Goal: Task Accomplishment & Management: Manage account settings

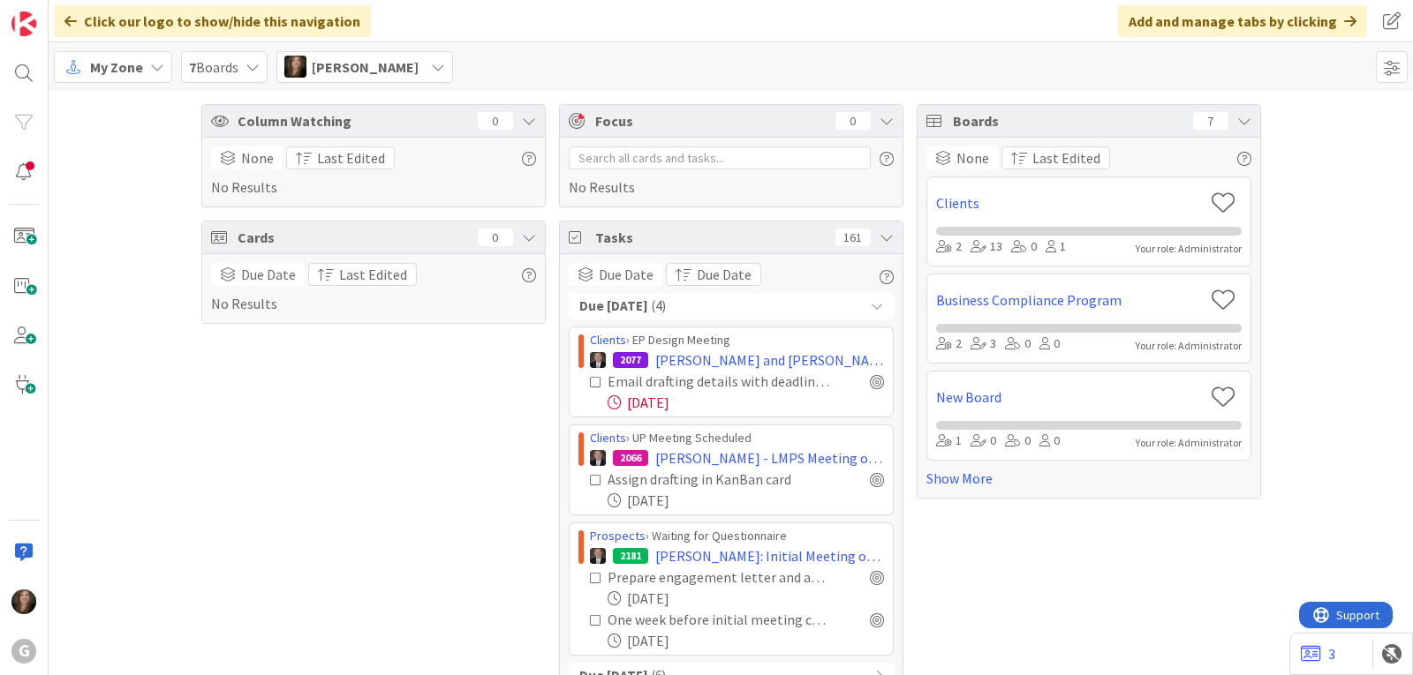
click at [153, 65] on icon at bounding box center [157, 67] width 14 height 14
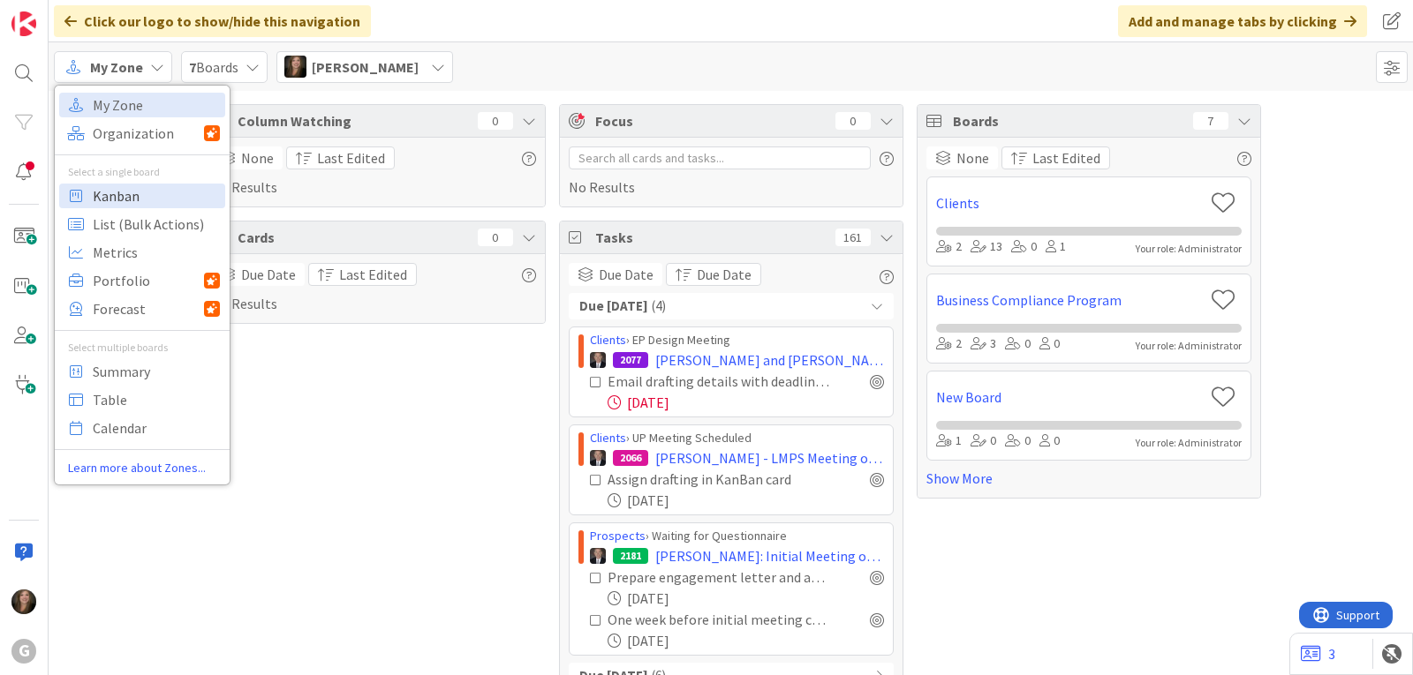
click at [132, 207] on span "Kanban" at bounding box center [156, 196] width 127 height 26
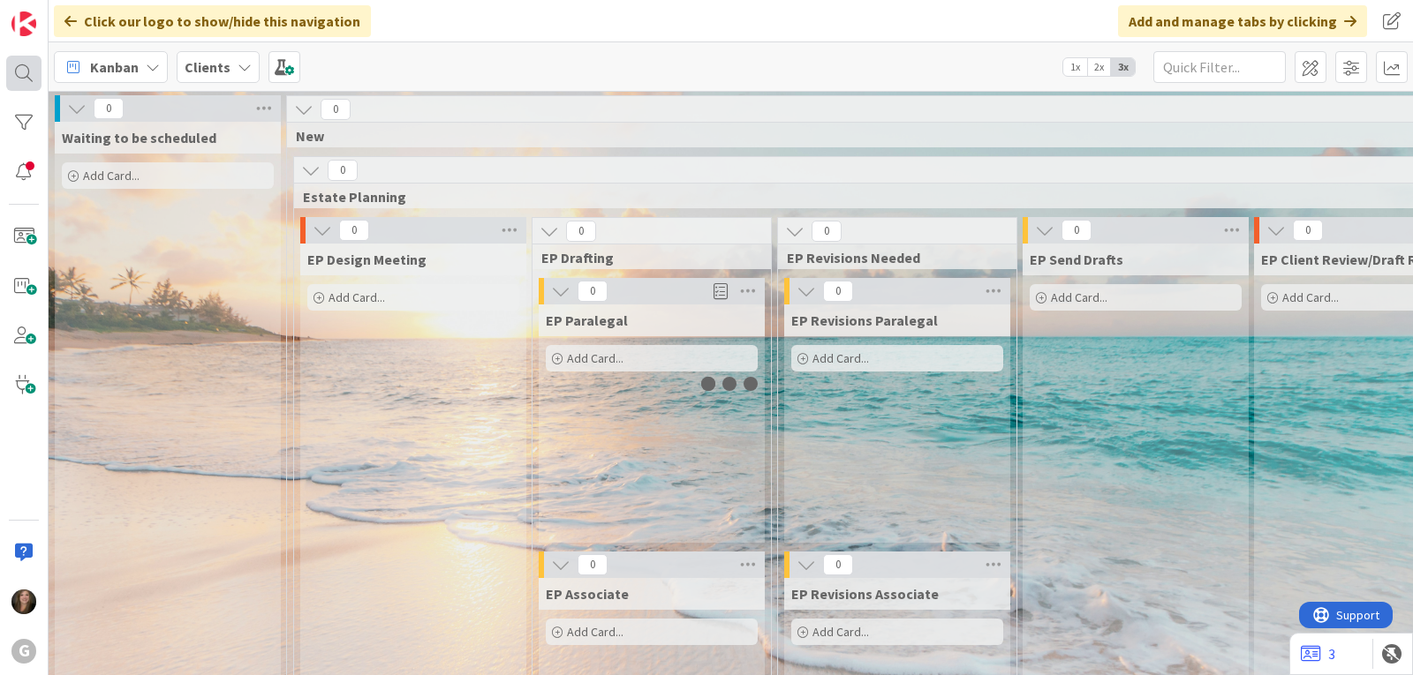
click at [23, 81] on div at bounding box center [23, 73] width 35 height 35
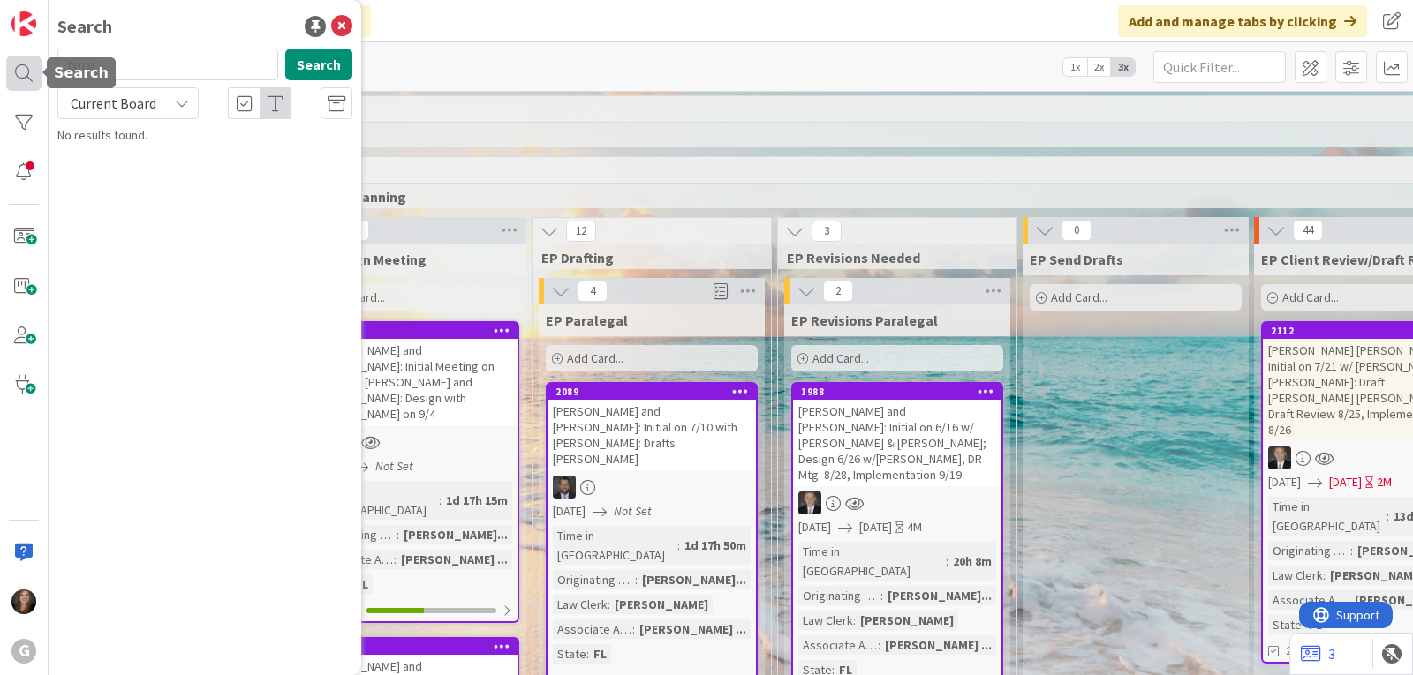
click at [23, 76] on div at bounding box center [23, 73] width 35 height 35
click at [129, 65] on input "torp" at bounding box center [167, 65] width 221 height 32
drag, startPoint x: 129, startPoint y: 65, endPoint x: 50, endPoint y: 62, distance: 78.7
click at [50, 62] on div "torp Search" at bounding box center [205, 68] width 316 height 39
type input "[PERSON_NAME]"
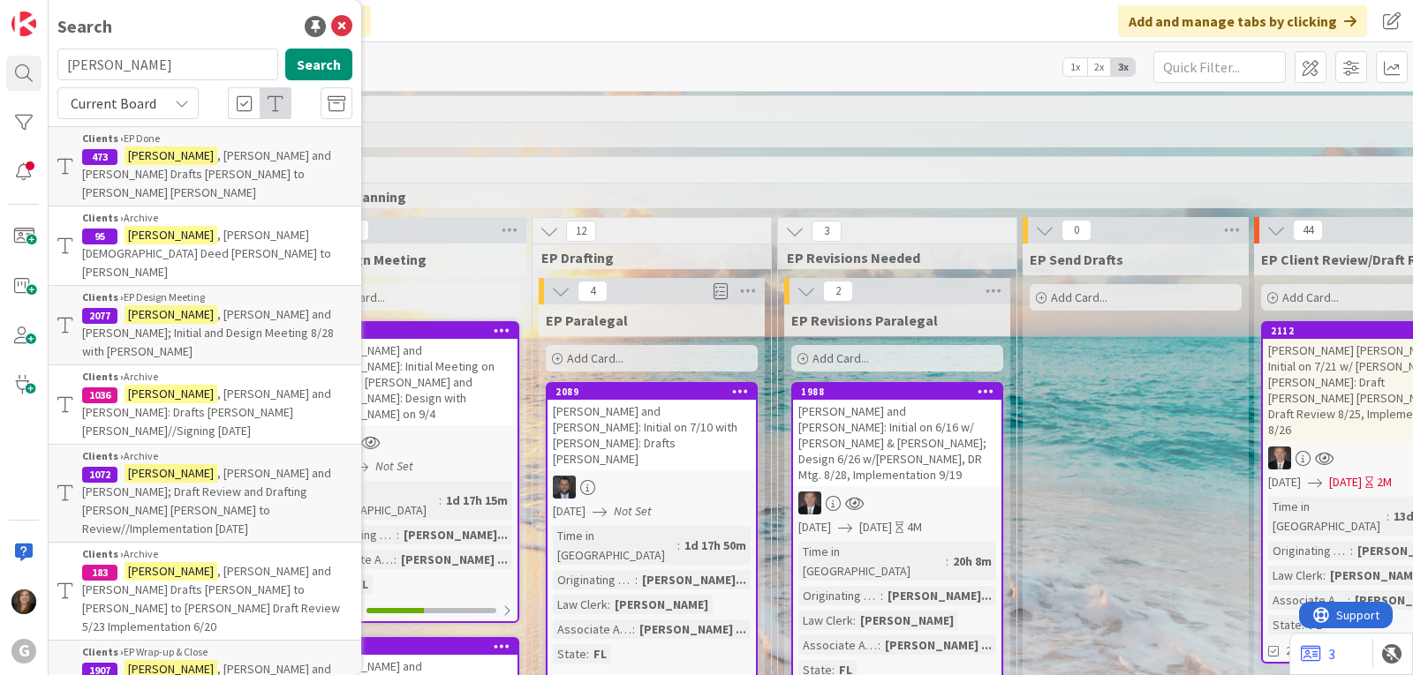
click at [230, 158] on span ", [PERSON_NAME] and [PERSON_NAME] Drafts [PERSON_NAME] to [PERSON_NAME] [PERSON…" at bounding box center [206, 173] width 249 height 53
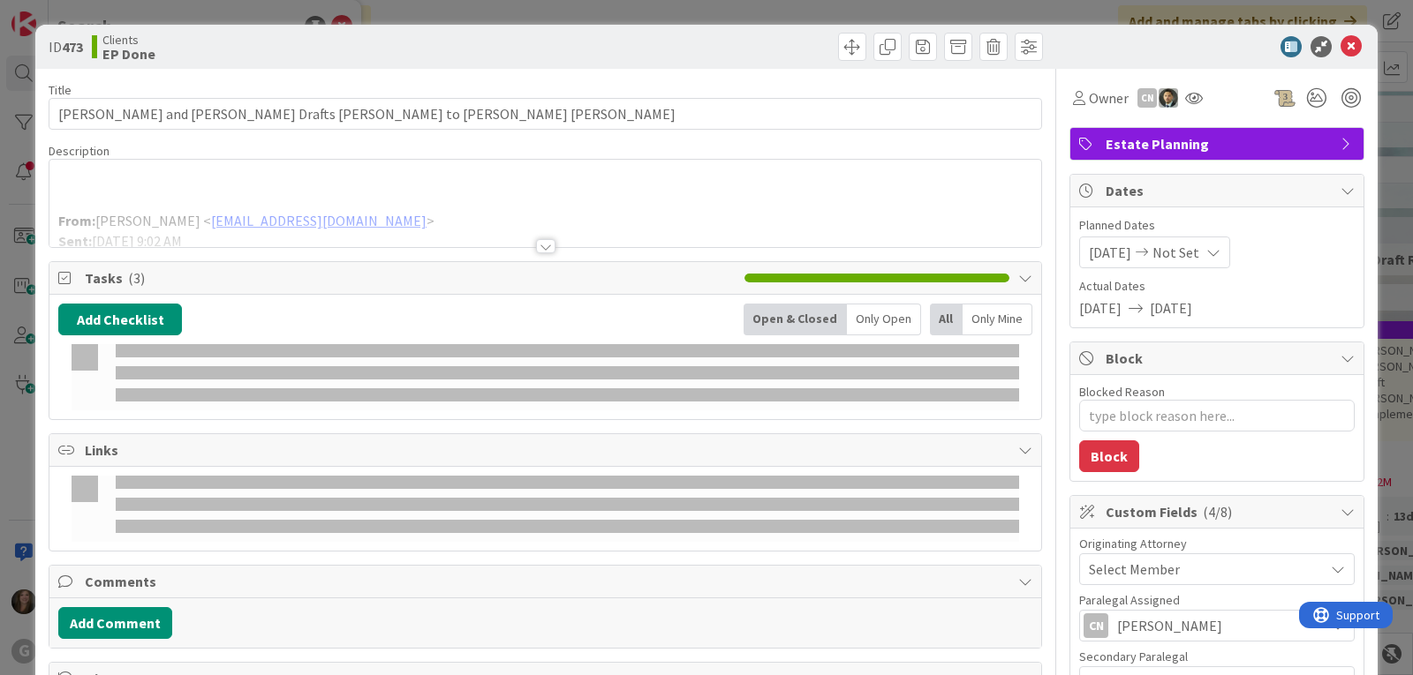
type textarea "x"
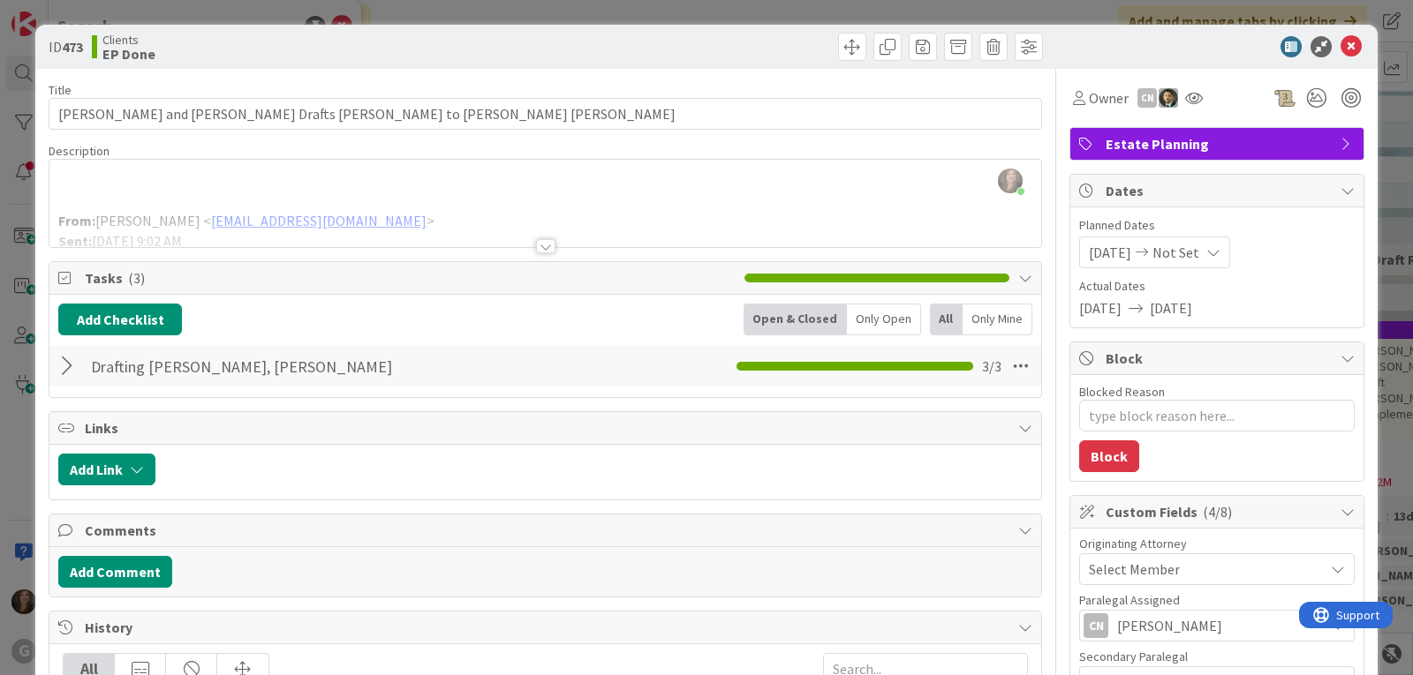
click at [538, 245] on div at bounding box center [545, 246] width 19 height 14
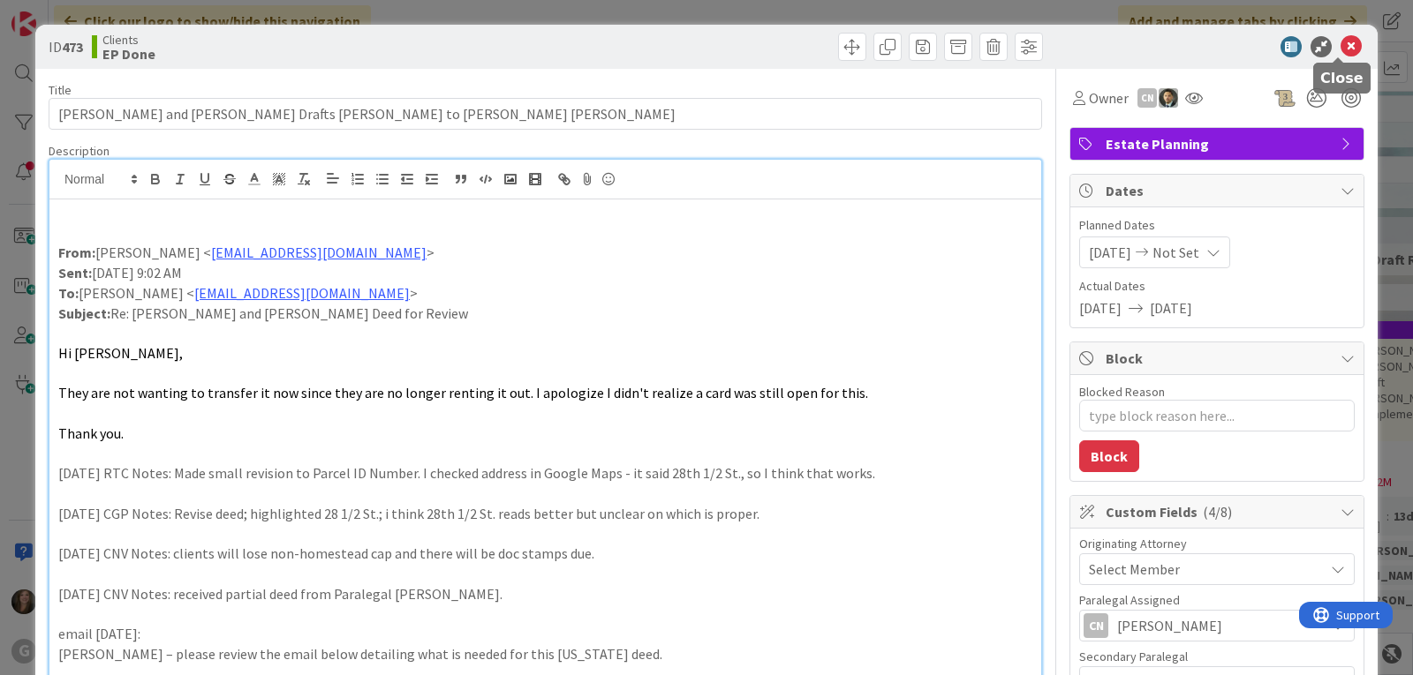
click at [1340, 47] on icon at bounding box center [1350, 46] width 21 height 21
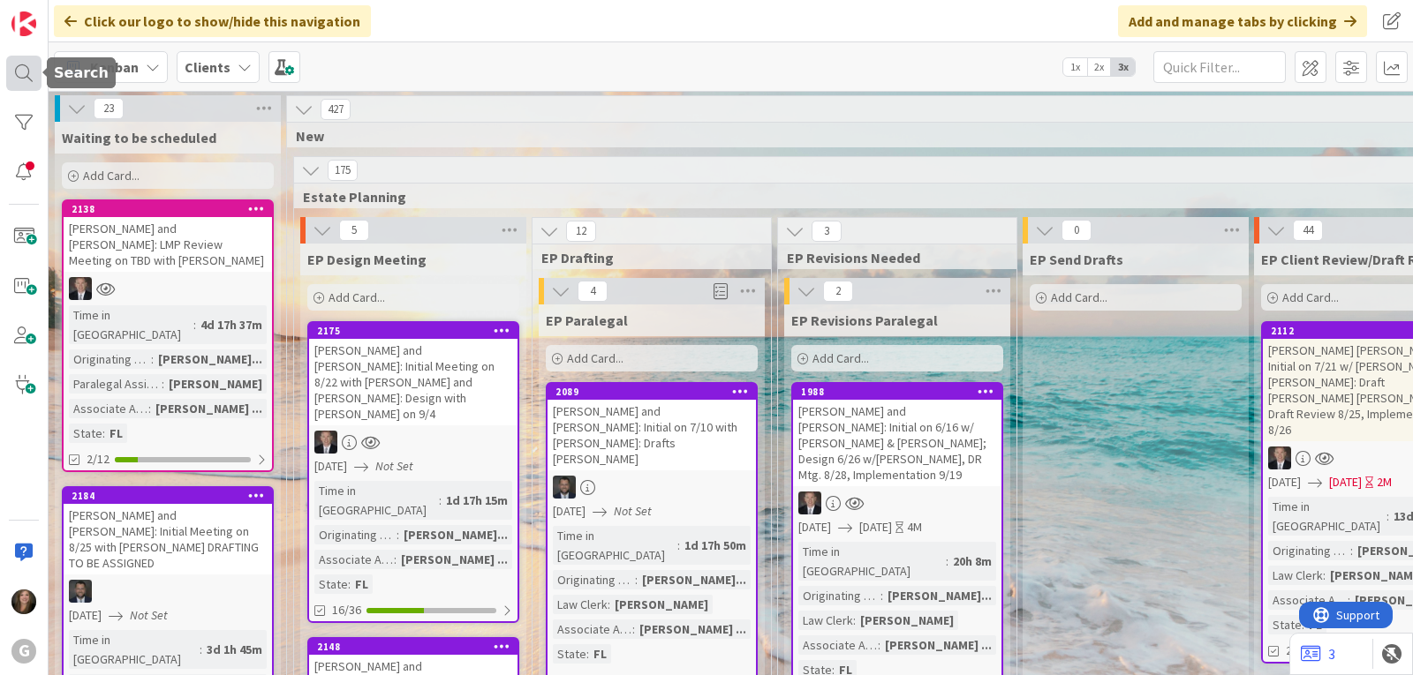
click at [21, 66] on div at bounding box center [23, 73] width 35 height 35
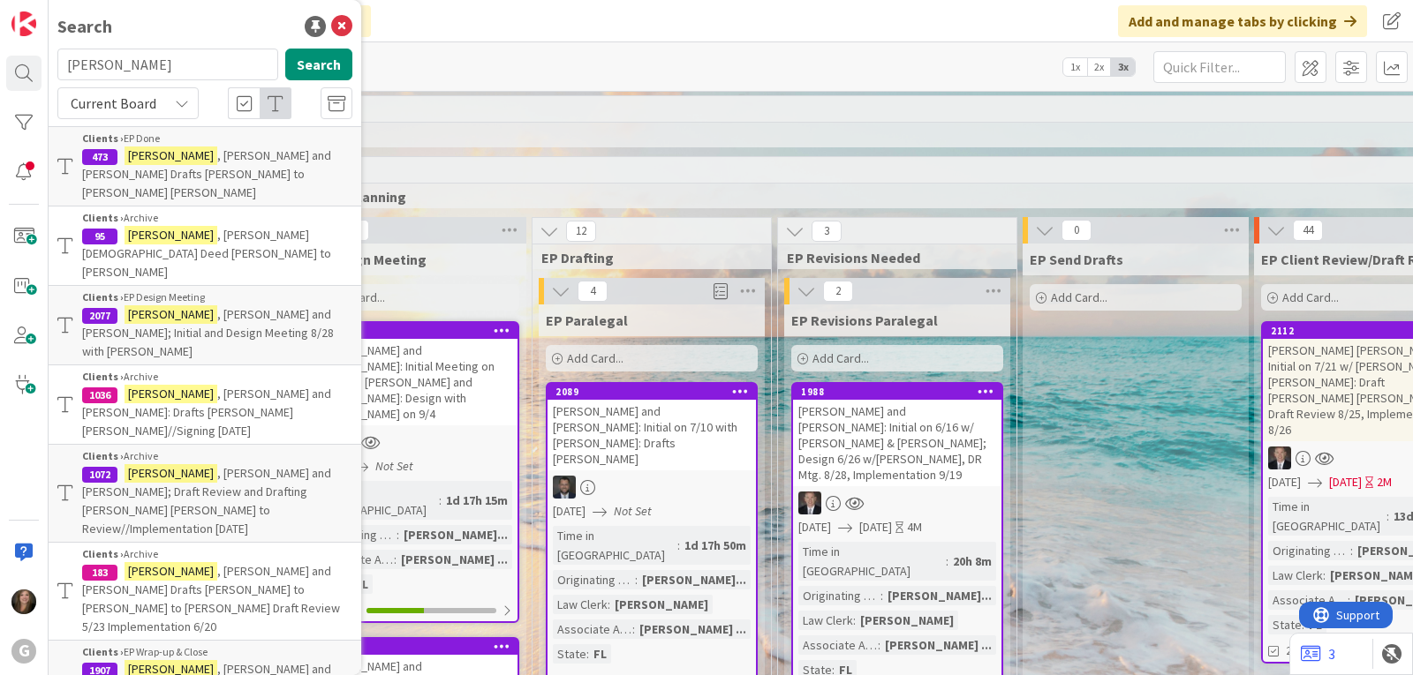
drag, startPoint x: 153, startPoint y: 64, endPoint x: 41, endPoint y: 67, distance: 111.3
click at [41, 67] on div "G Search [PERSON_NAME] Search Current Board Clients › EP Done 473 [PERSON_NAME]…" at bounding box center [24, 337] width 49 height 675
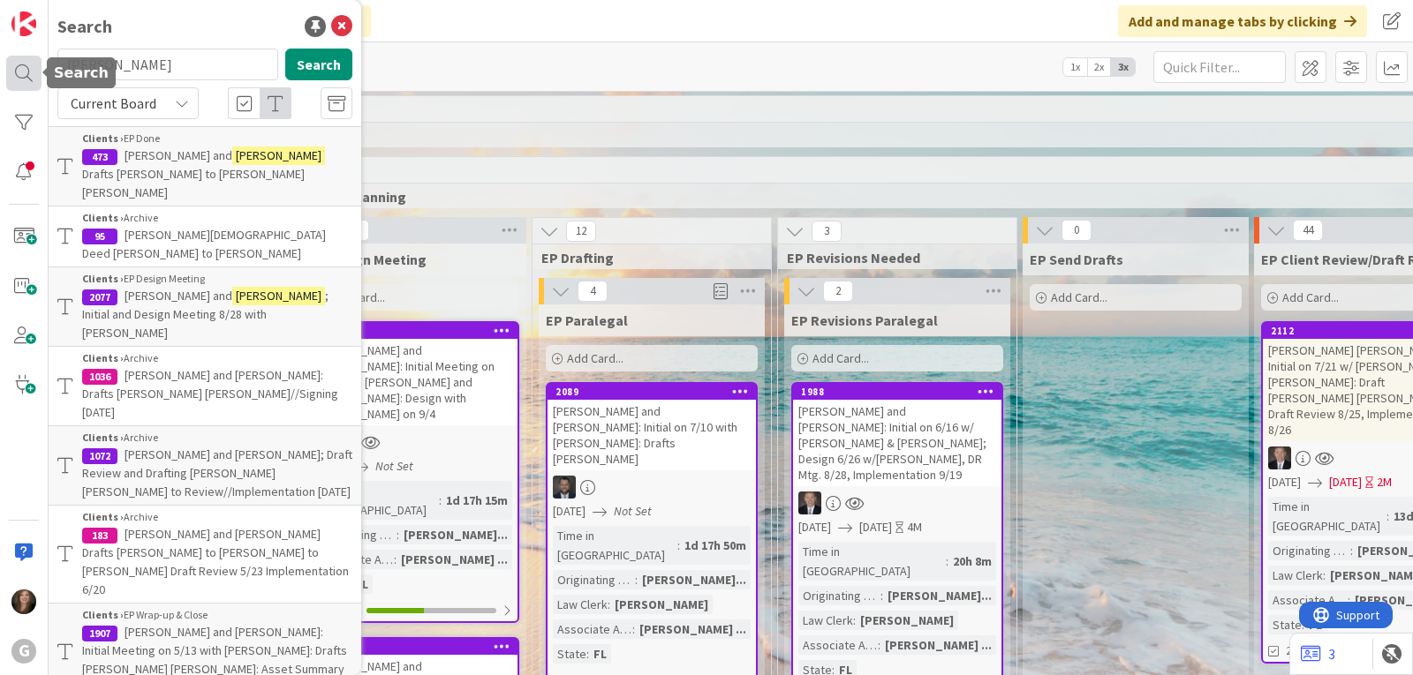
type input "[PERSON_NAME]"
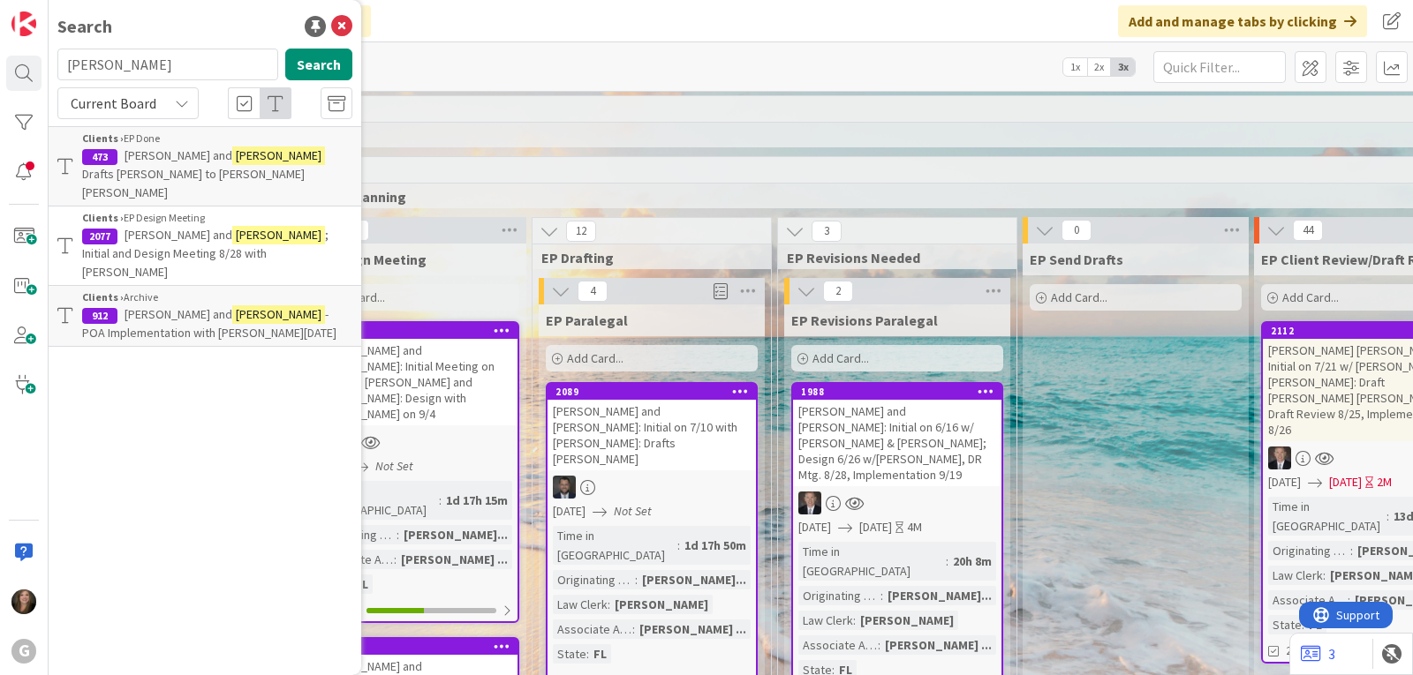
click at [190, 227] on span "[PERSON_NAME] and" at bounding box center [178, 235] width 108 height 16
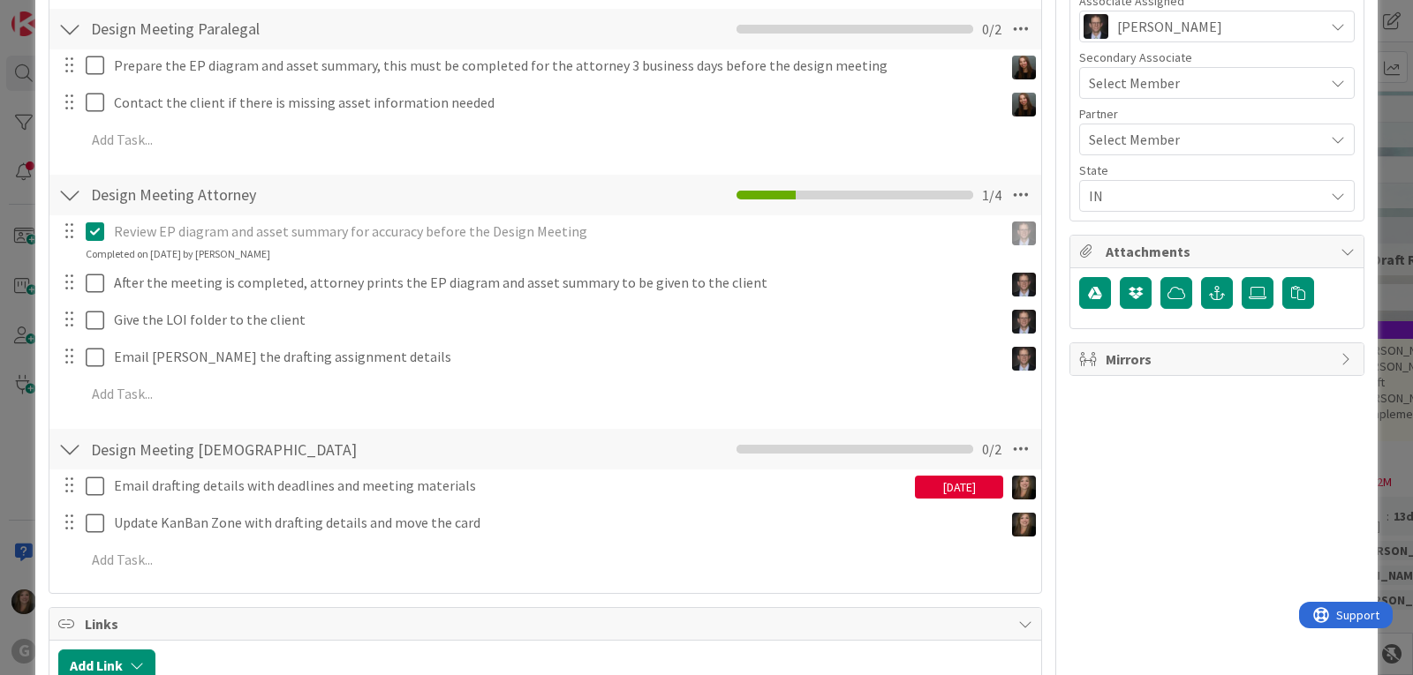
scroll to position [795, 0]
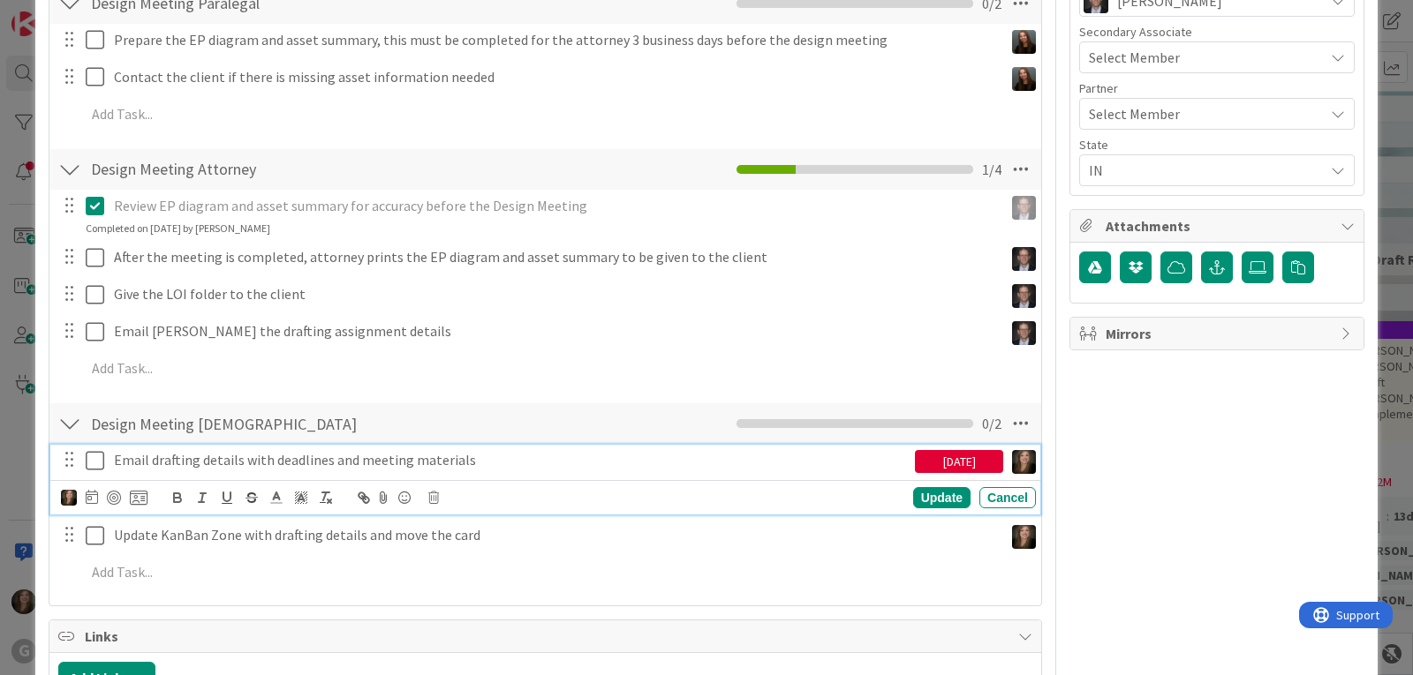
click at [92, 462] on icon at bounding box center [99, 460] width 26 height 21
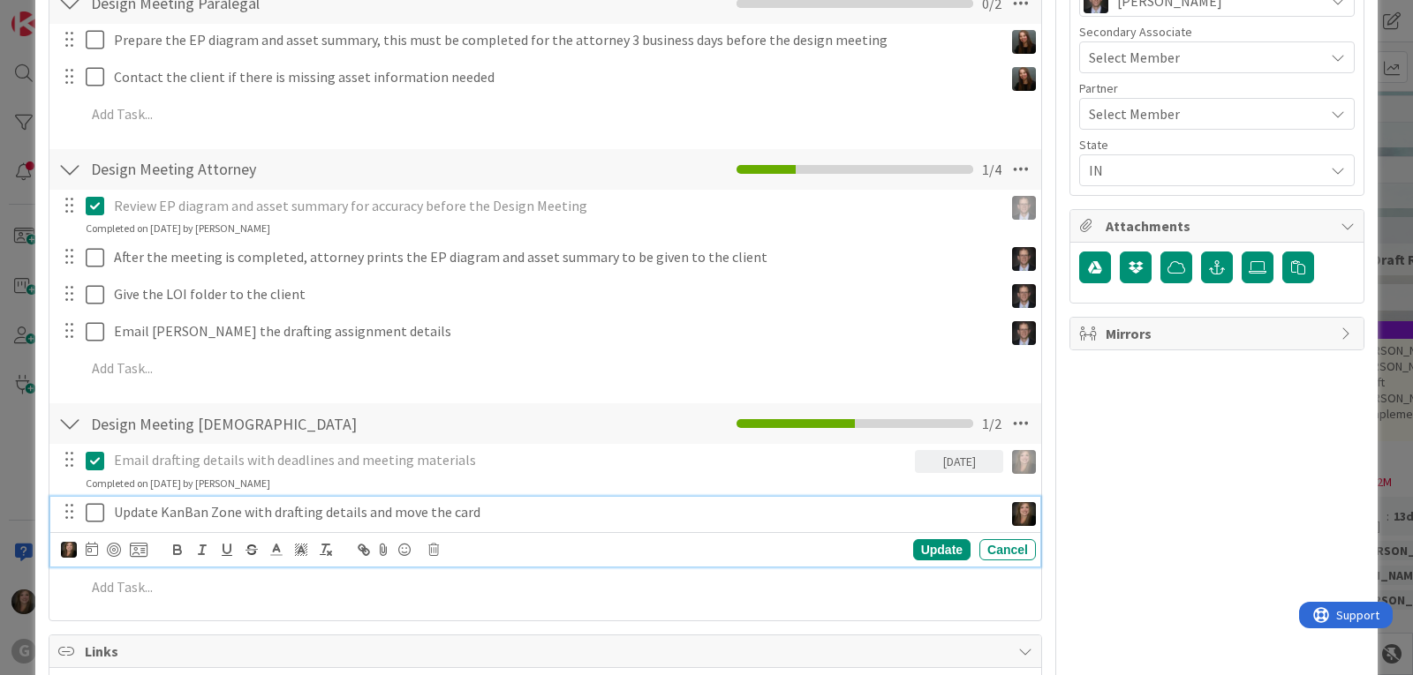
click at [88, 516] on icon at bounding box center [99, 512] width 26 height 21
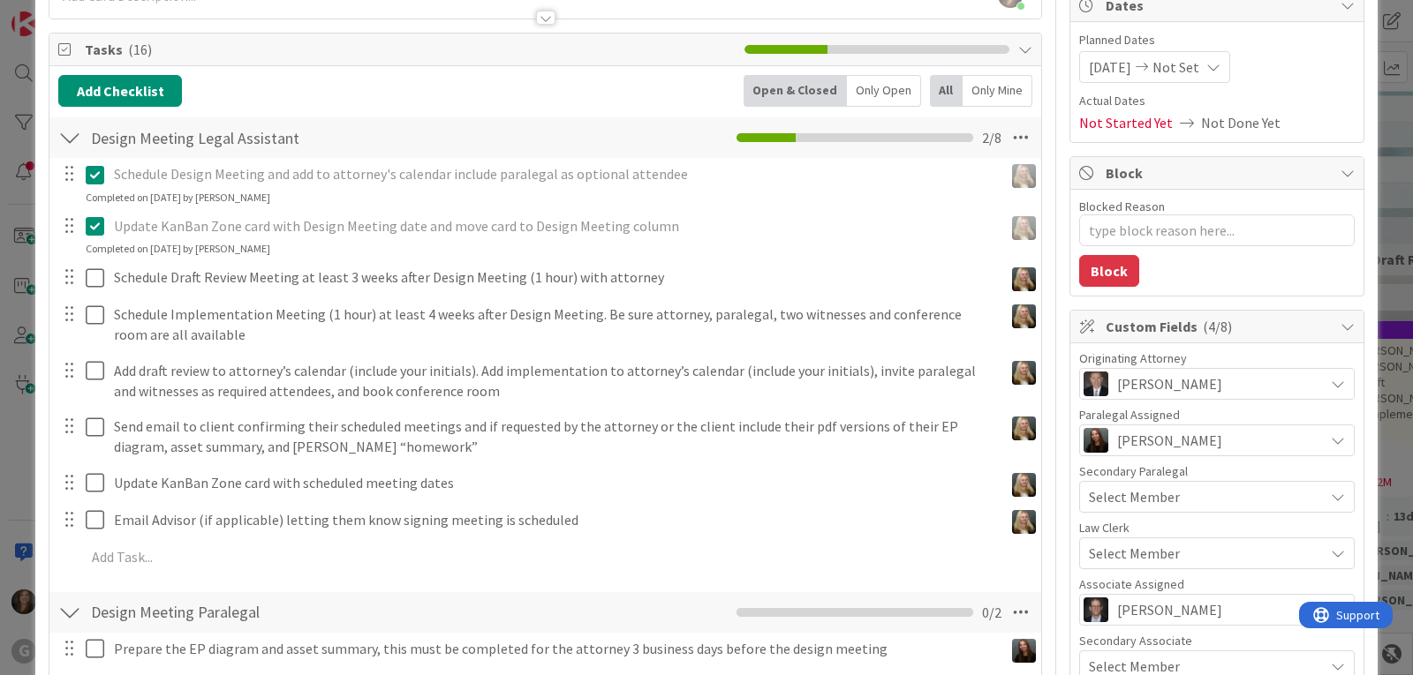
scroll to position [0, 0]
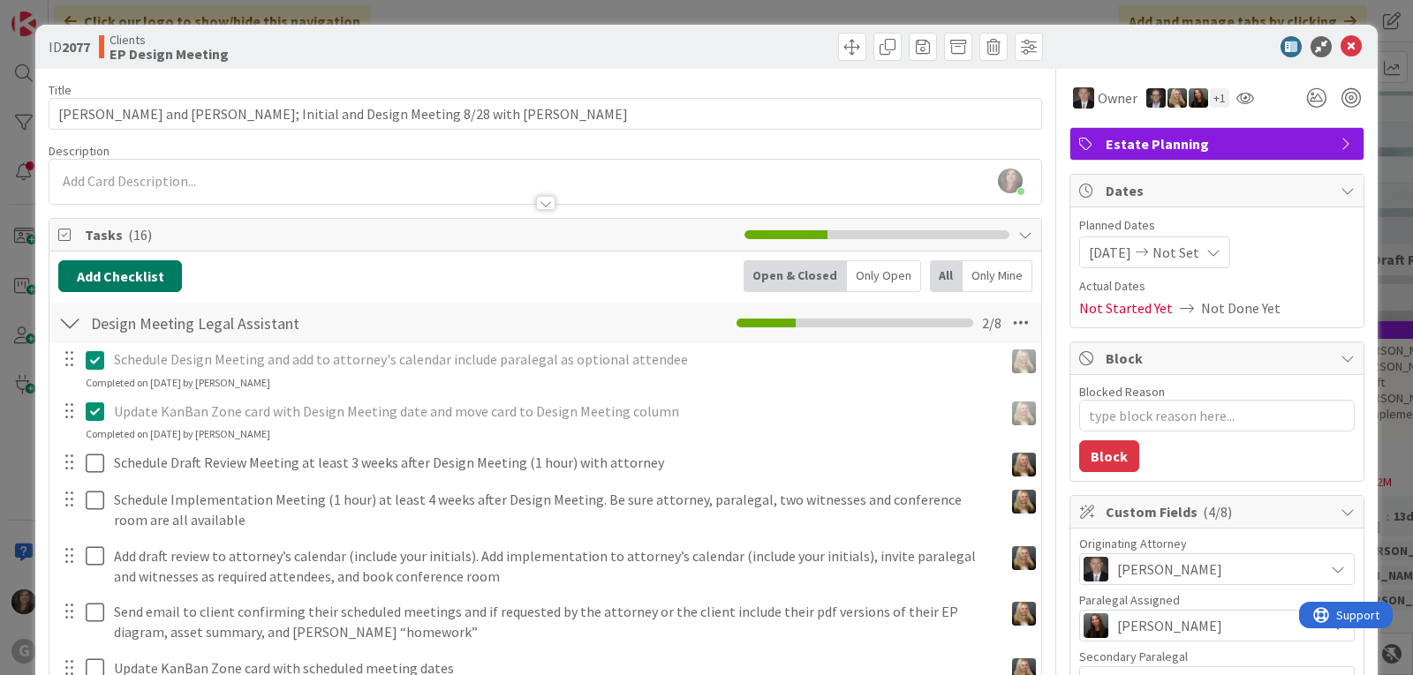
click at [162, 283] on button "Add Checklist" at bounding box center [120, 276] width 124 height 32
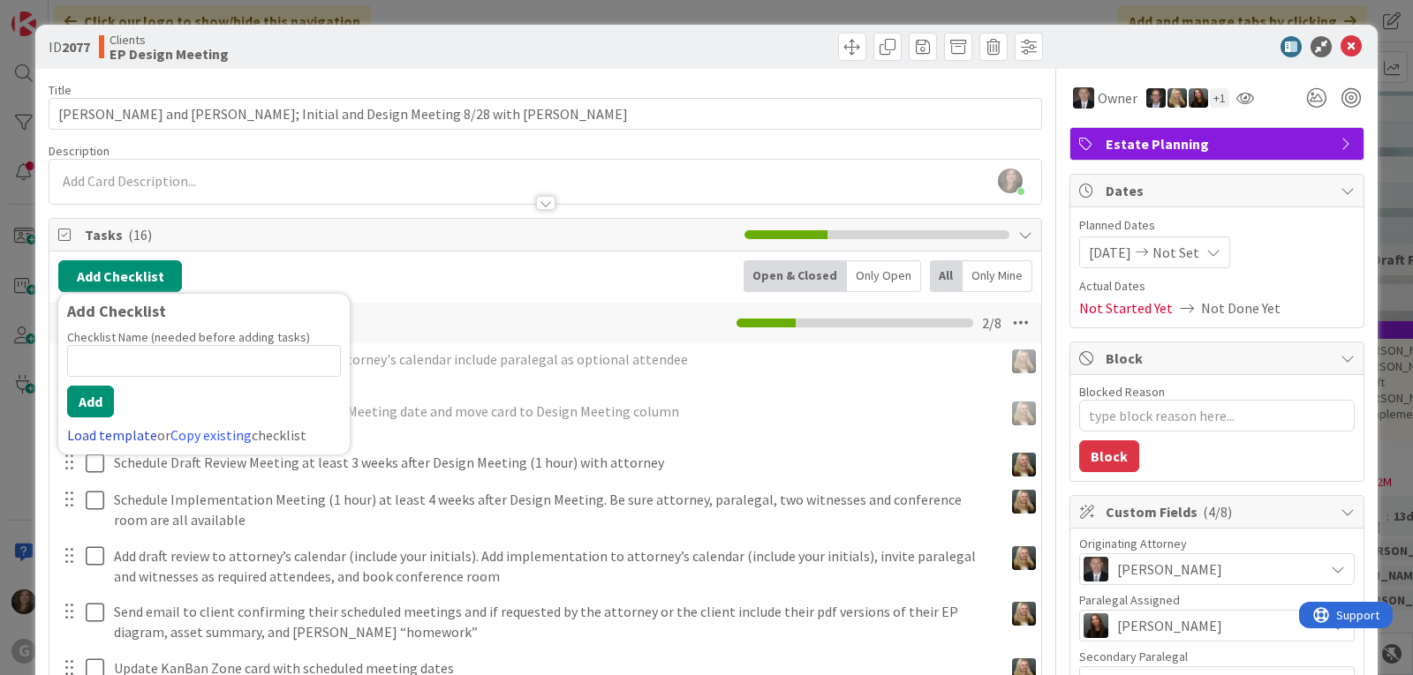
click at [102, 429] on link "Load template" at bounding box center [112, 435] width 90 height 18
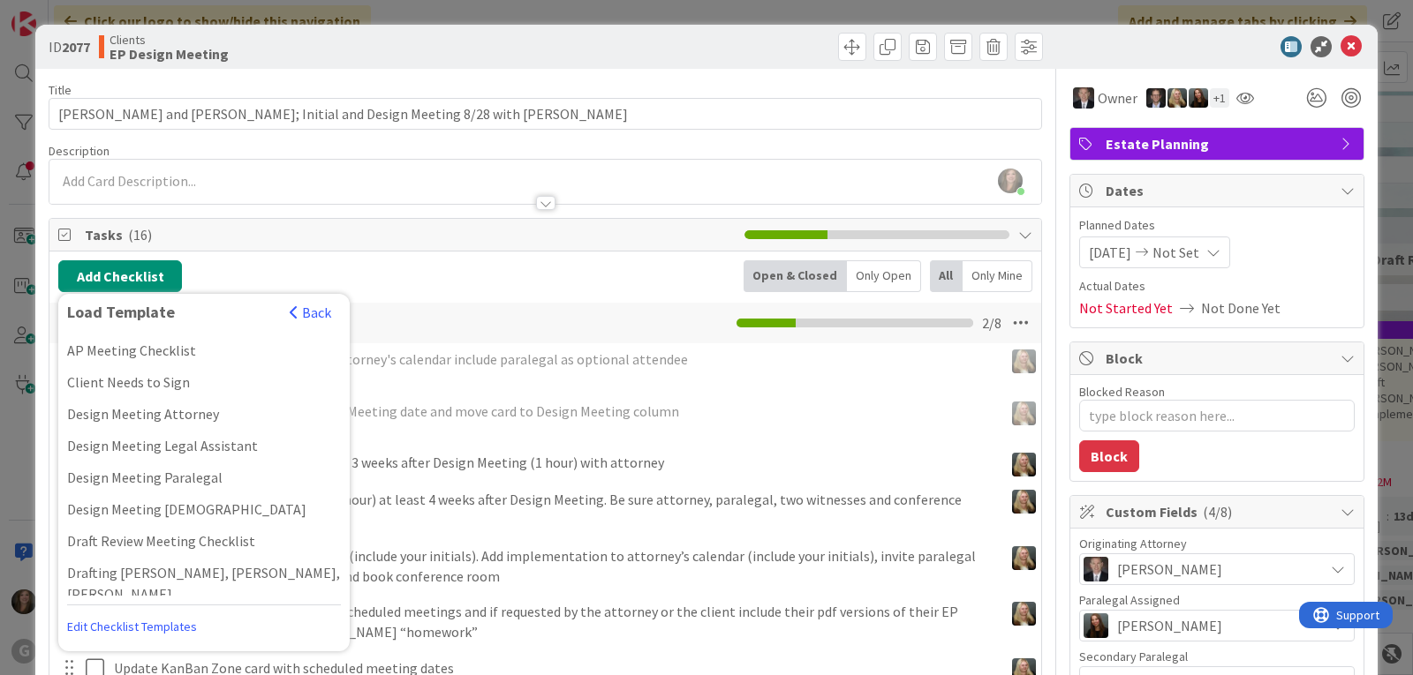
scroll to position [265, 0]
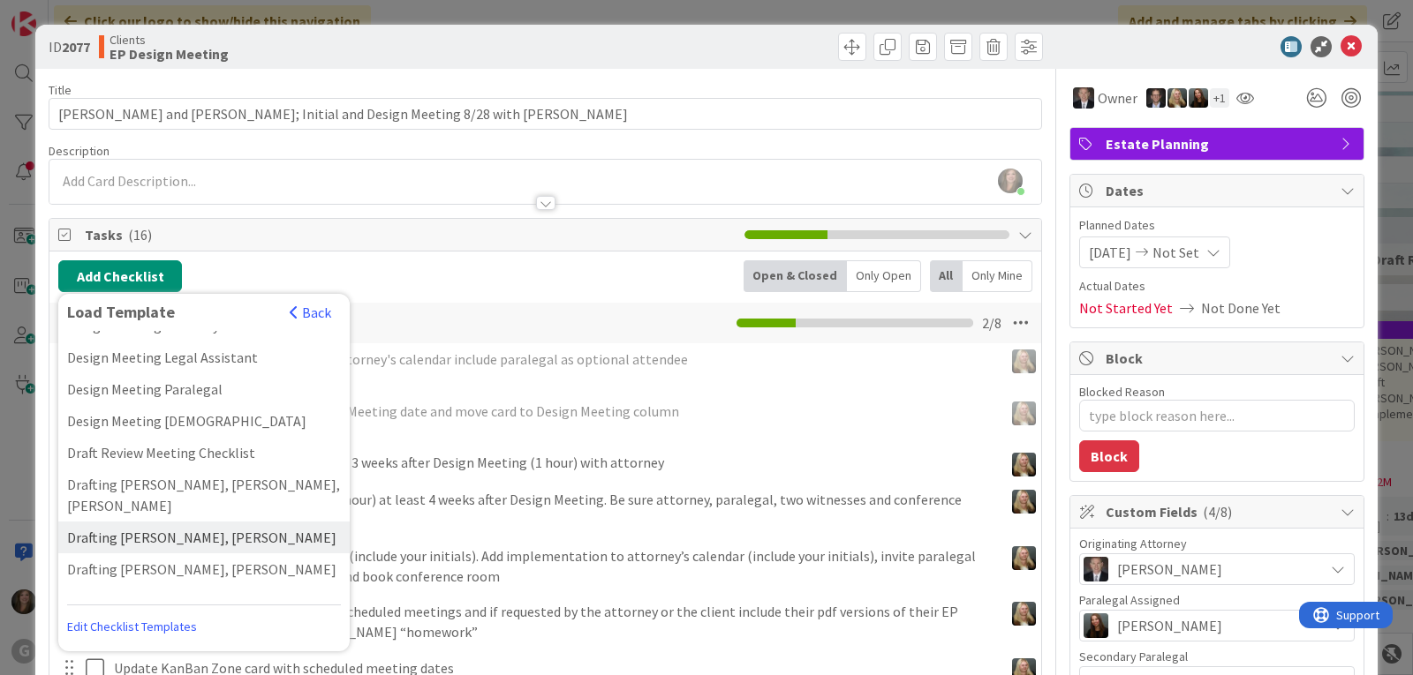
click at [102, 522] on div "Drafting [PERSON_NAME], [PERSON_NAME]" at bounding box center [203, 538] width 291 height 32
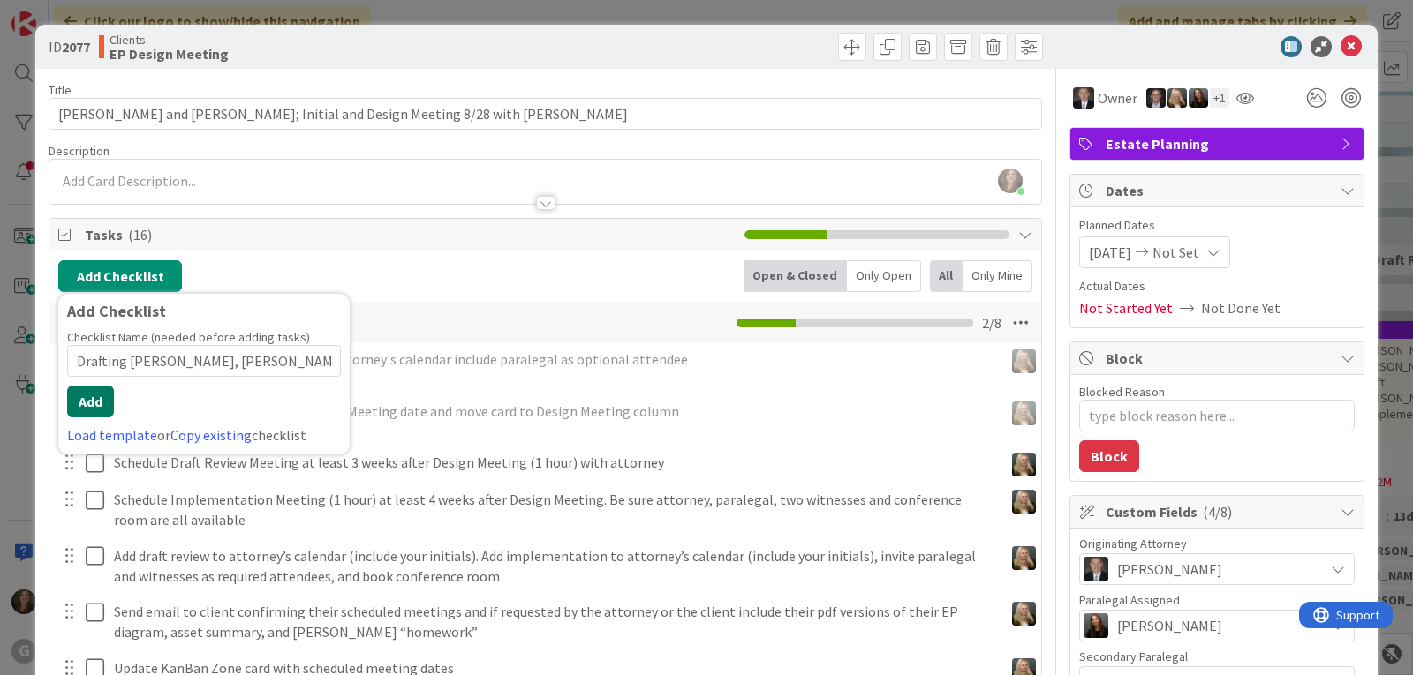
click at [79, 395] on button "Add" at bounding box center [90, 402] width 47 height 32
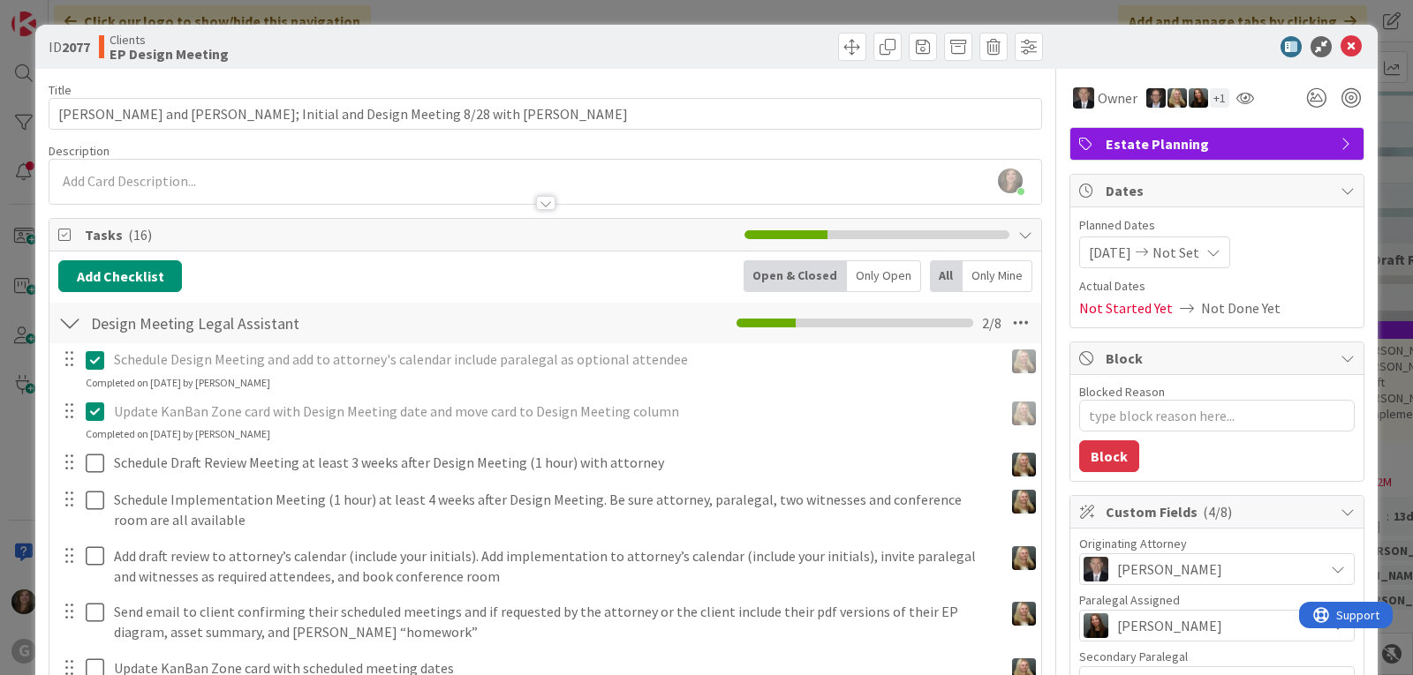
type textarea "x"
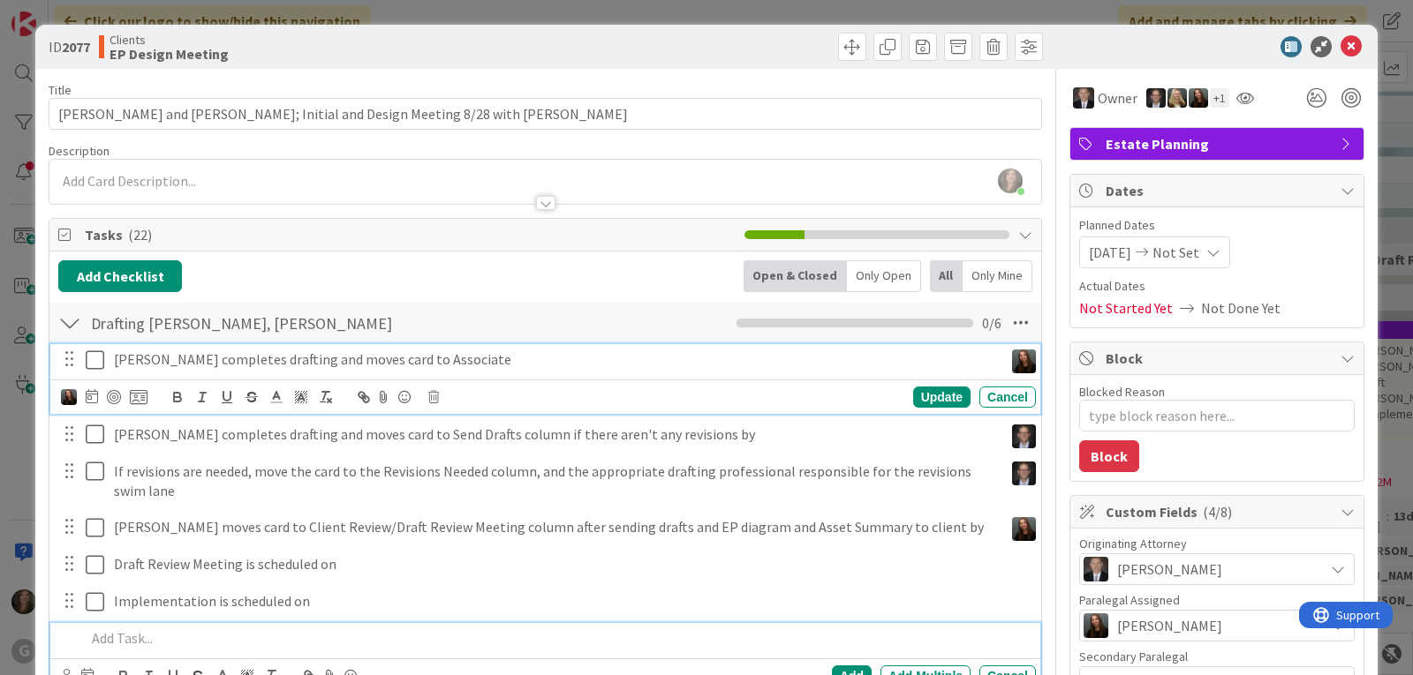
click at [166, 362] on p "[PERSON_NAME] completes drafting and moves card to Associate" at bounding box center [555, 360] width 882 height 20
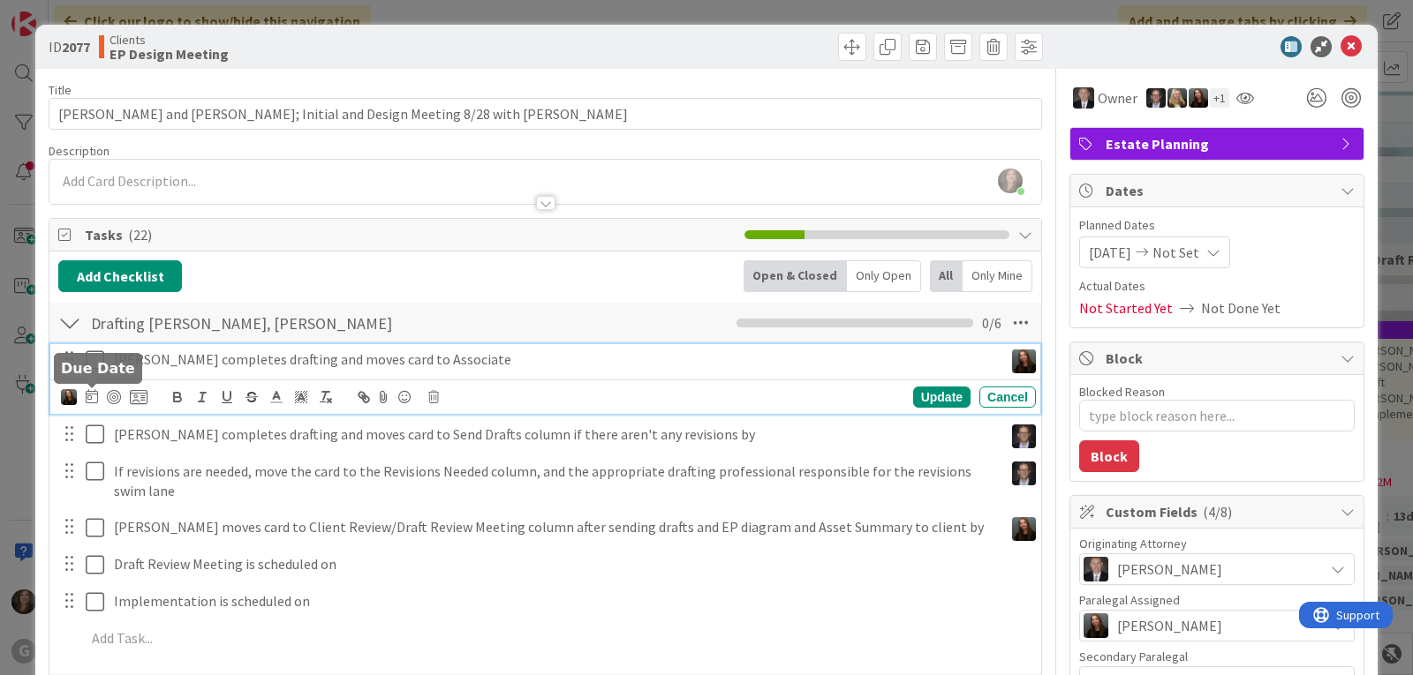
click at [93, 401] on icon at bounding box center [92, 396] width 12 height 14
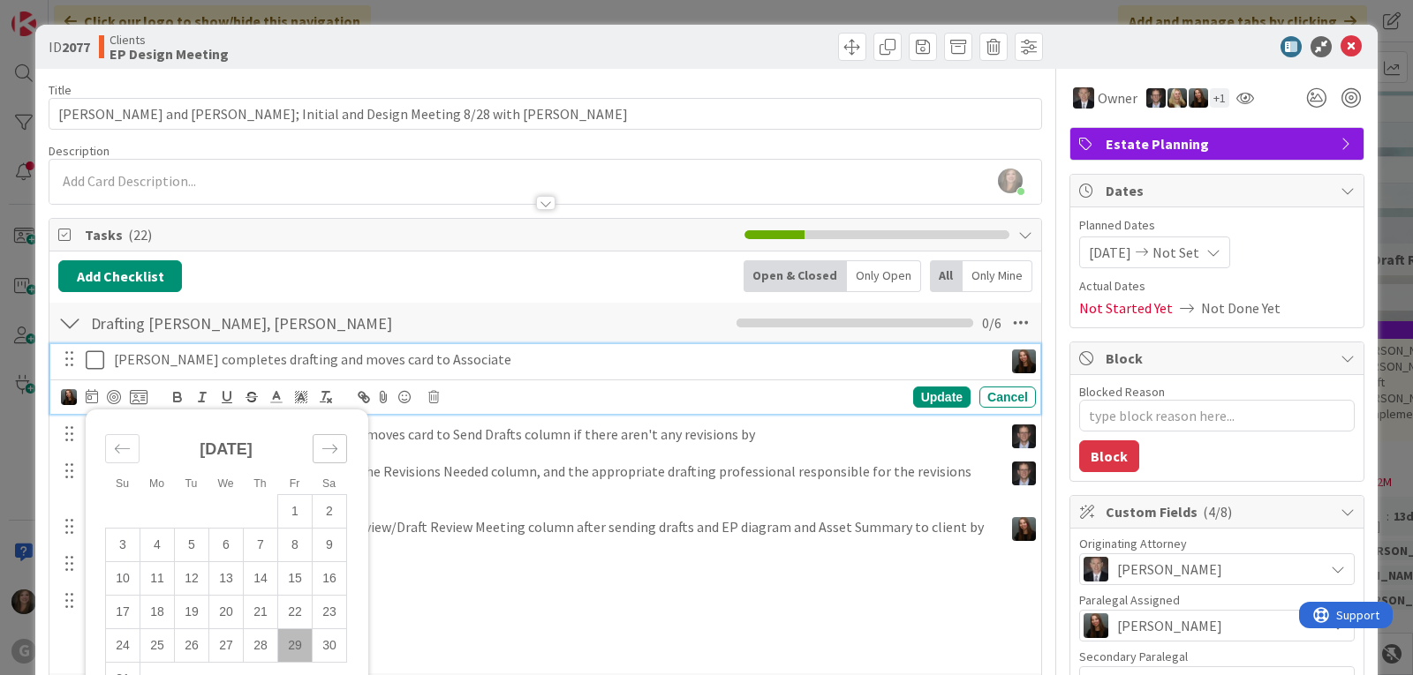
click at [338, 448] on div "Move forward to switch to the next month." at bounding box center [330, 448] width 34 height 29
click at [151, 545] on td "8" at bounding box center [157, 545] width 34 height 34
type input "[DATE]"
type textarea "x"
click at [286, 547] on td "12" at bounding box center [295, 545] width 34 height 34
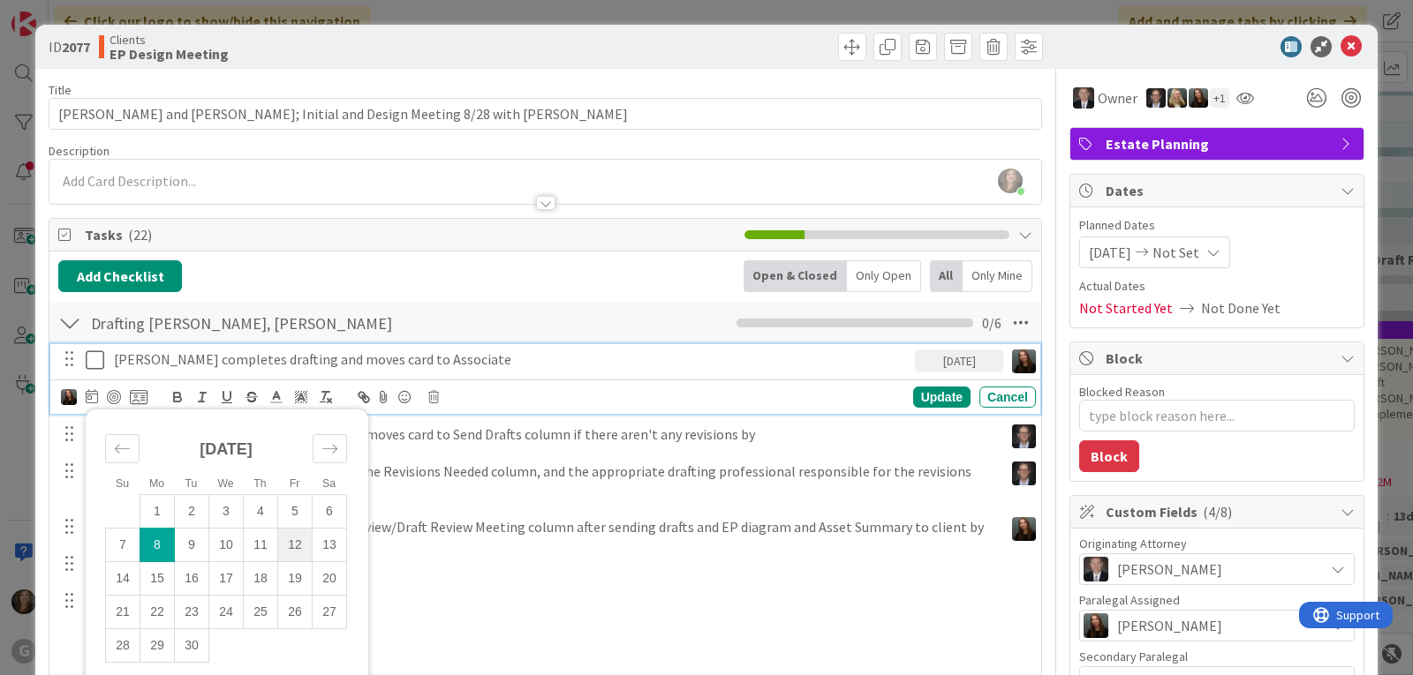
type input "[DATE]"
type textarea "x"
click at [919, 396] on div "Update" at bounding box center [941, 397] width 57 height 21
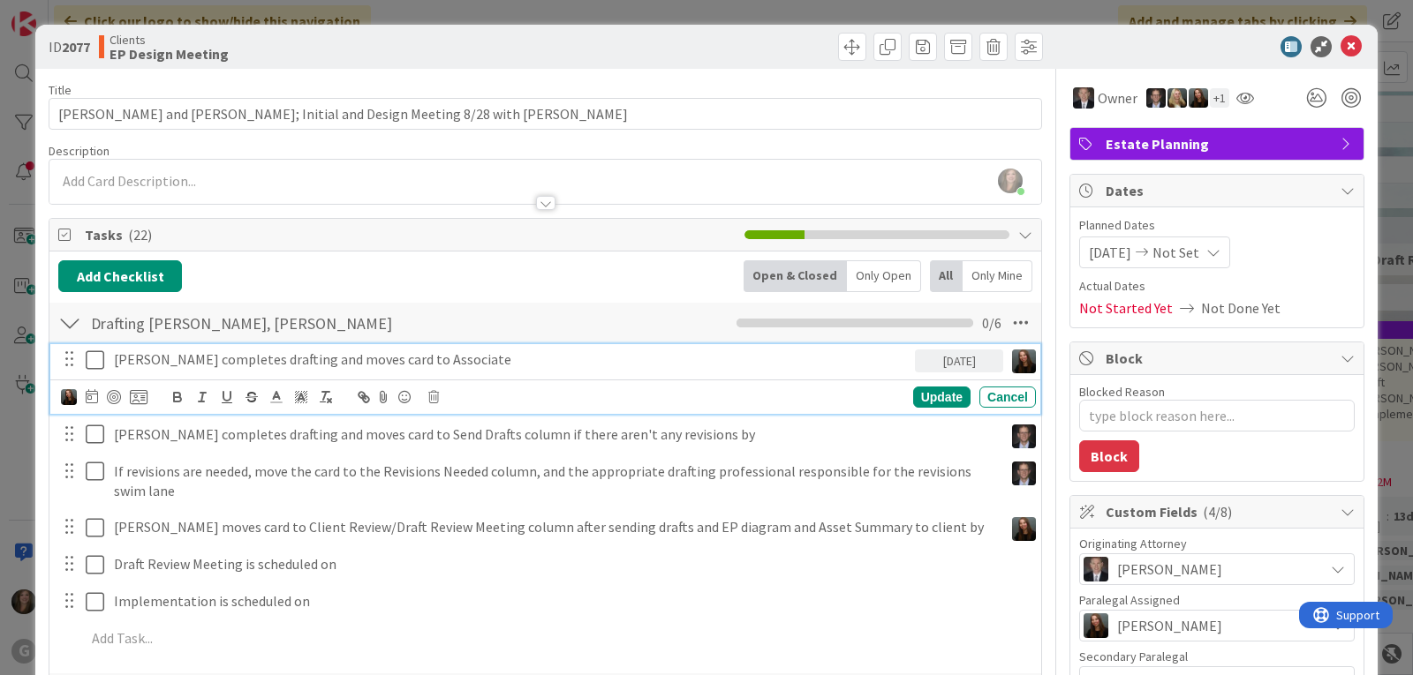
click at [358, 366] on p "[PERSON_NAME] completes drafting and moves card to Associate" at bounding box center [511, 360] width 794 height 20
click at [92, 394] on icon at bounding box center [92, 396] width 12 height 14
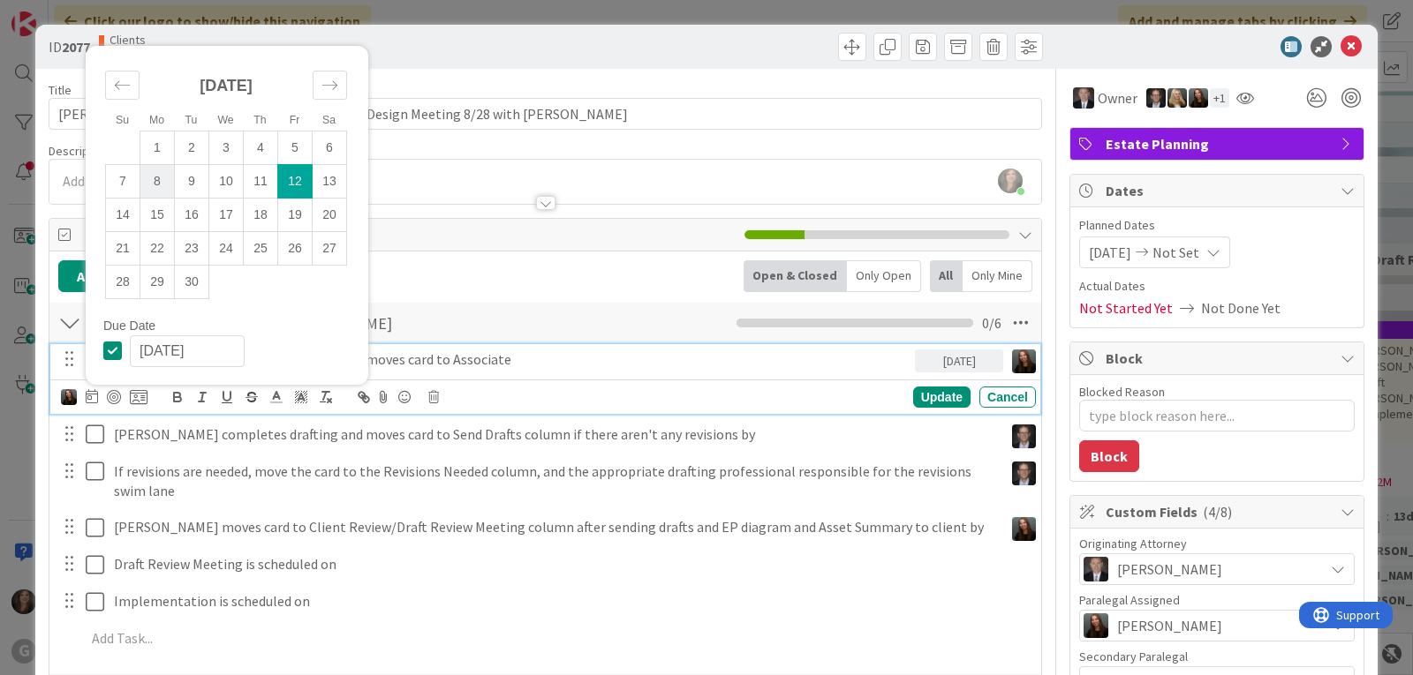
click at [149, 173] on td "8" at bounding box center [157, 181] width 34 height 34
type input "[DATE]"
type textarea "x"
click at [923, 399] on div "Update" at bounding box center [941, 397] width 57 height 21
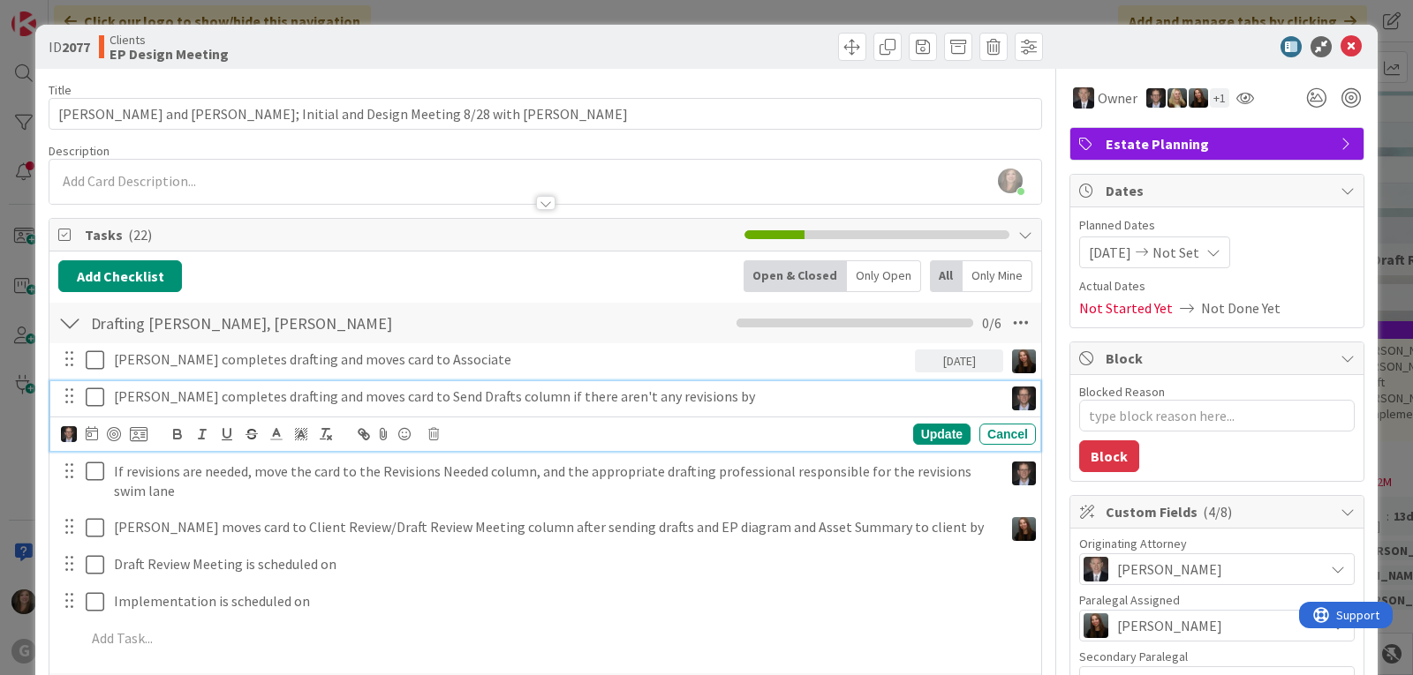
click at [458, 396] on p "[PERSON_NAME] completes drafting and moves card to Send Drafts column if there …" at bounding box center [555, 397] width 882 height 20
click at [94, 434] on icon at bounding box center [92, 433] width 12 height 14
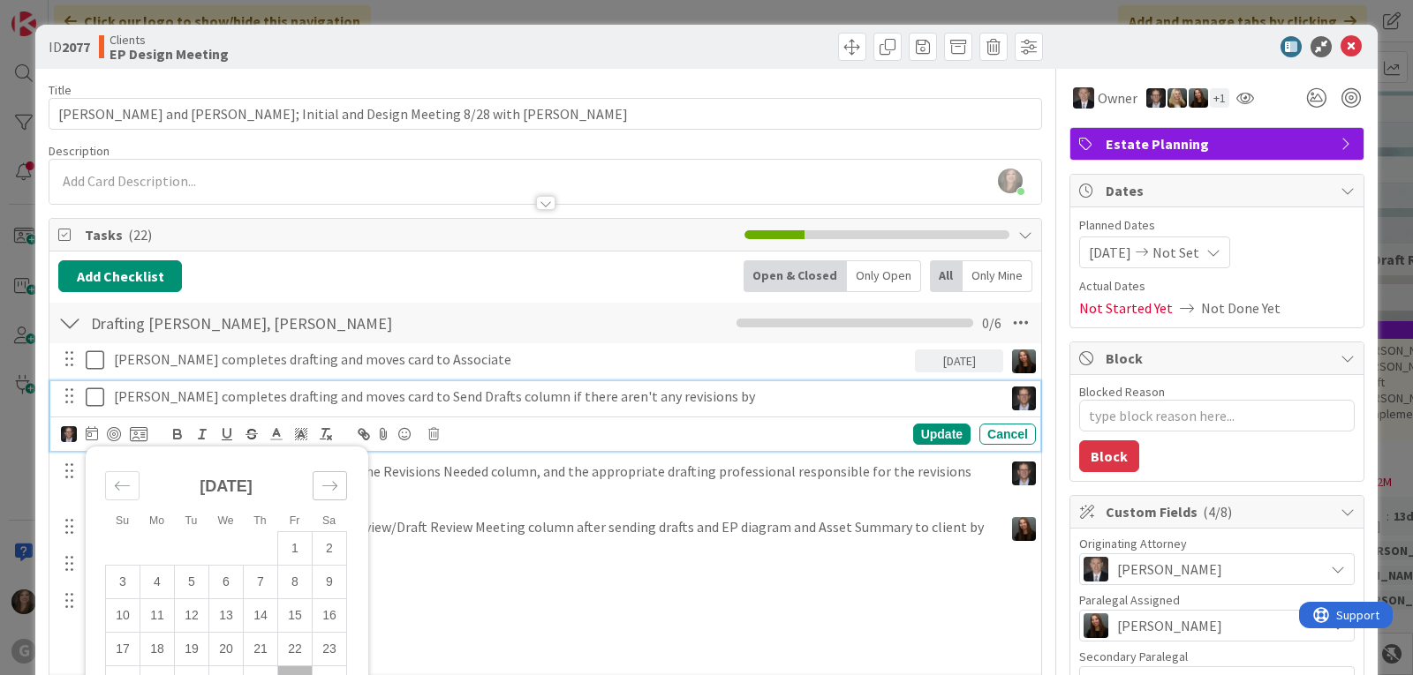
click at [328, 478] on icon "Move forward to switch to the next month." at bounding box center [329, 486] width 17 height 17
click at [298, 579] on td "12" at bounding box center [295, 582] width 34 height 34
type input "[DATE]"
type textarea "x"
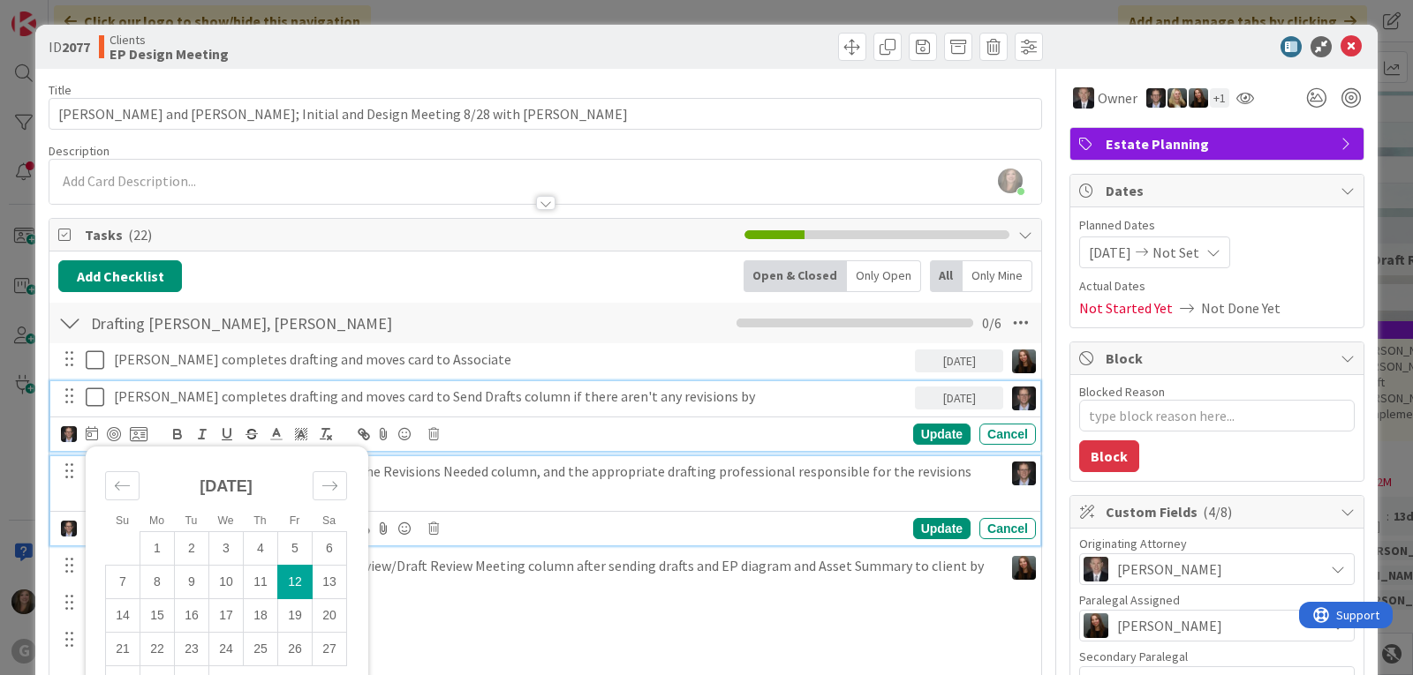
click at [615, 483] on p "If revisions are needed, move the card to the Revisions Needed column, and the …" at bounding box center [555, 482] width 882 height 40
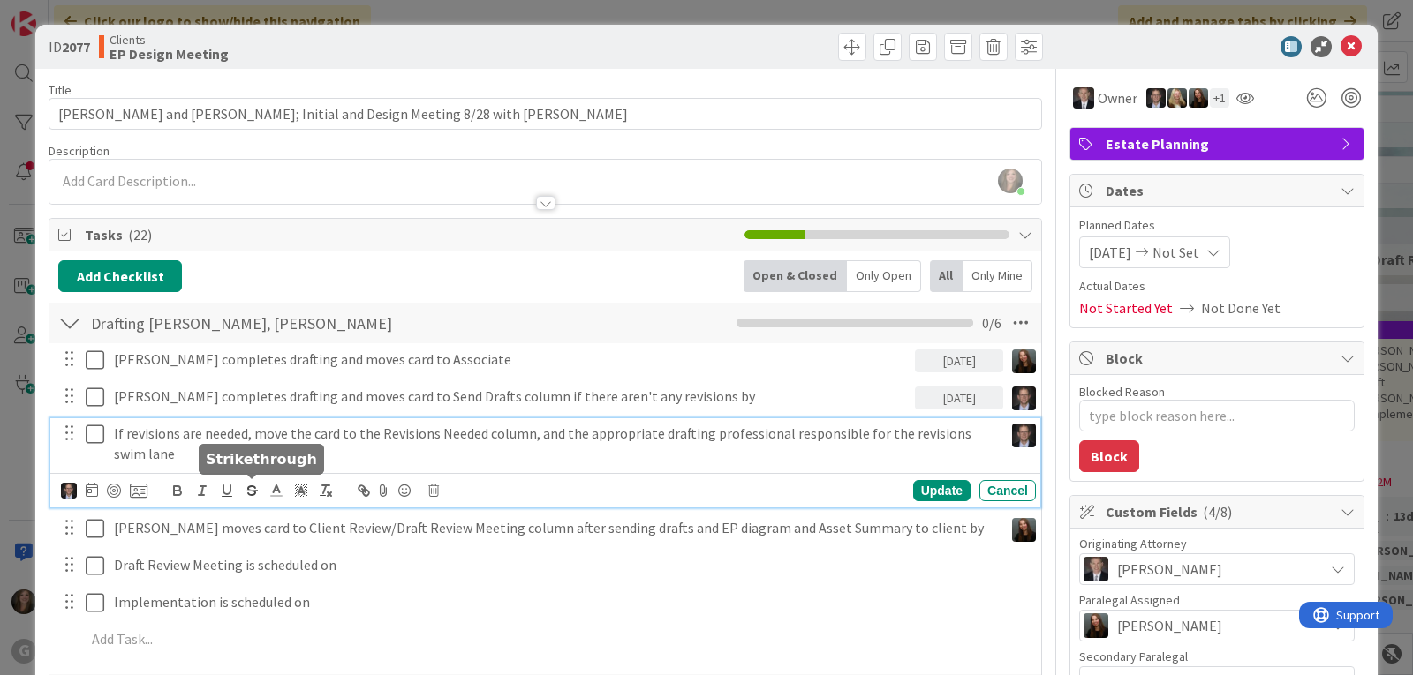
click at [89, 492] on icon at bounding box center [92, 490] width 12 height 14
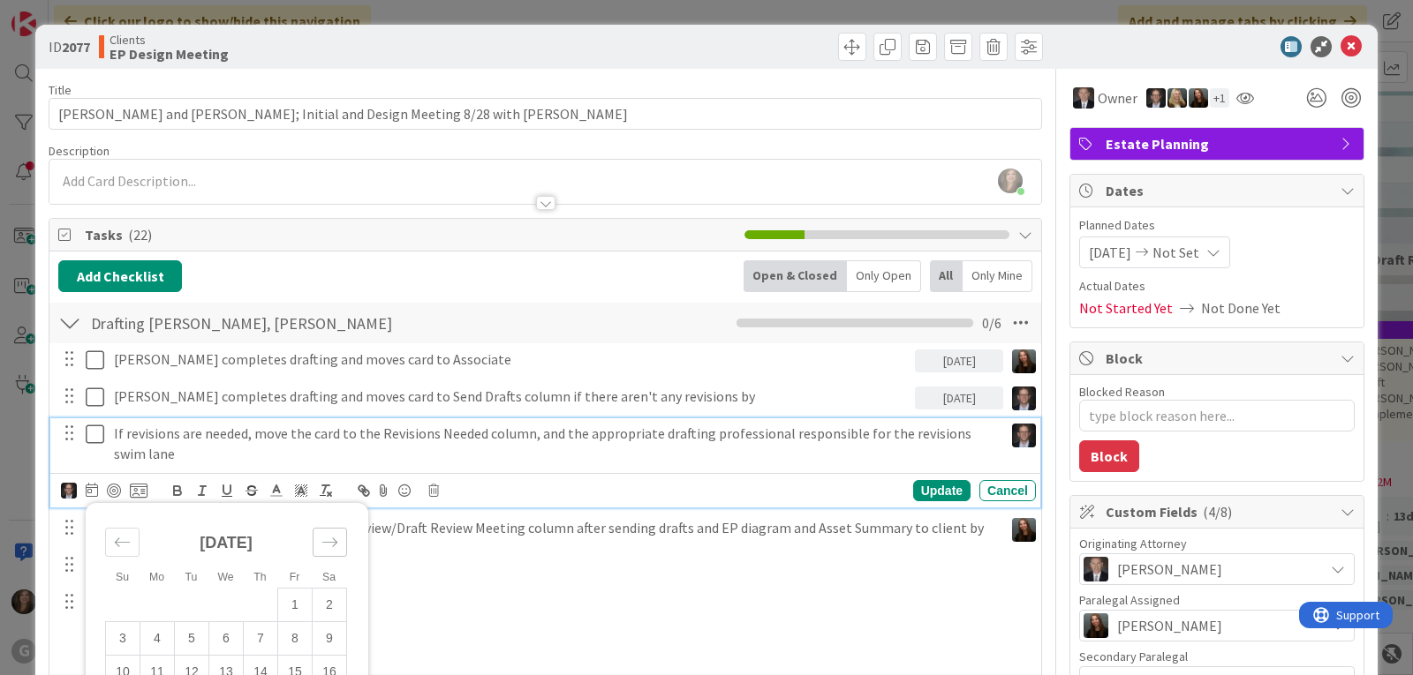
click at [337, 541] on div "Move forward to switch to the next month." at bounding box center [330, 542] width 34 height 29
click at [295, 633] on td "12" at bounding box center [295, 639] width 34 height 34
type input "[DATE]"
type textarea "x"
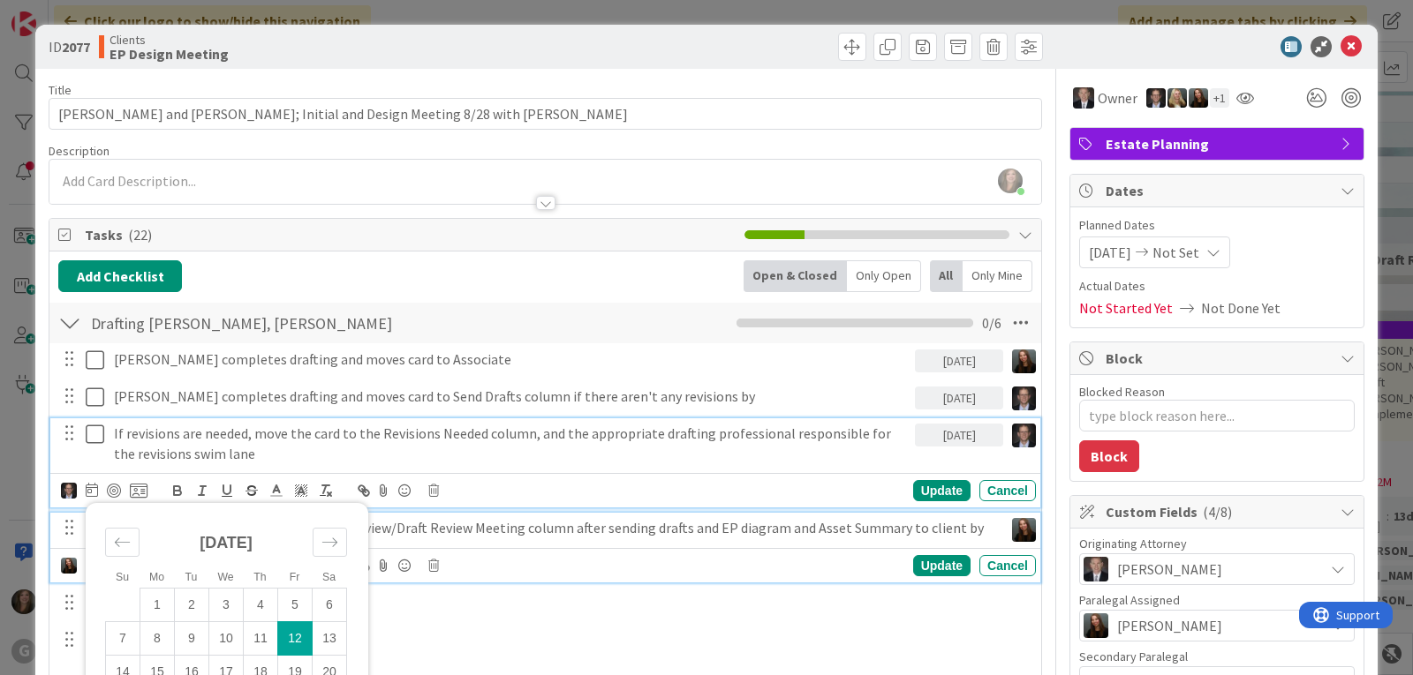
click at [423, 537] on p "[PERSON_NAME] moves card to Client Review/Draft Review Meeting column after sen…" at bounding box center [555, 528] width 882 height 20
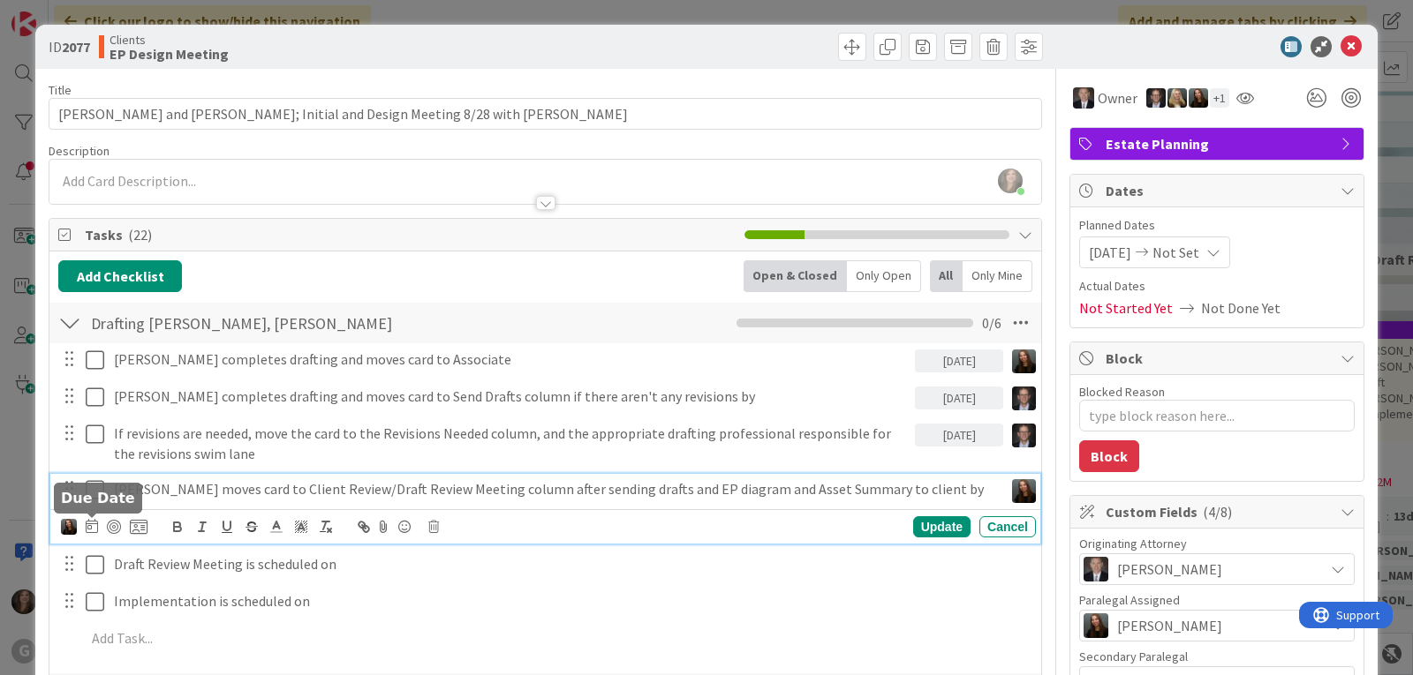
click at [86, 531] on icon at bounding box center [92, 526] width 12 height 14
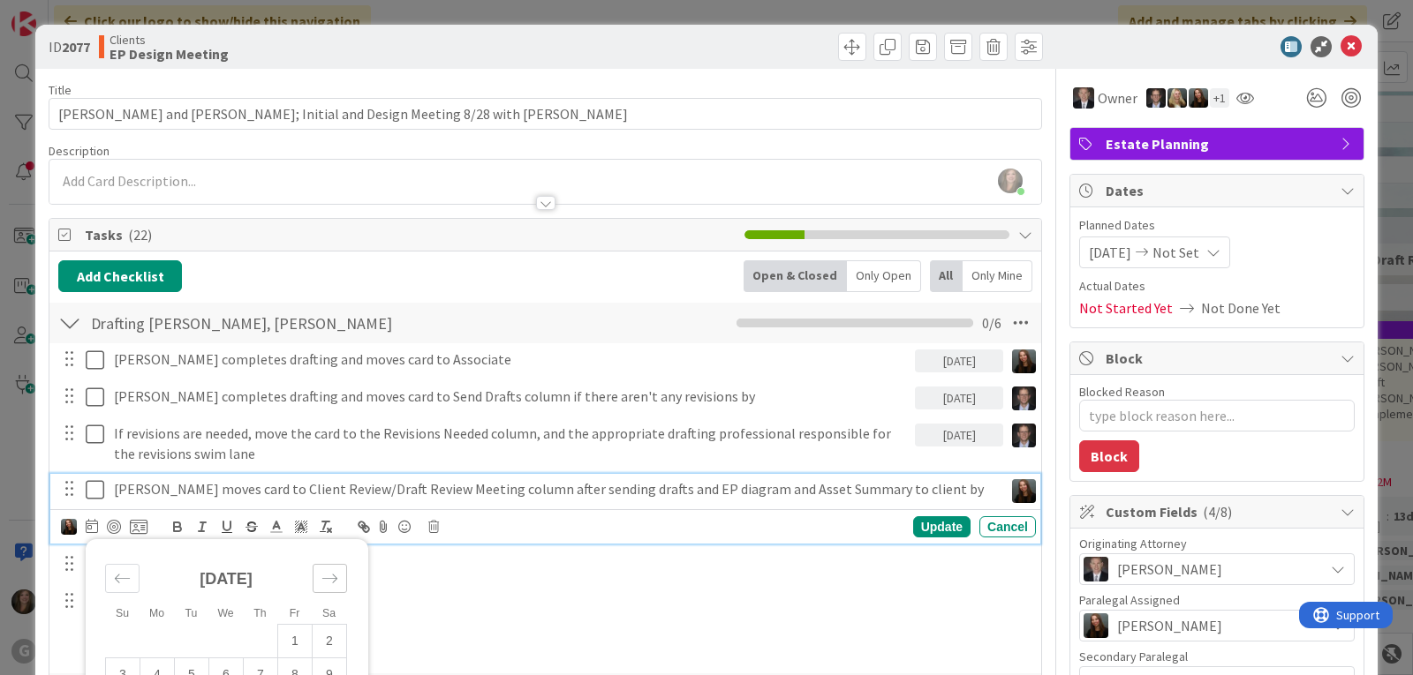
click at [332, 575] on icon "Move forward to switch to the next month." at bounding box center [329, 578] width 17 height 17
click at [300, 667] on td "12" at bounding box center [295, 676] width 34 height 34
type input "[DATE]"
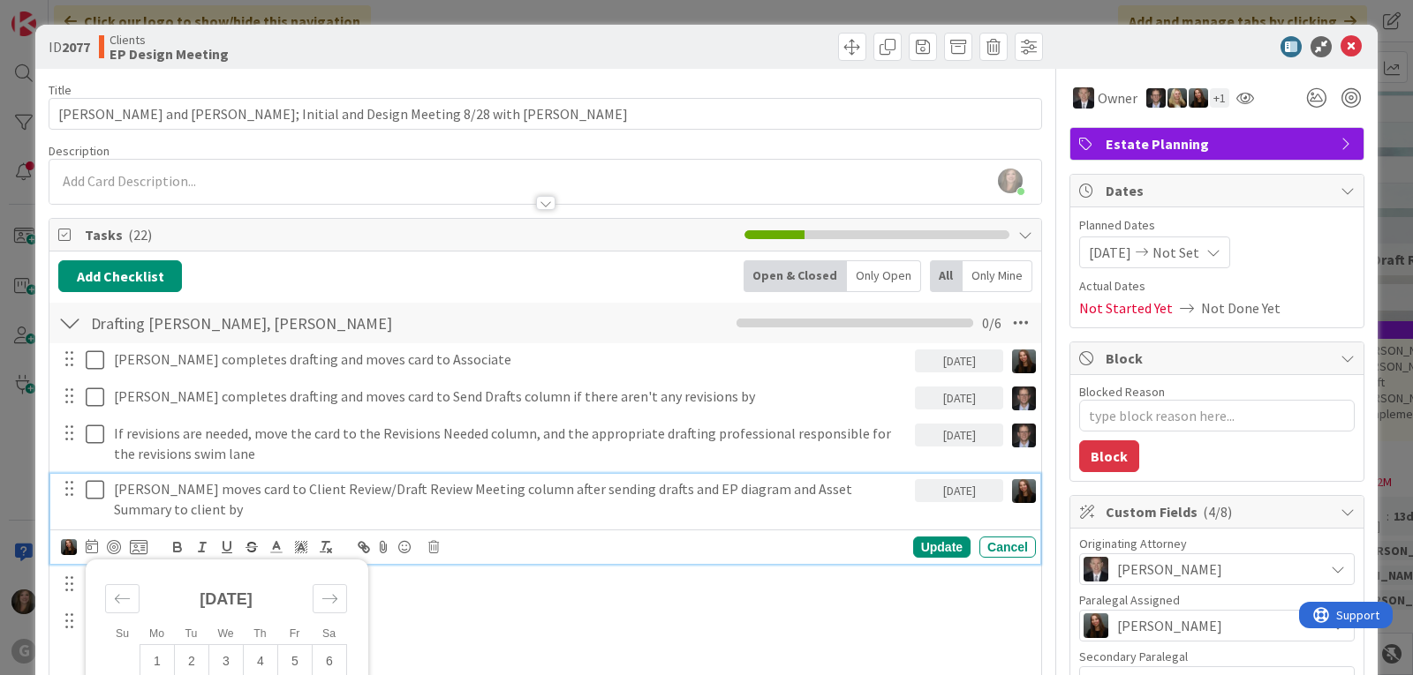
type textarea "x"
click at [916, 540] on div "Update" at bounding box center [941, 547] width 57 height 21
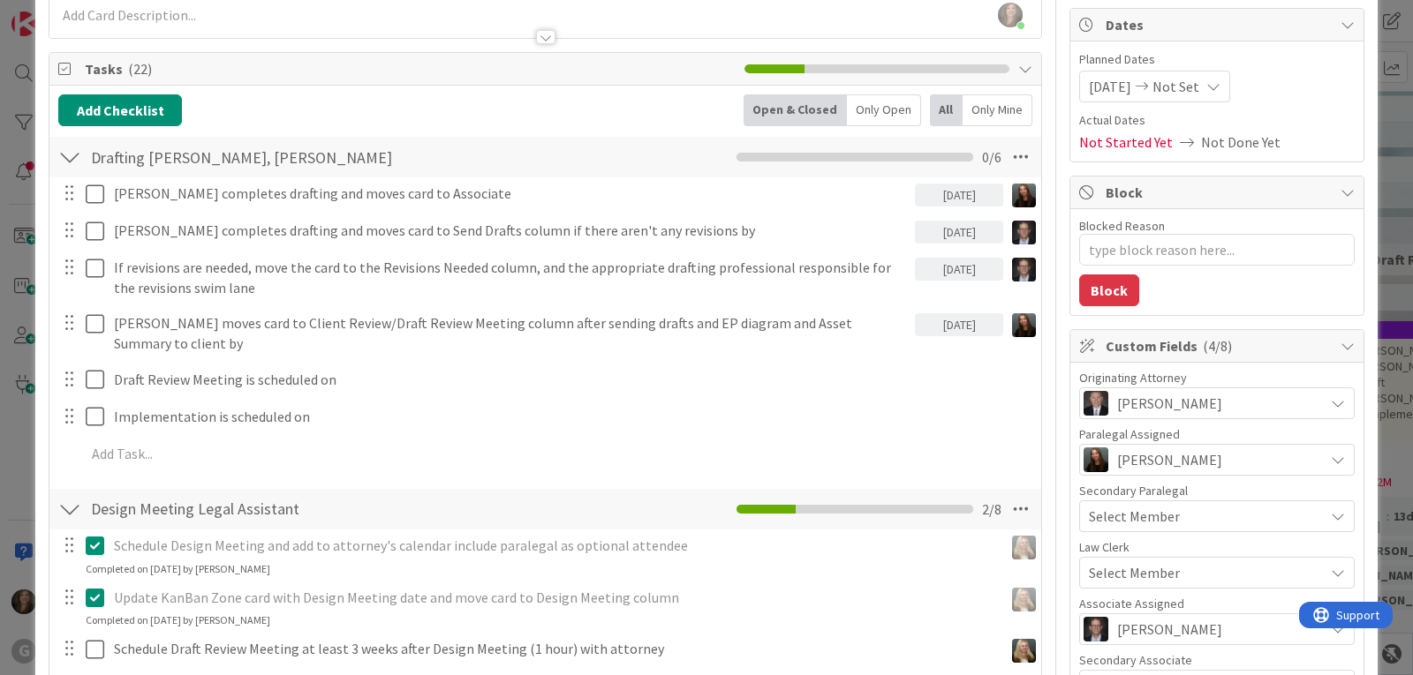
scroll to position [177, 0]
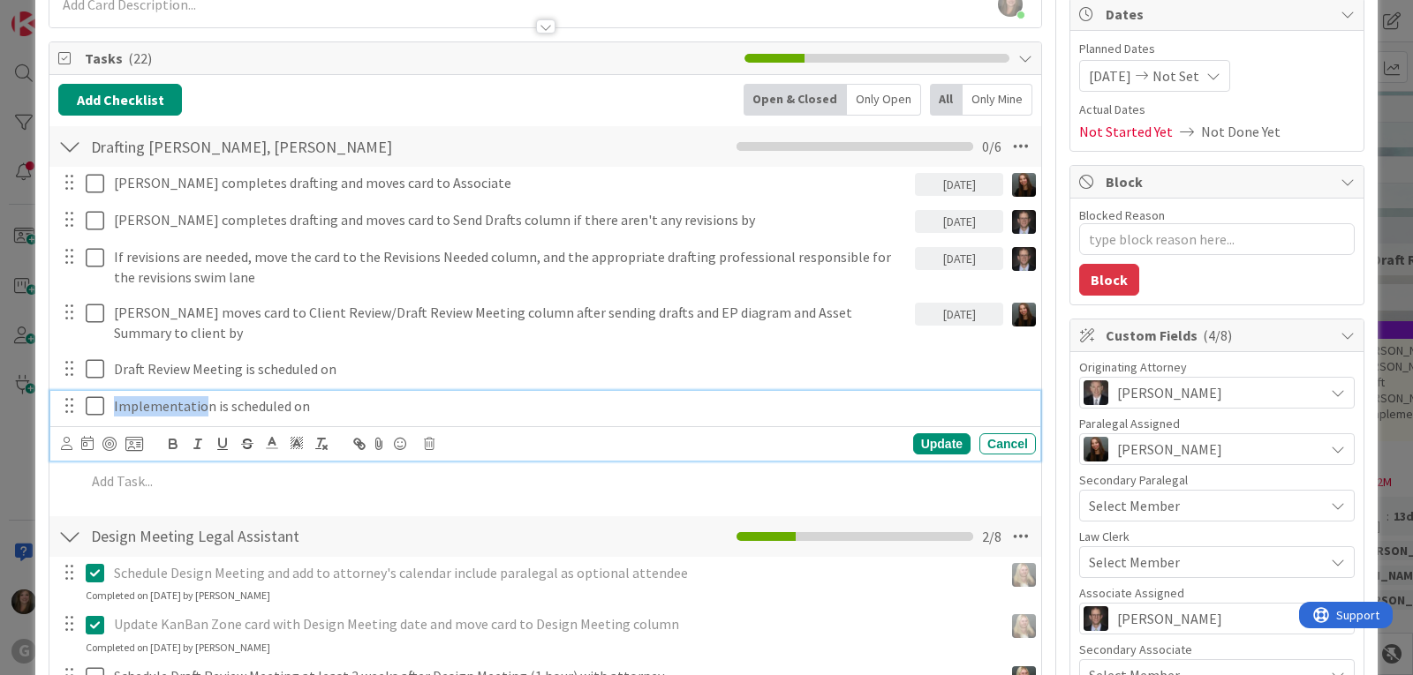
drag, startPoint x: 205, startPoint y: 408, endPoint x: 114, endPoint y: 409, distance: 90.9
click at [114, 409] on p "Implementation is scheduled on" at bounding box center [571, 406] width 915 height 20
click at [917, 443] on div "Update" at bounding box center [941, 443] width 57 height 21
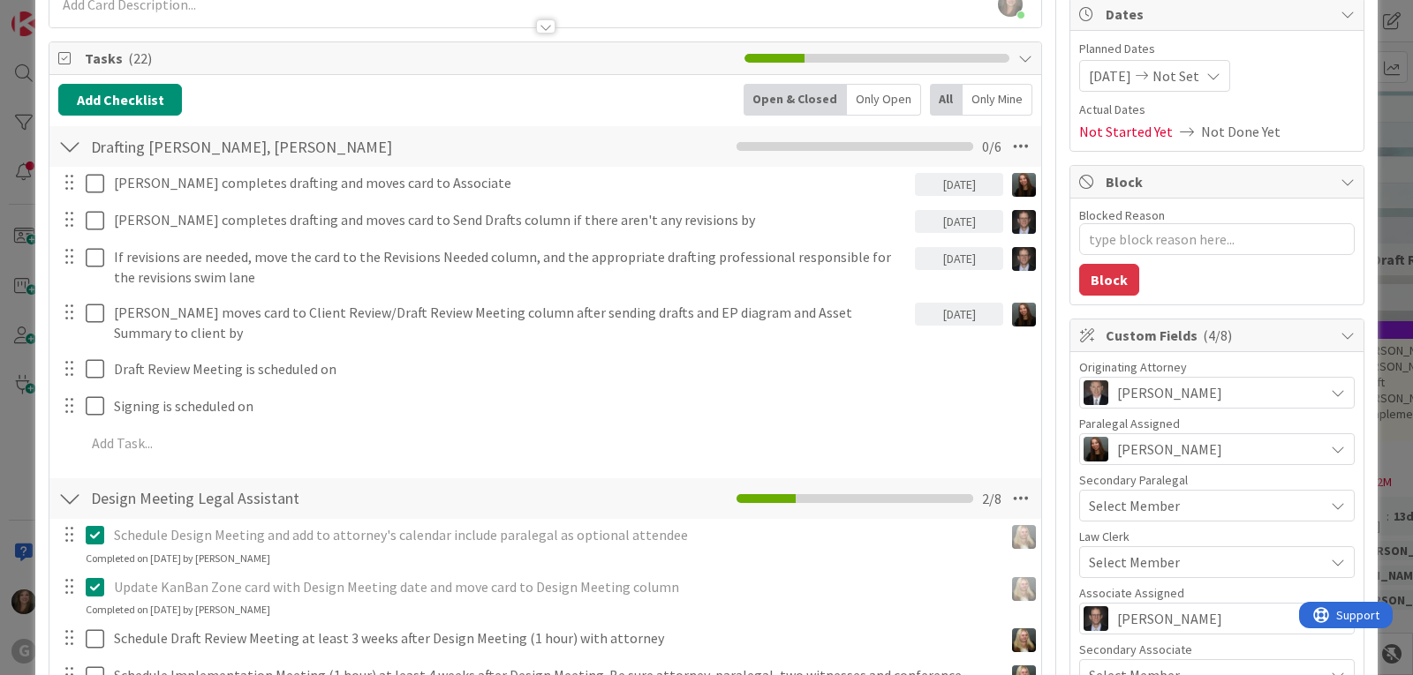
type textarea "x"
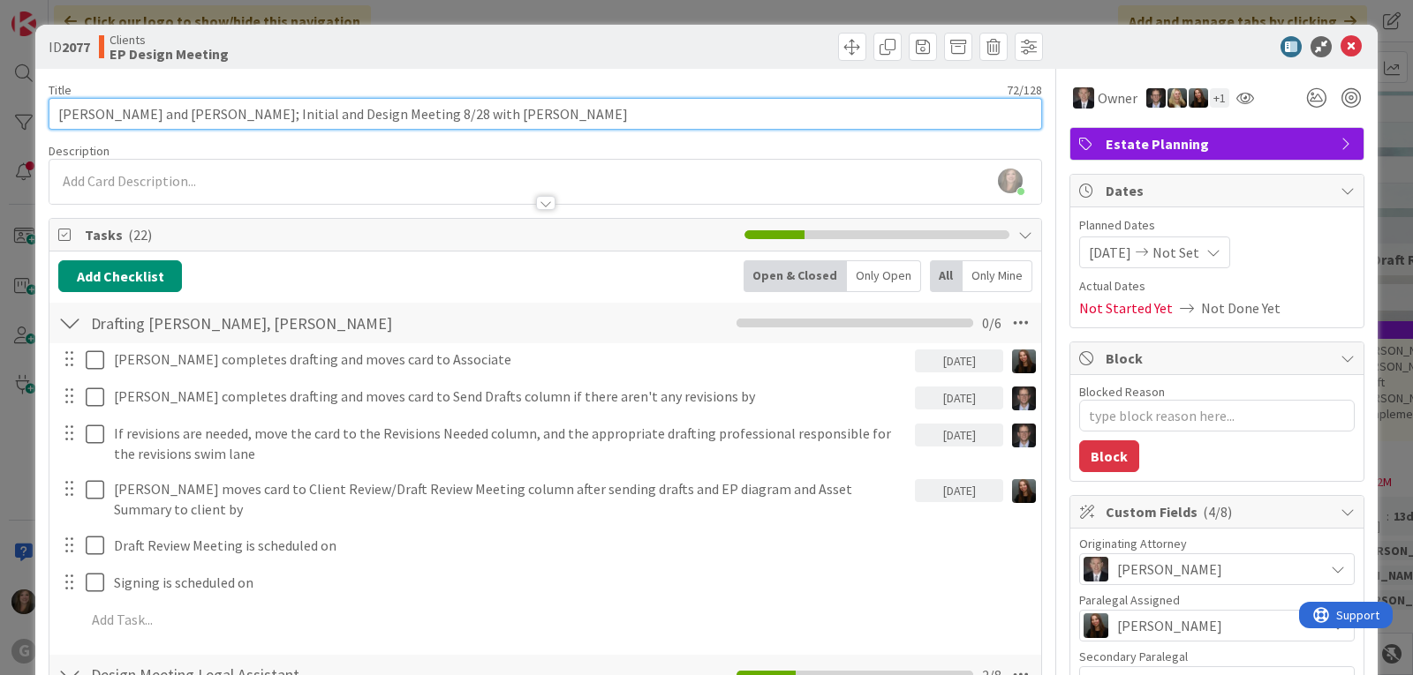
click at [531, 113] on input "[PERSON_NAME] and [PERSON_NAME]; Initial and Design Meeting 8/28 with [PERSON_N…" at bounding box center [545, 114] width 993 height 32
type input "[PERSON_NAME] and [PERSON_NAME]; Initial and Design Meeting 8/28 with [PERSON_N…"
type textarea "x"
type input "[PERSON_NAME] and [PERSON_NAME]; Initial and Design Meeting 8/28 with [PERSON_N…"
type textarea "x"
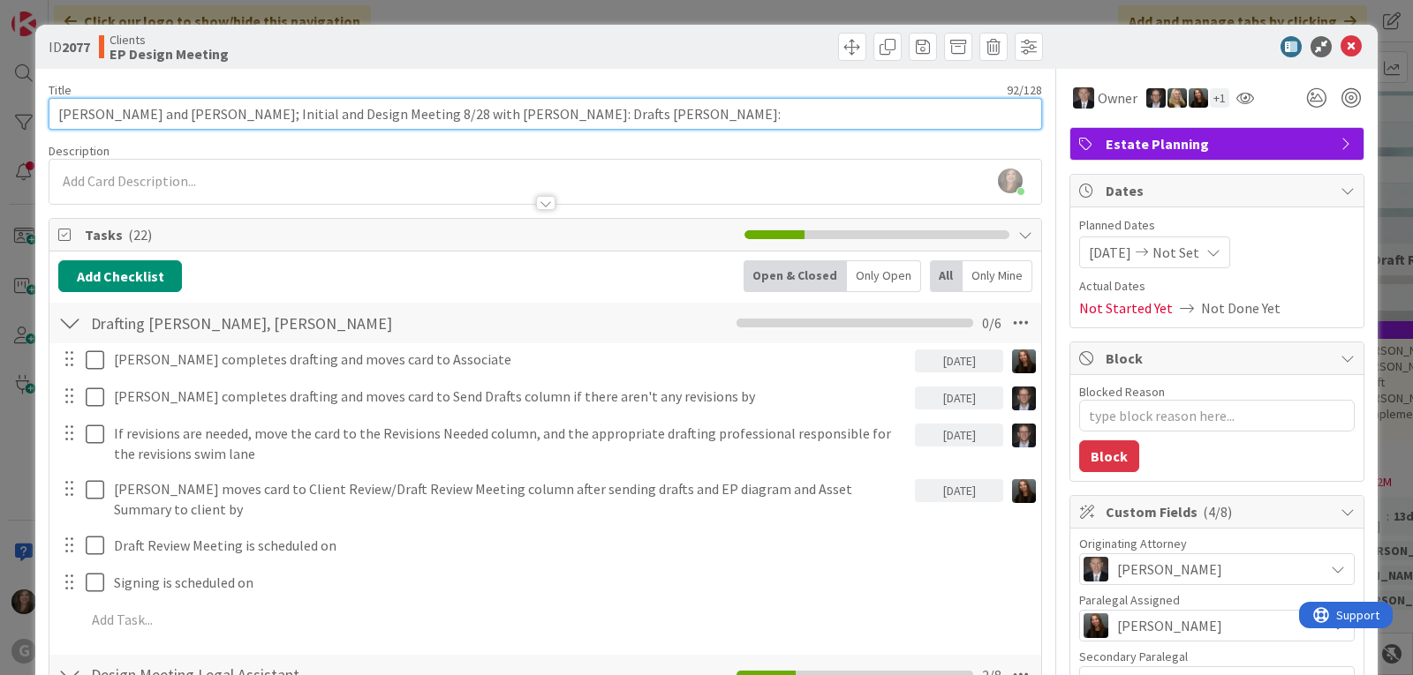
type input "[PERSON_NAME] and [PERSON_NAME]; Initial and Design Meeting 8/28 with [PERSON_N…"
type textarea "x"
type input "[PERSON_NAME] and [PERSON_NAME]; Initial and Design Meeting 8/28 with [PERSON_N…"
type textarea "x"
type input "[PERSON_NAME] and [PERSON_NAME]; Initial and Design Meeting 8/28 with [PERSON_N…"
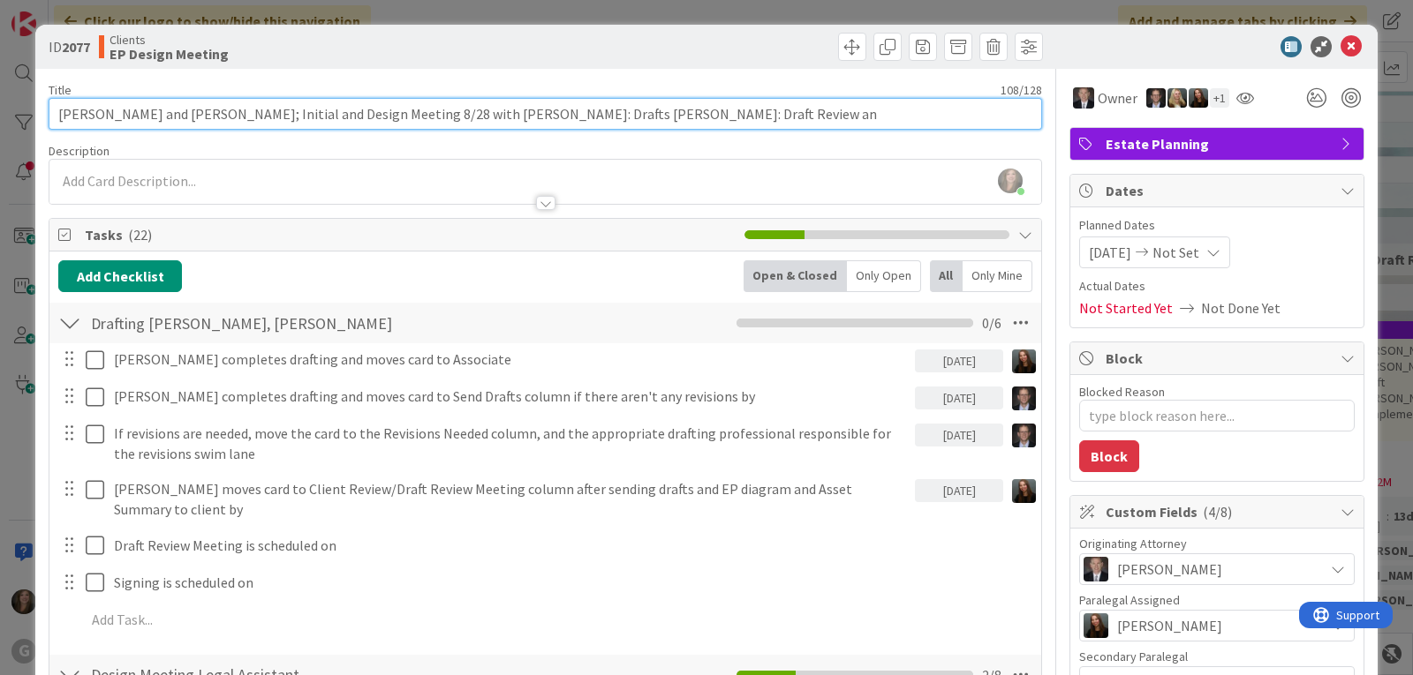
type textarea "x"
type input "[PERSON_NAME] and [PERSON_NAME]; Initial and Design Meeting 8/28 with [PERSON_N…"
type textarea "x"
type input "[PERSON_NAME] and [PERSON_NAME]; Initial and Design Meeting 8/28 with [PERSON_N…"
type textarea "x"
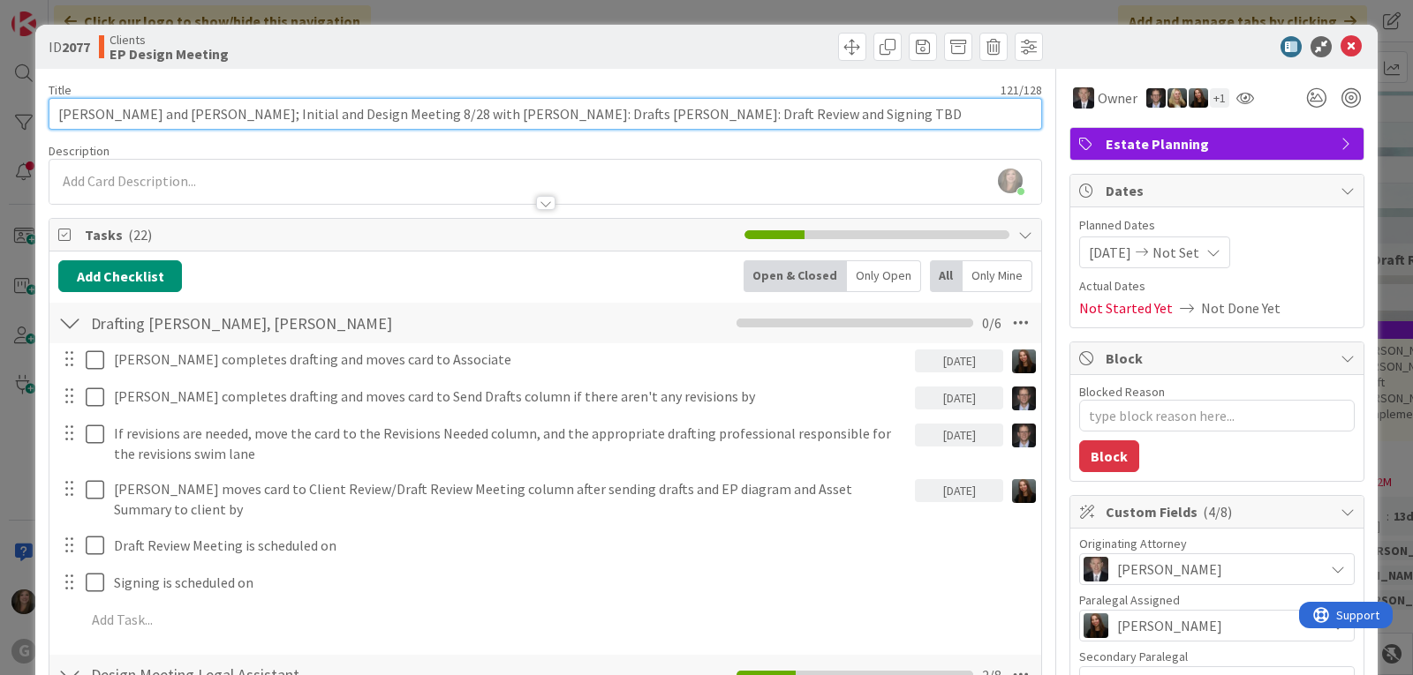
drag, startPoint x: 763, startPoint y: 114, endPoint x: 719, endPoint y: 112, distance: 44.2
click at [719, 112] on input "[PERSON_NAME] and [PERSON_NAME]; Initial and Design Meeting 8/28 with [PERSON_N…" at bounding box center [545, 114] width 993 height 32
type input "[PERSON_NAME] and [PERSON_NAME]; Initial and Design Meeting 8/28 with [PERSON_N…"
type textarea "x"
type input "[PERSON_NAME] and [PERSON_NAME]; Initial and Design Meeting 8/28 with [PERSON_N…"
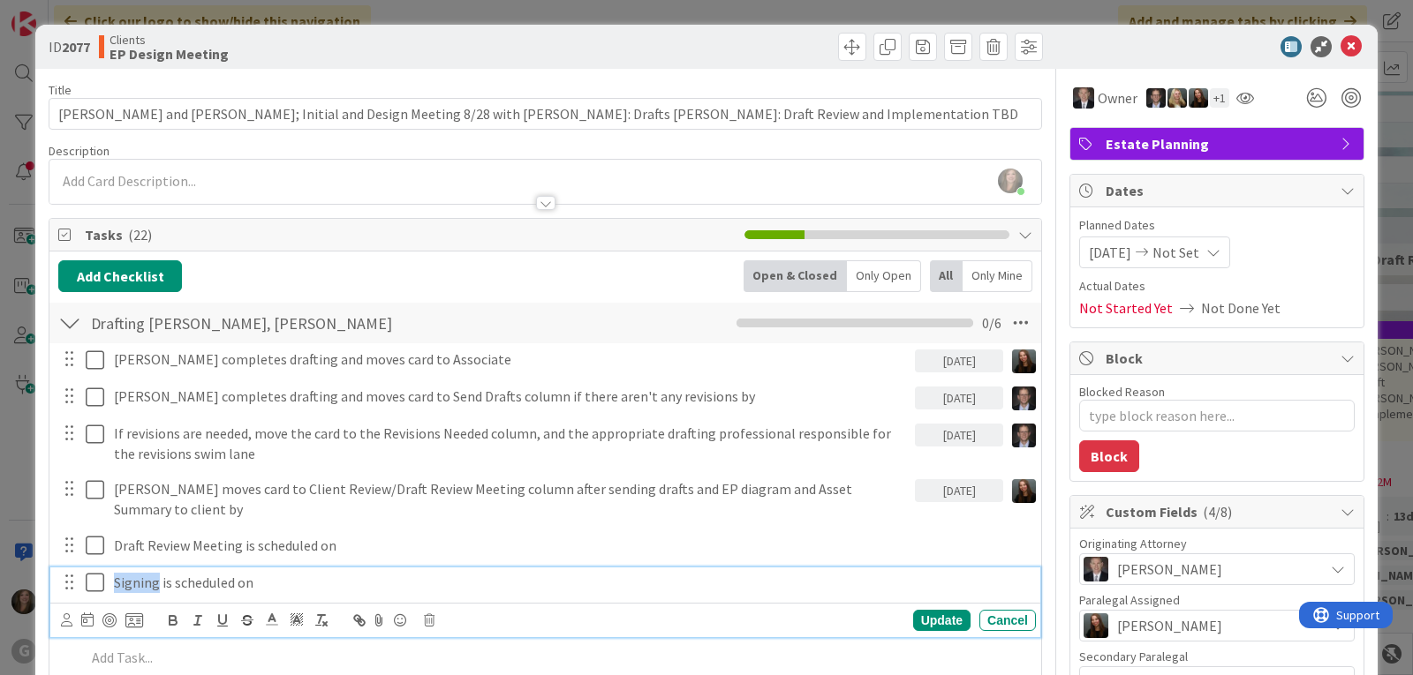
drag, startPoint x: 157, startPoint y: 585, endPoint x: 114, endPoint y: 585, distance: 43.3
click at [114, 585] on p "Signing is scheduled on" at bounding box center [571, 583] width 915 height 20
click at [919, 616] on div "Update" at bounding box center [941, 620] width 57 height 21
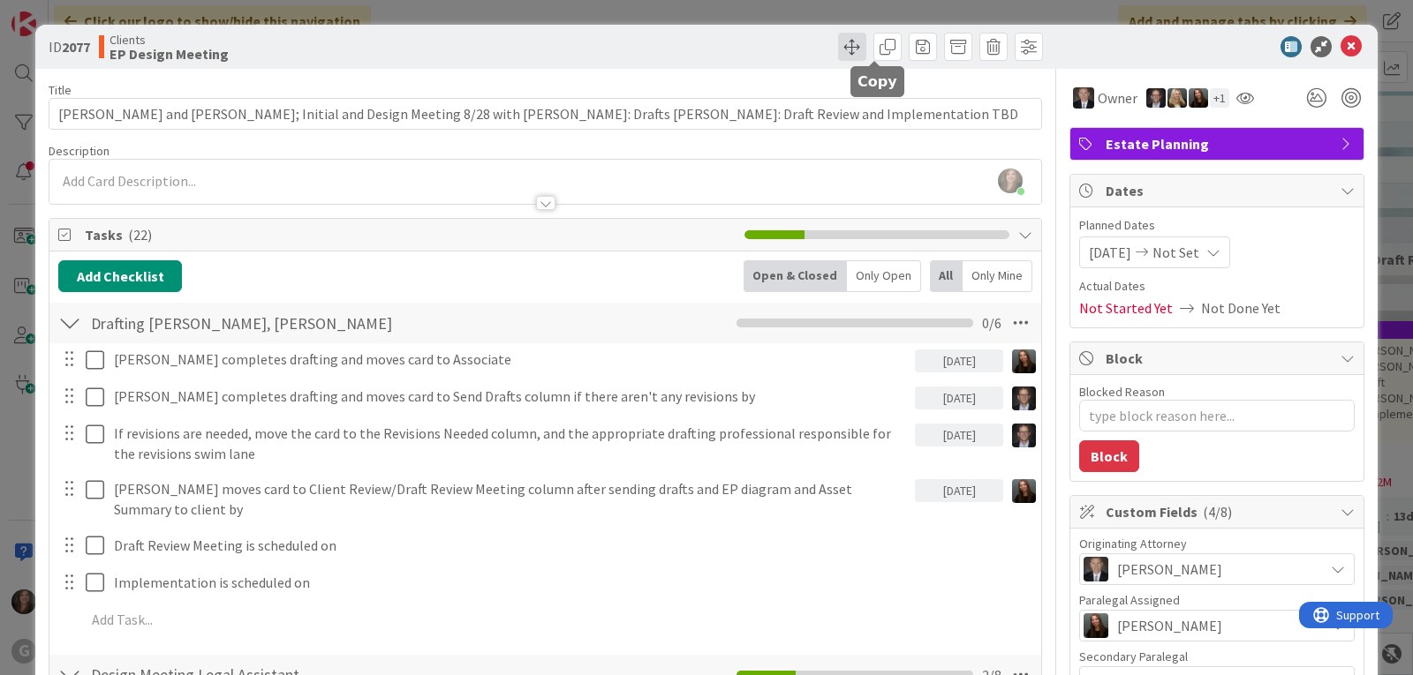
click at [838, 49] on span at bounding box center [852, 47] width 28 height 28
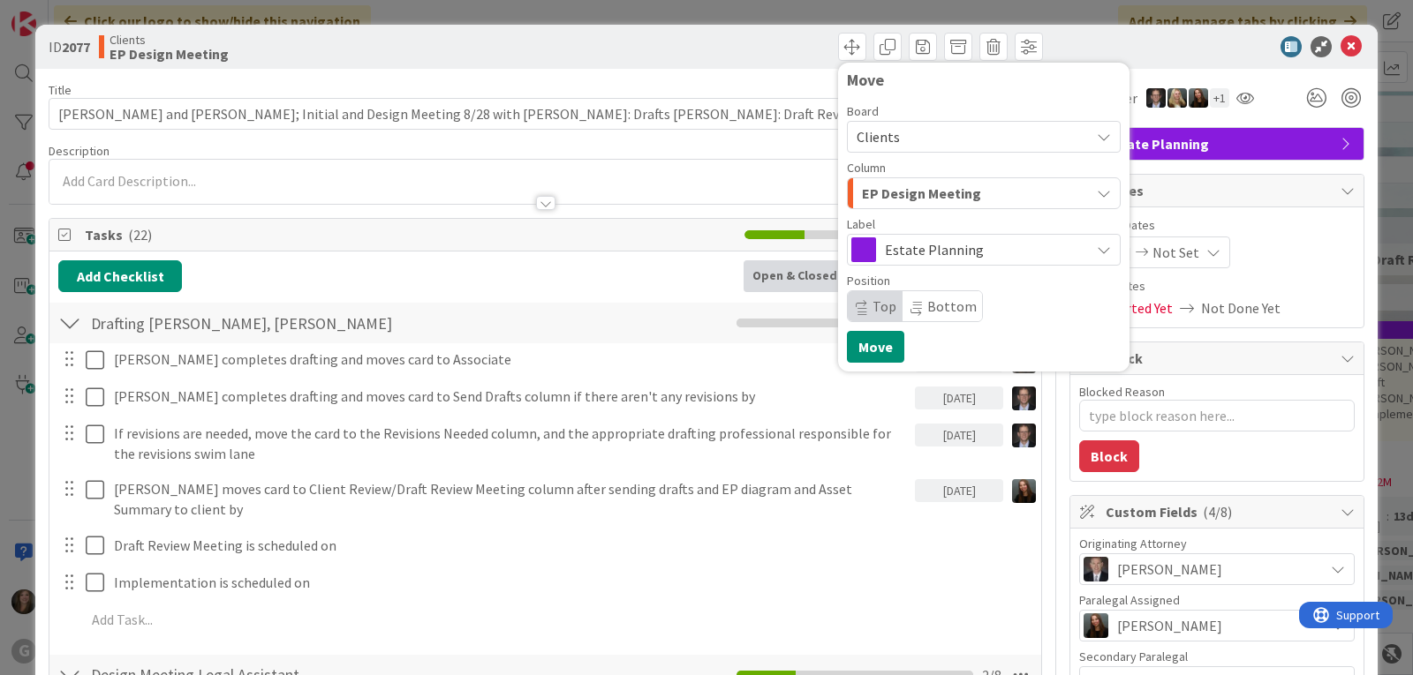
click at [941, 193] on span "EP Design Meeting" at bounding box center [921, 193] width 119 height 23
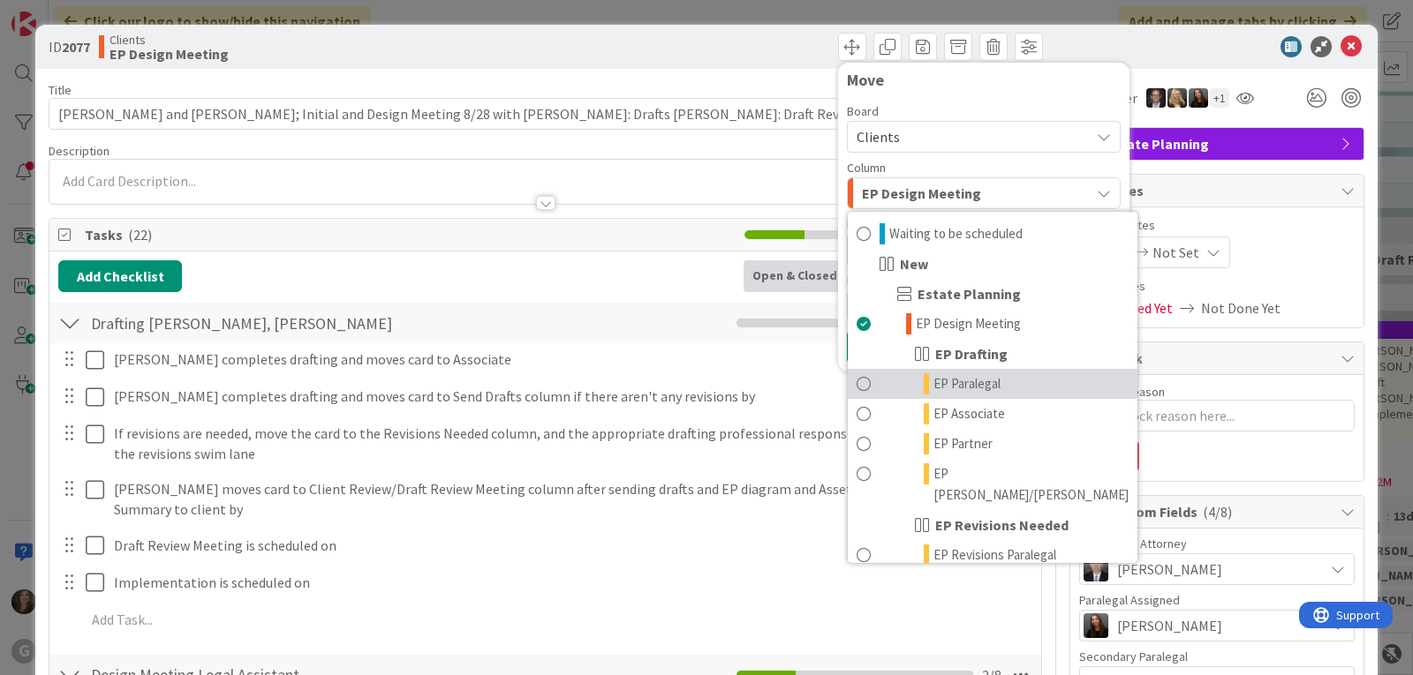
click at [933, 392] on span "EP Paralegal" at bounding box center [966, 383] width 67 height 21
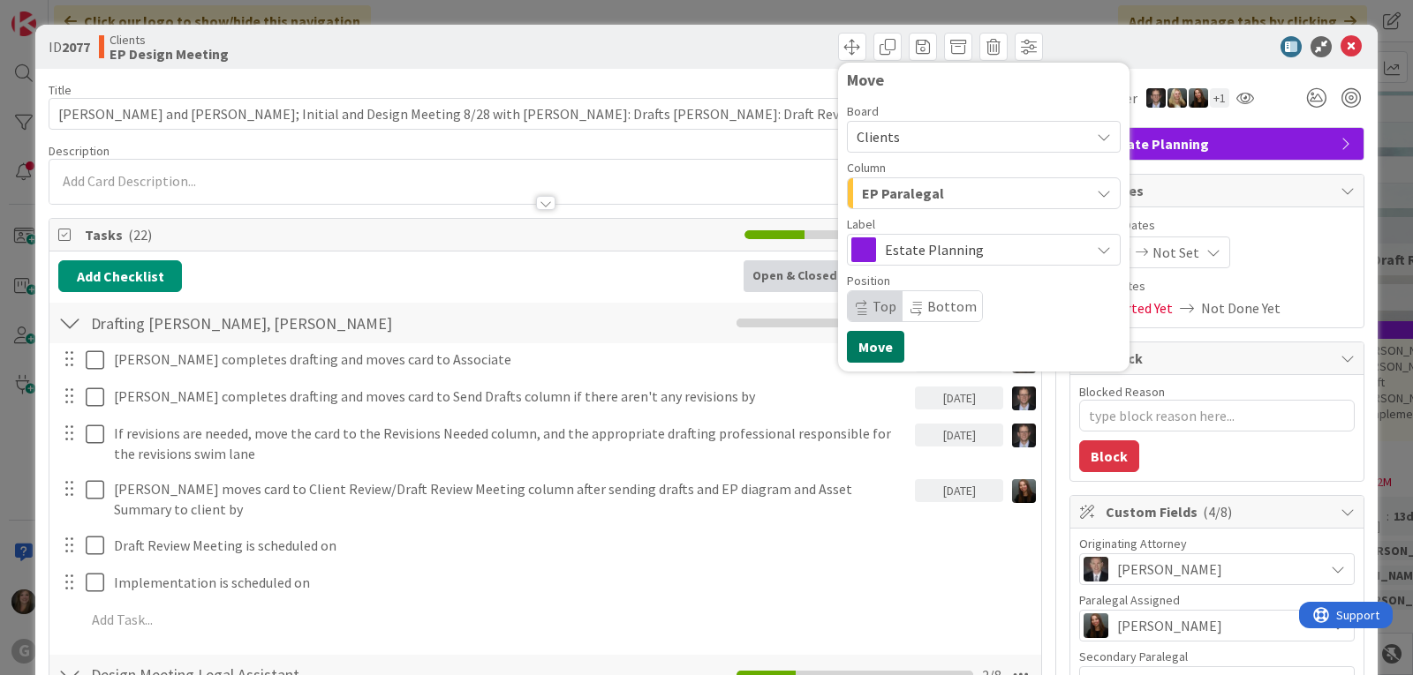
click at [863, 342] on button "Move" at bounding box center [875, 347] width 57 height 32
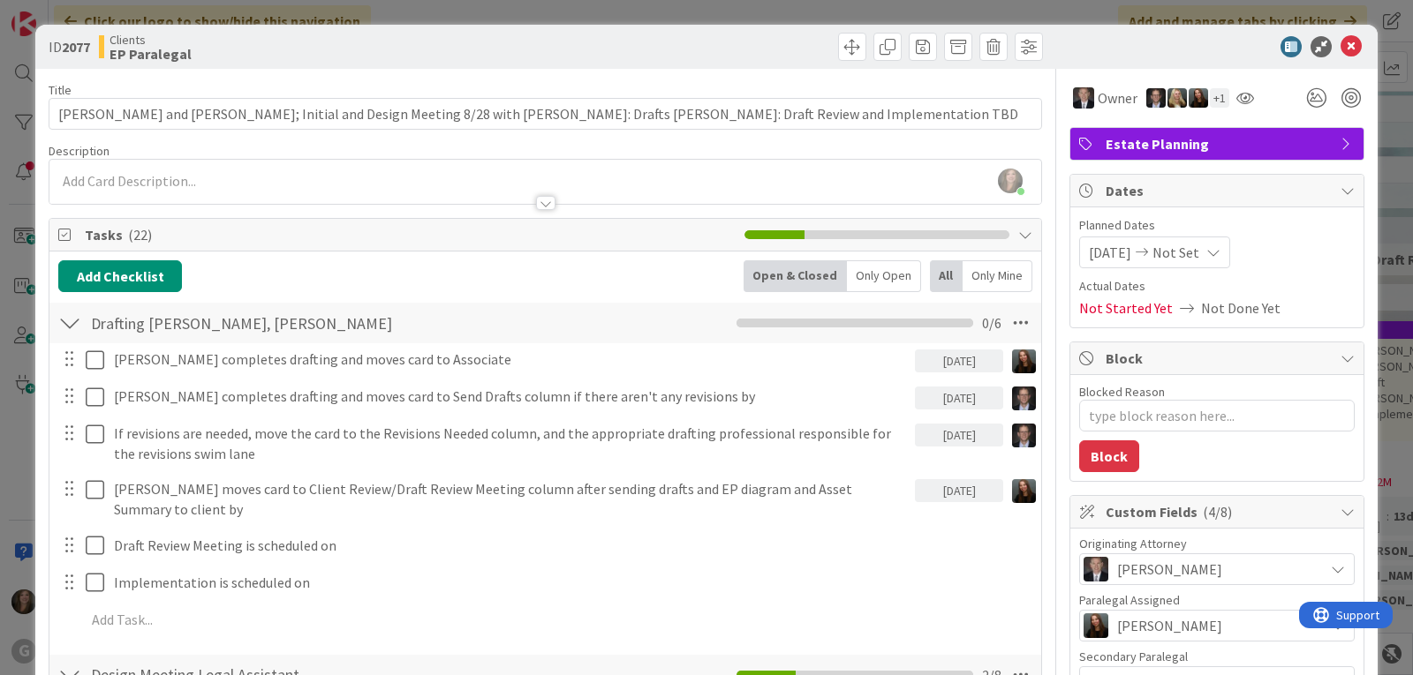
type textarea "x"
click at [1340, 37] on icon at bounding box center [1350, 46] width 21 height 21
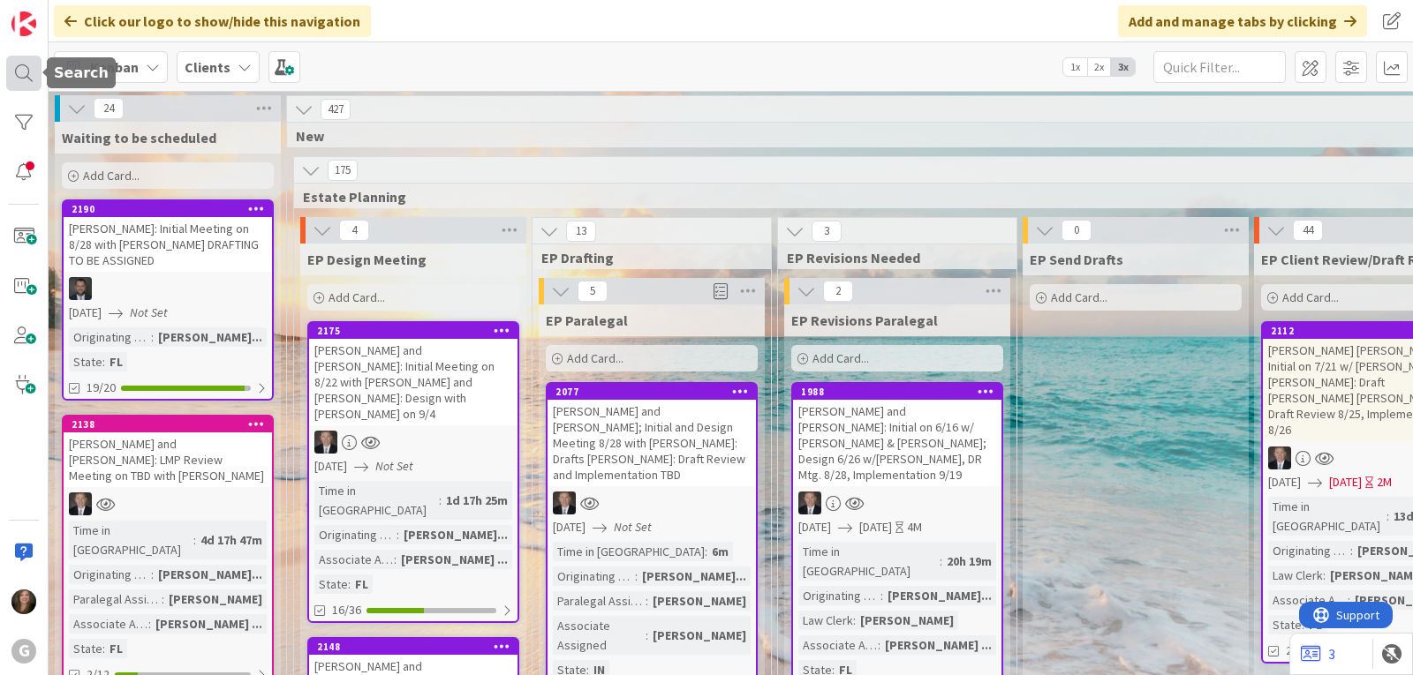
click at [28, 60] on div at bounding box center [23, 73] width 35 height 35
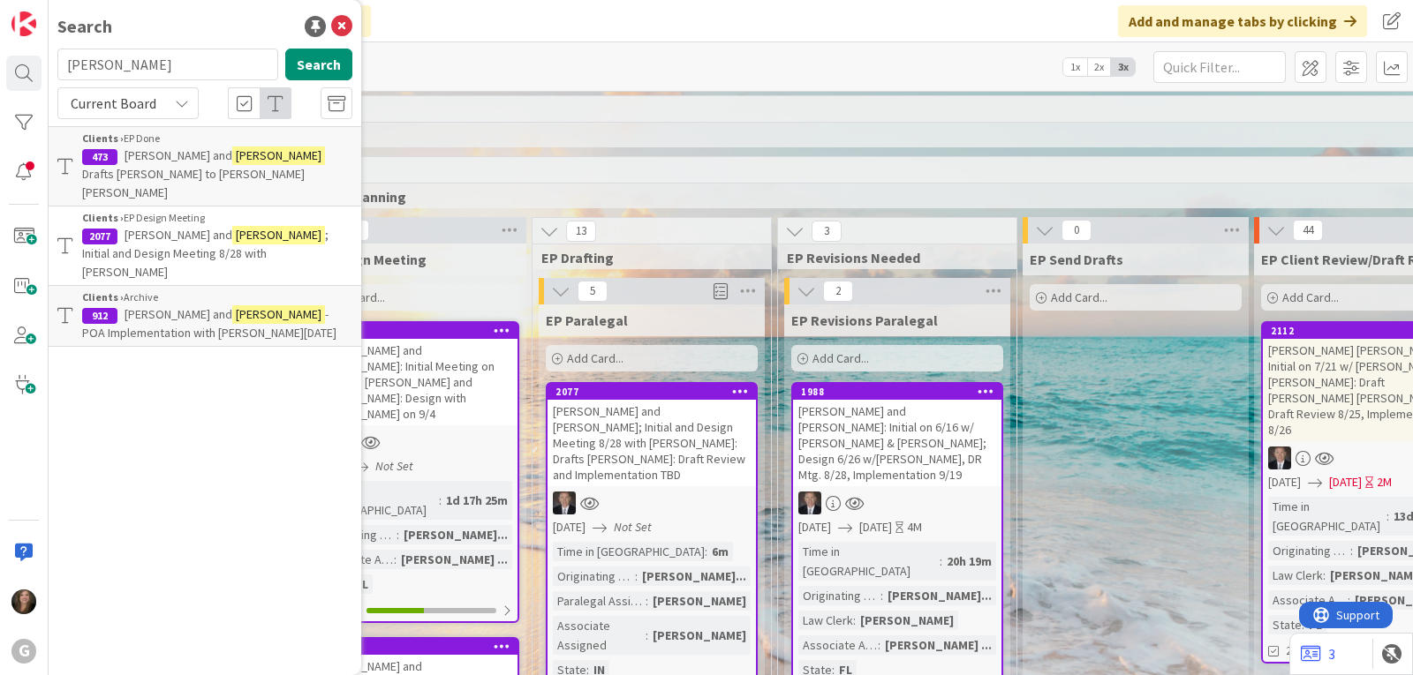
drag, startPoint x: 134, startPoint y: 66, endPoint x: 62, endPoint y: 65, distance: 72.4
click at [62, 65] on input "[PERSON_NAME]" at bounding box center [167, 65] width 221 height 32
type input "[PERSON_NAME]"
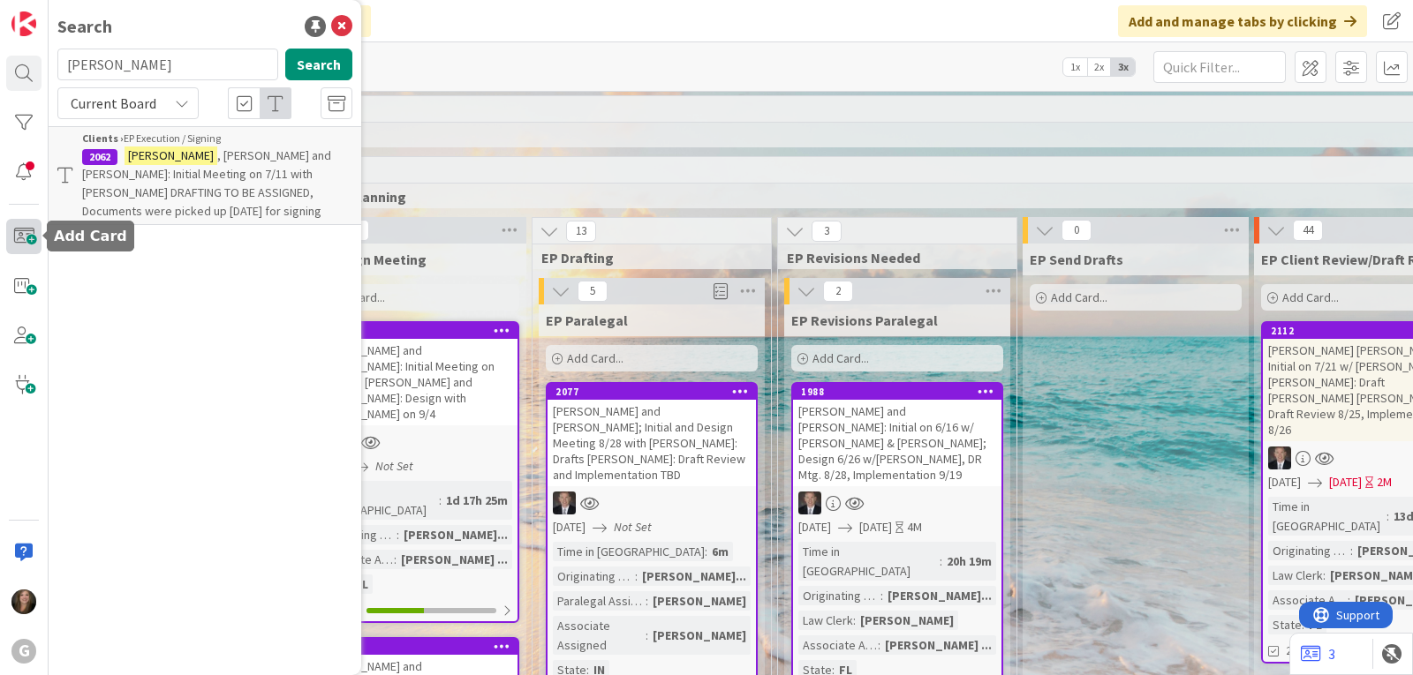
click at [19, 237] on span at bounding box center [23, 236] width 35 height 35
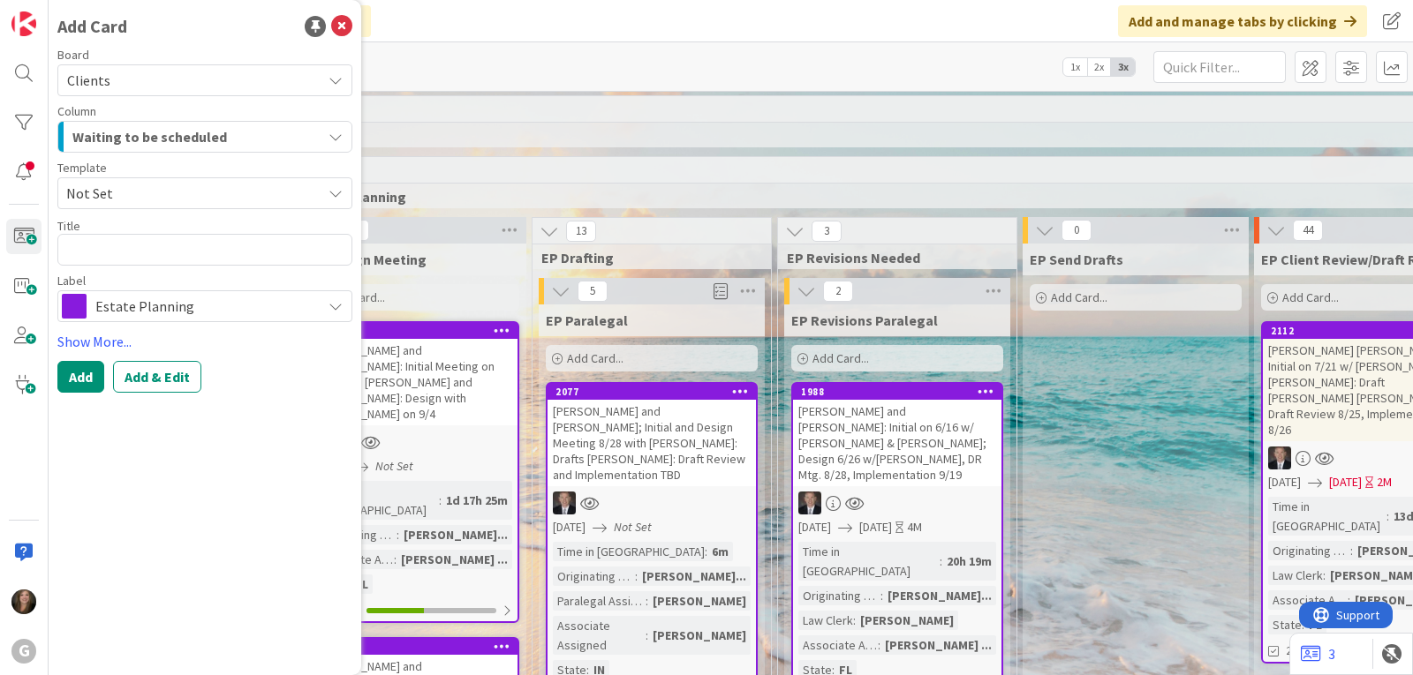
click at [326, 188] on span "Not Set" at bounding box center [204, 193] width 295 height 32
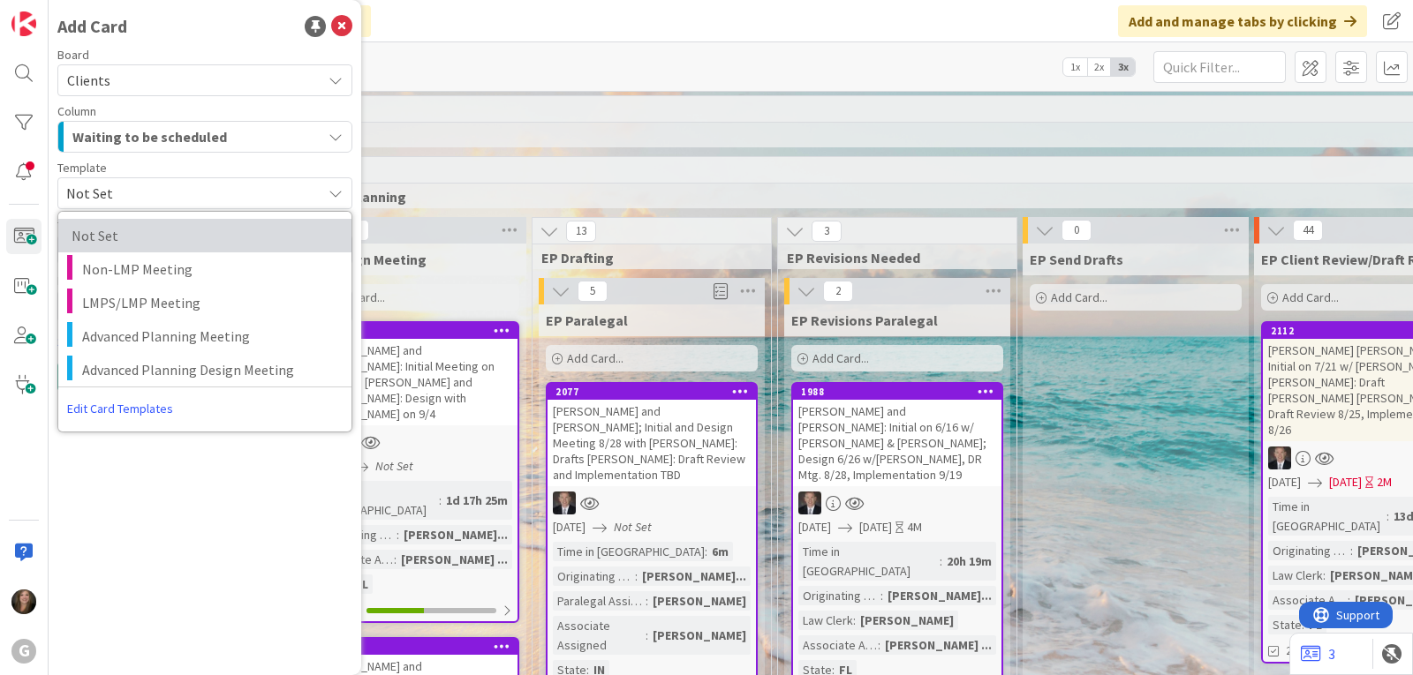
click at [211, 221] on link "Not Set" at bounding box center [204, 236] width 293 height 34
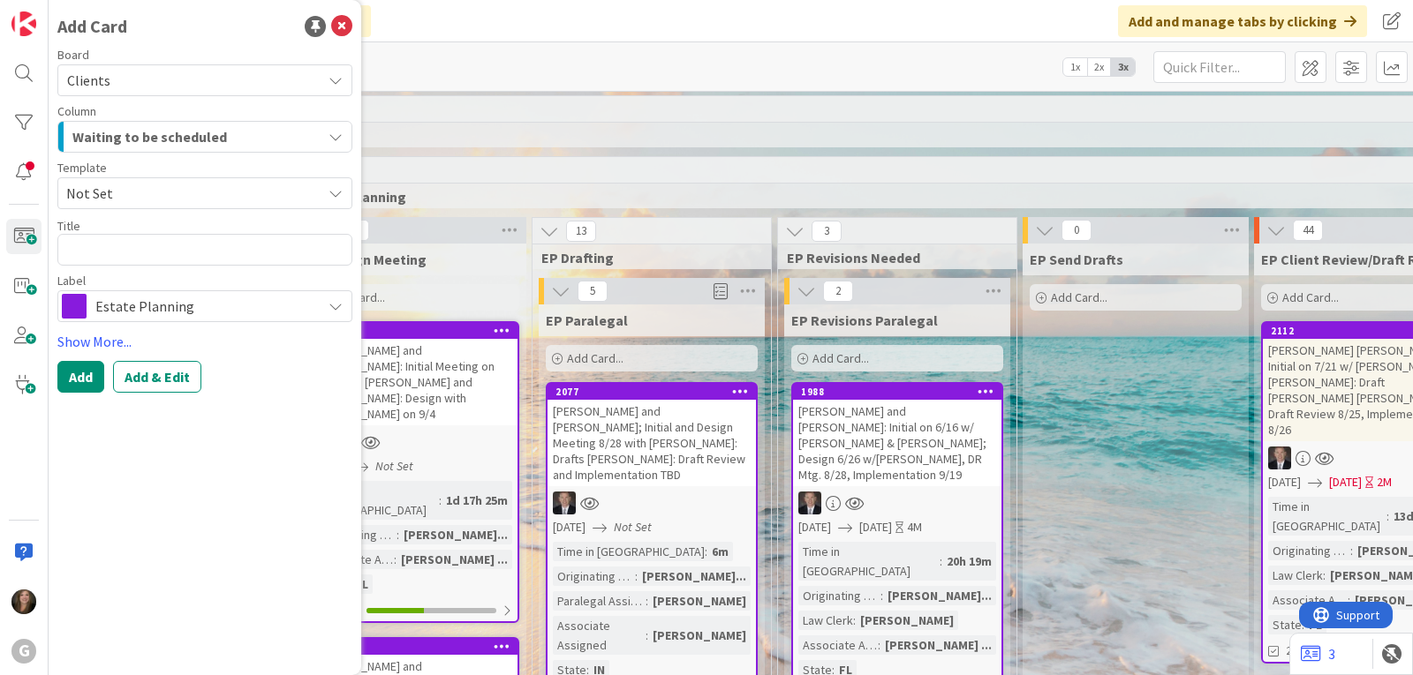
click at [322, 139] on button "Waiting to be scheduled" at bounding box center [204, 137] width 295 height 32
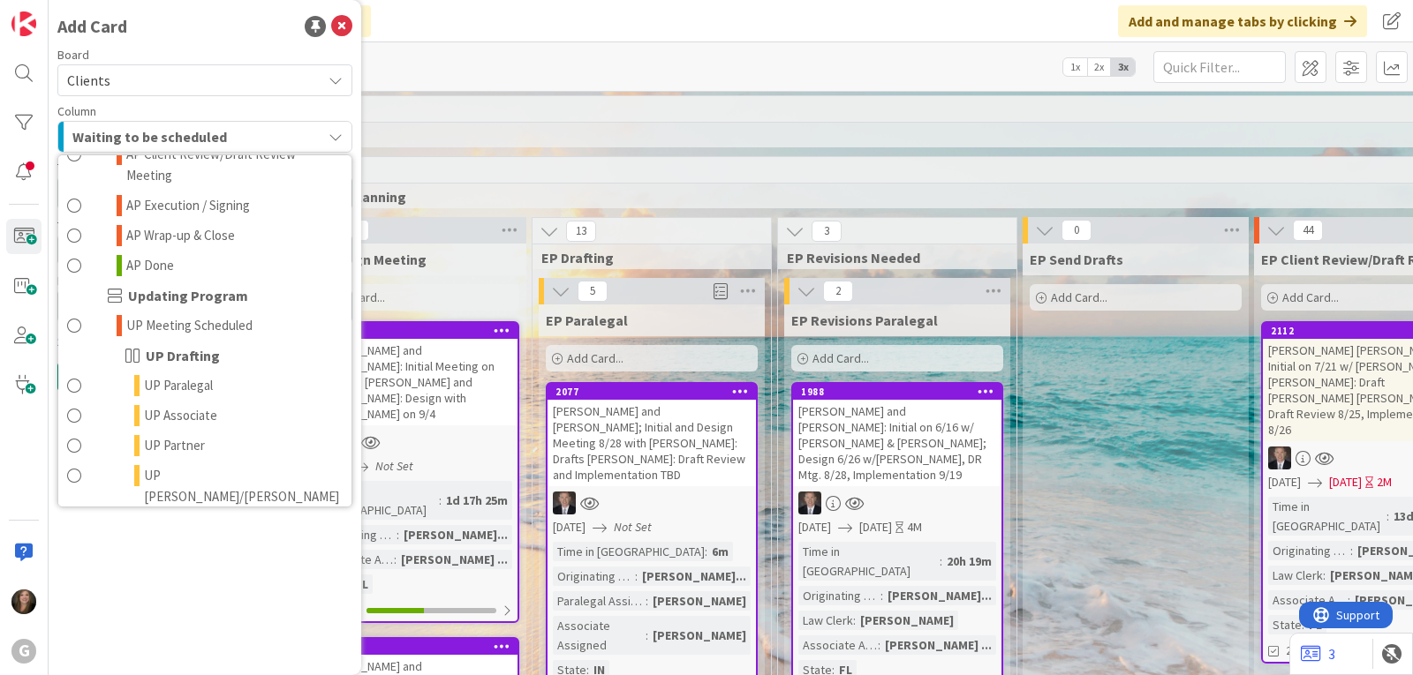
scroll to position [1148, 0]
click at [181, 377] on span "UP Paralegal" at bounding box center [178, 387] width 69 height 21
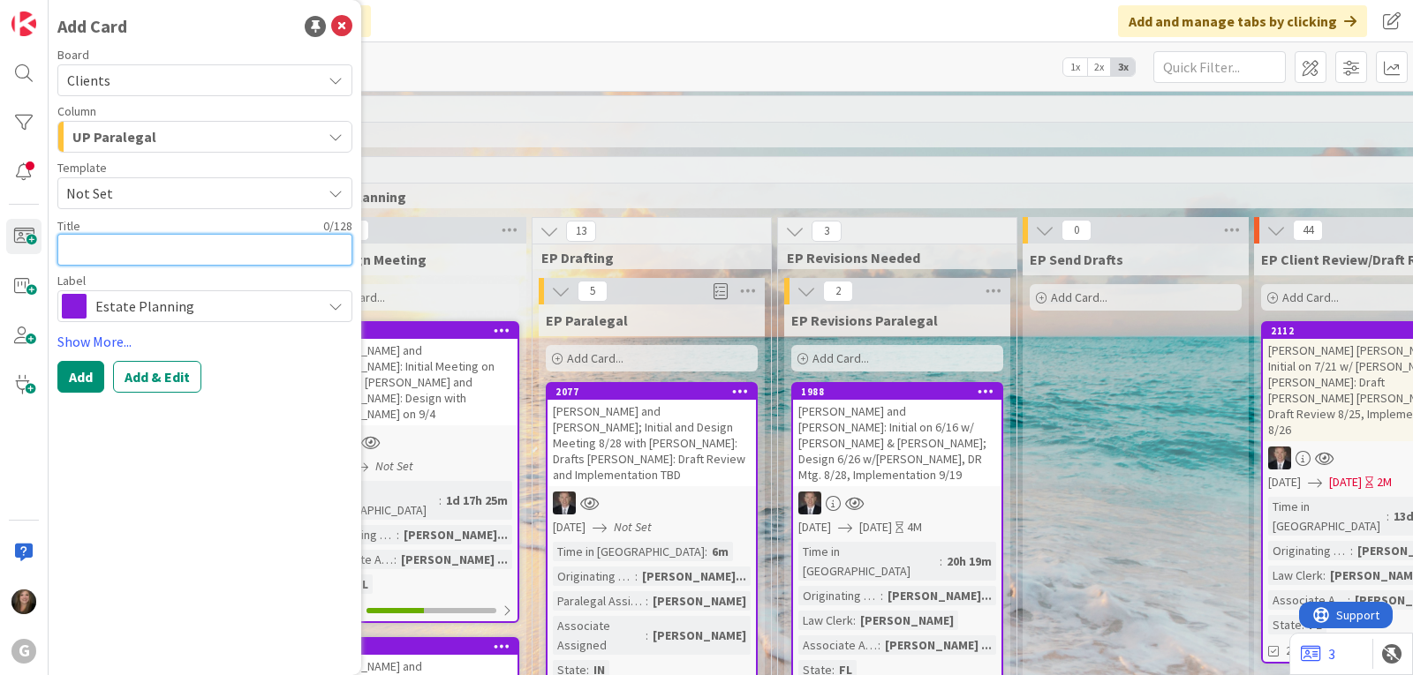
click at [80, 250] on textarea at bounding box center [204, 250] width 295 height 32
click at [269, 306] on span "Estate Planning" at bounding box center [203, 306] width 217 height 25
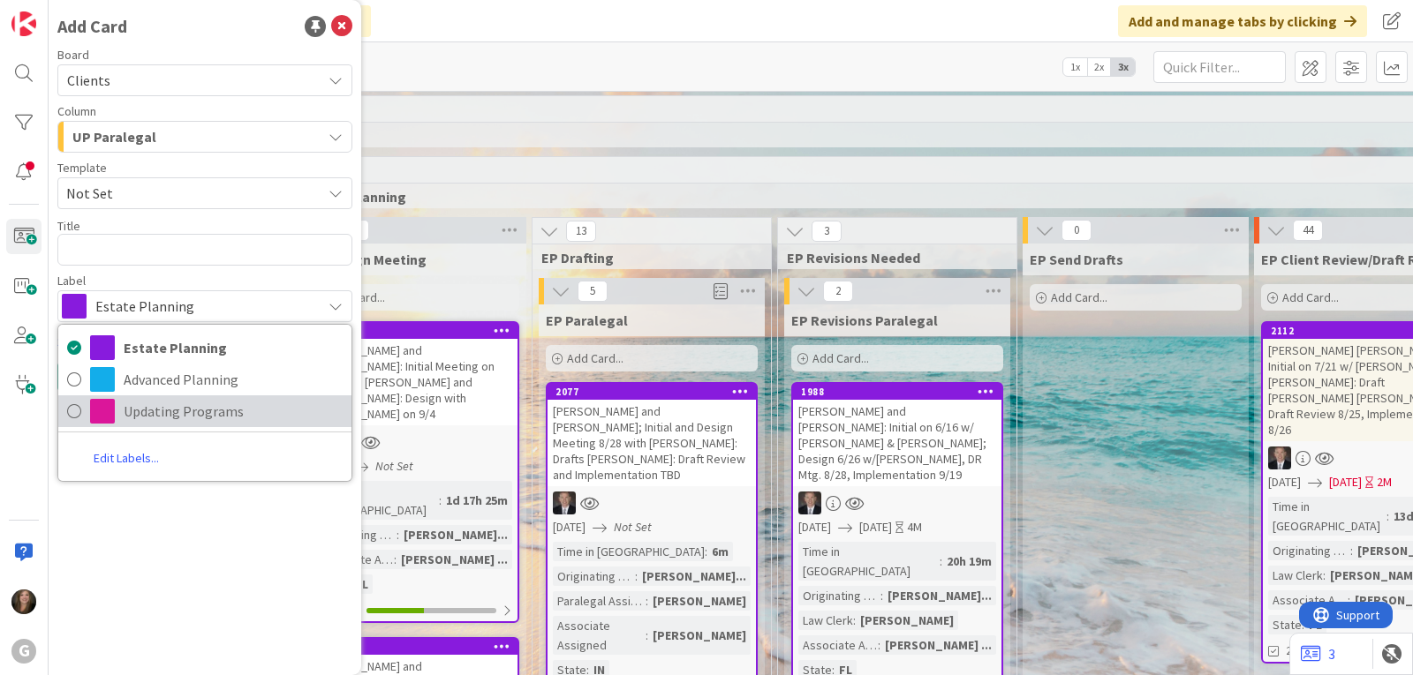
click at [183, 405] on span "Updating Programs" at bounding box center [233, 411] width 219 height 26
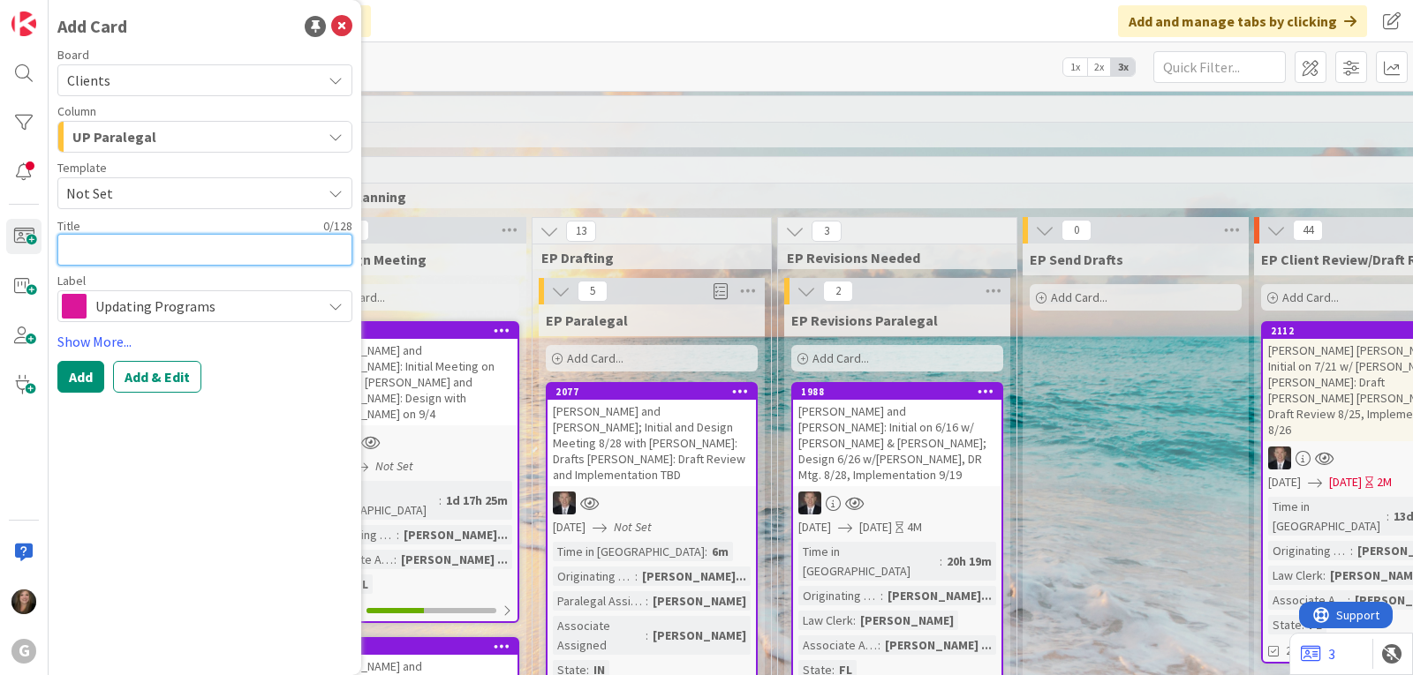
click at [152, 245] on textarea at bounding box center [204, 250] width 295 height 32
type textarea "x"
type textarea "S"
type textarea "x"
type textarea "Sc"
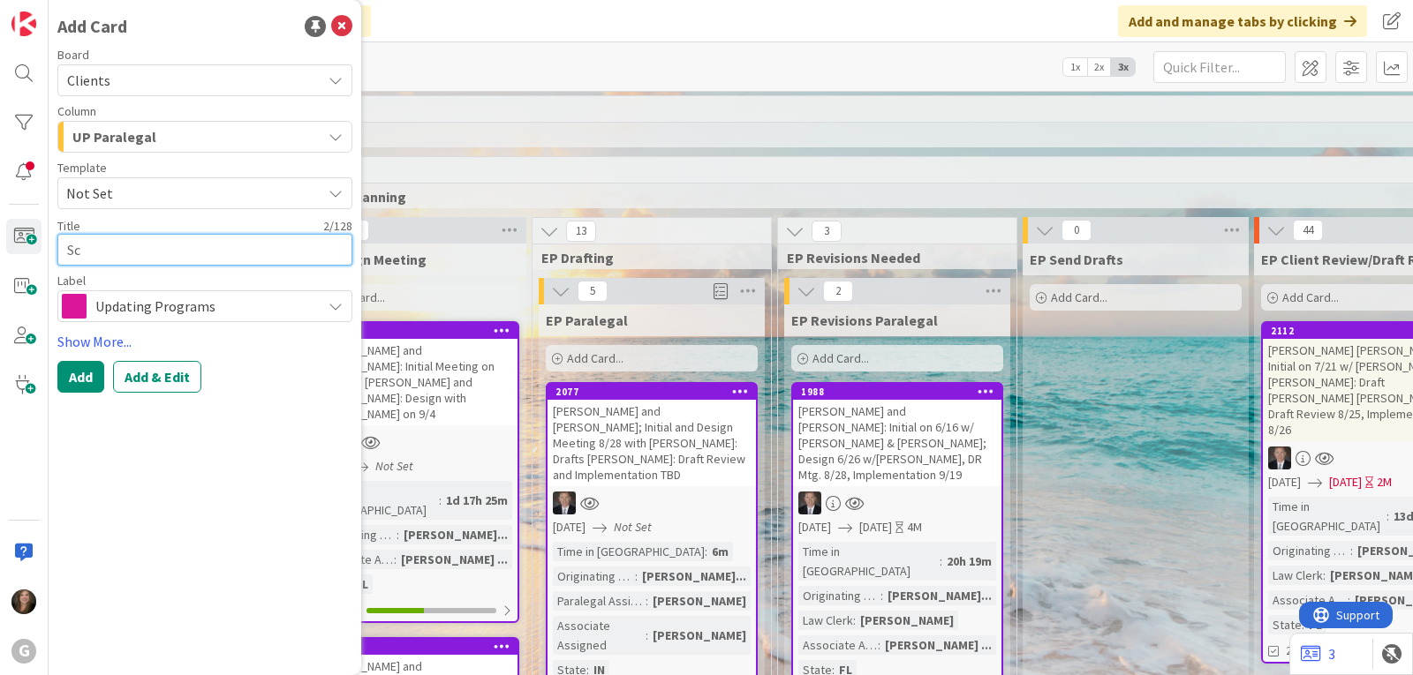
type textarea "x"
type textarea "Sch"
type textarea "x"
type textarea "Scha"
type textarea "x"
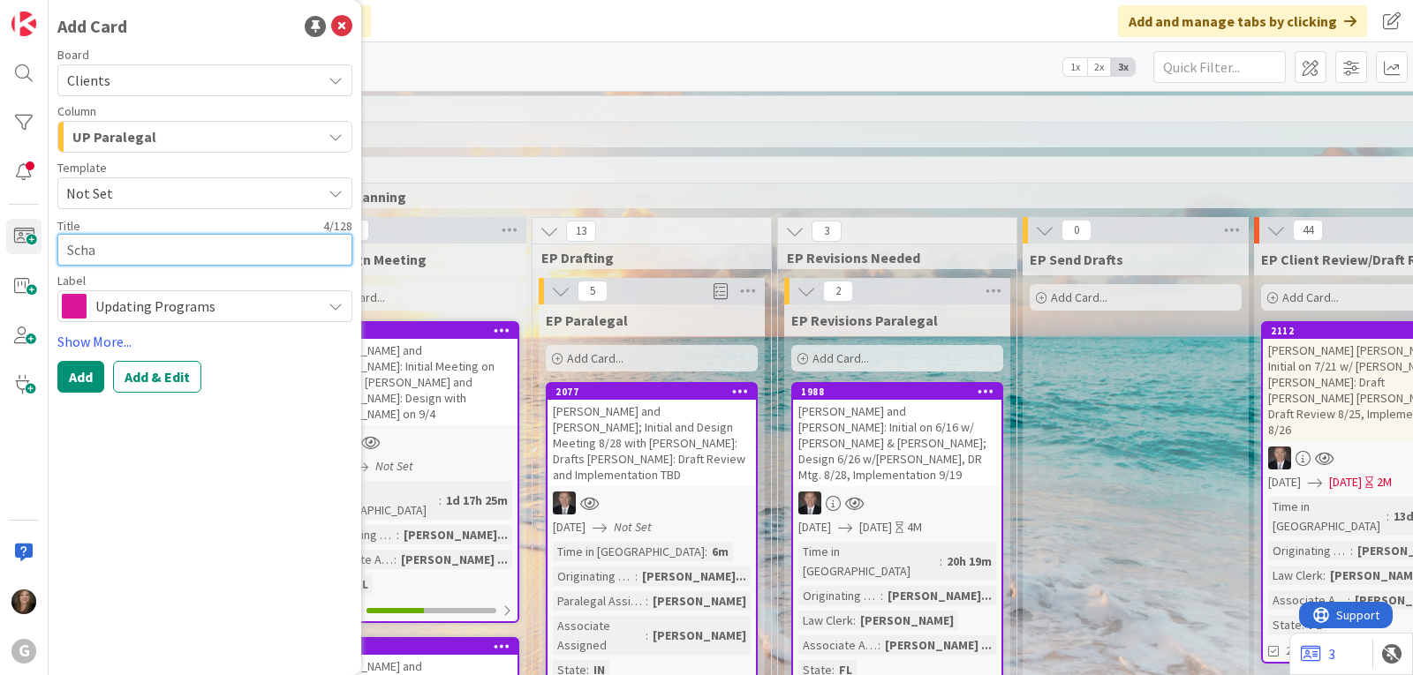
type textarea "[PERSON_NAME]"
type textarea "x"
type textarea "[PERSON_NAME],"
type textarea "x"
type textarea "[PERSON_NAME],"
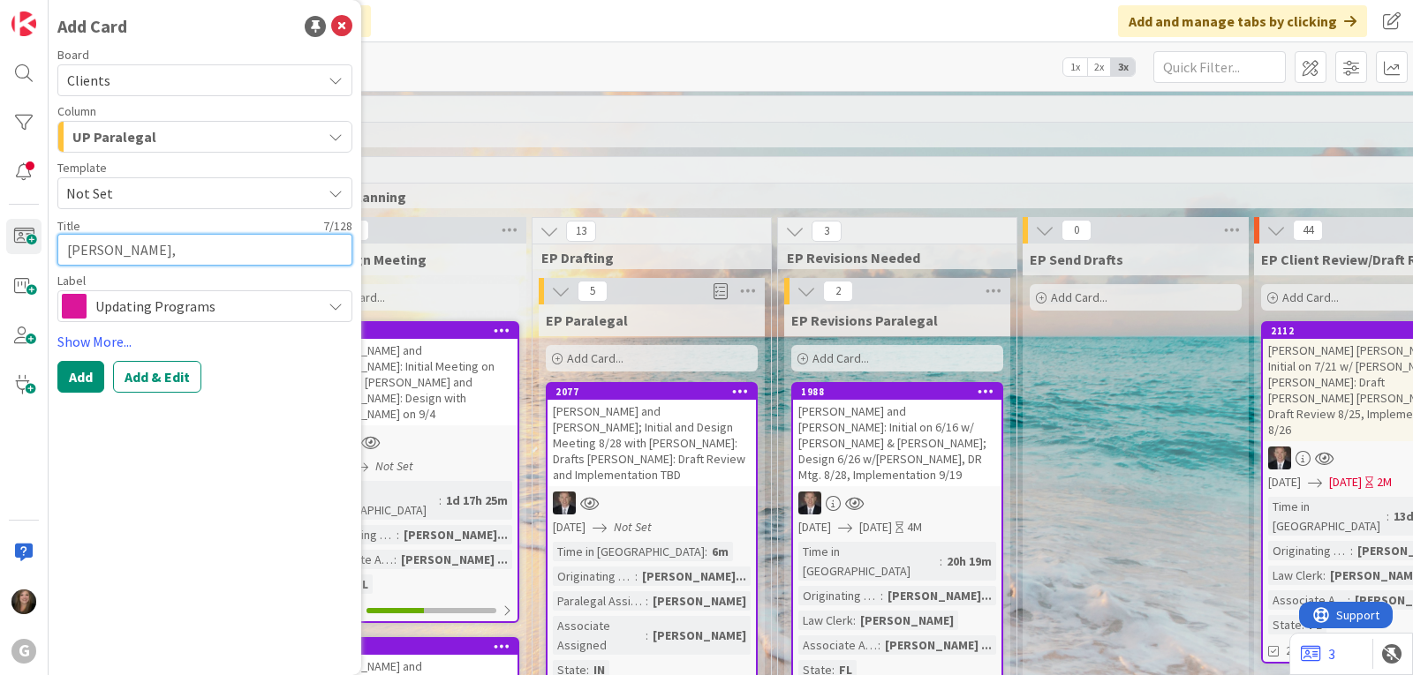
type textarea "x"
type textarea "[PERSON_NAME], D"
type textarea "x"
type textarea "[PERSON_NAME], Da"
type textarea "x"
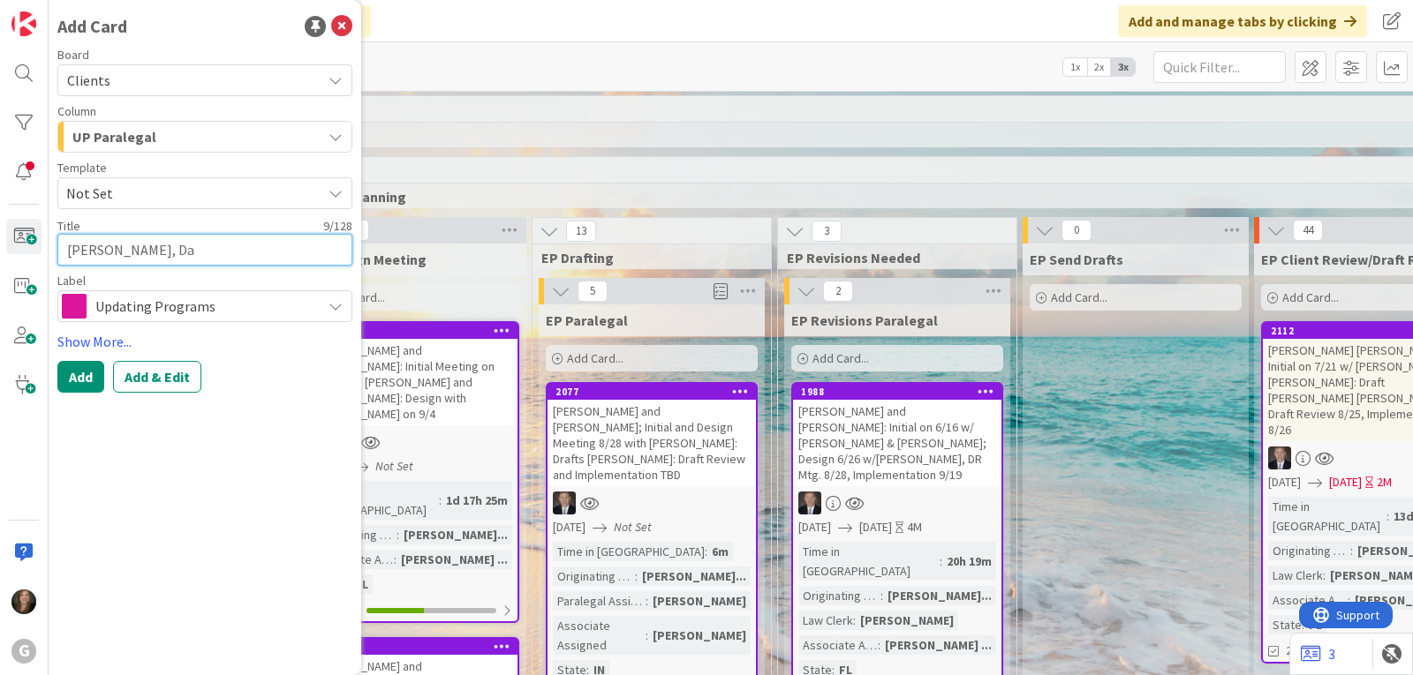
type textarea "[PERSON_NAME]"
type textarea "x"
type textarea "[PERSON_NAME]"
type textarea "x"
type textarea "[PERSON_NAME]"
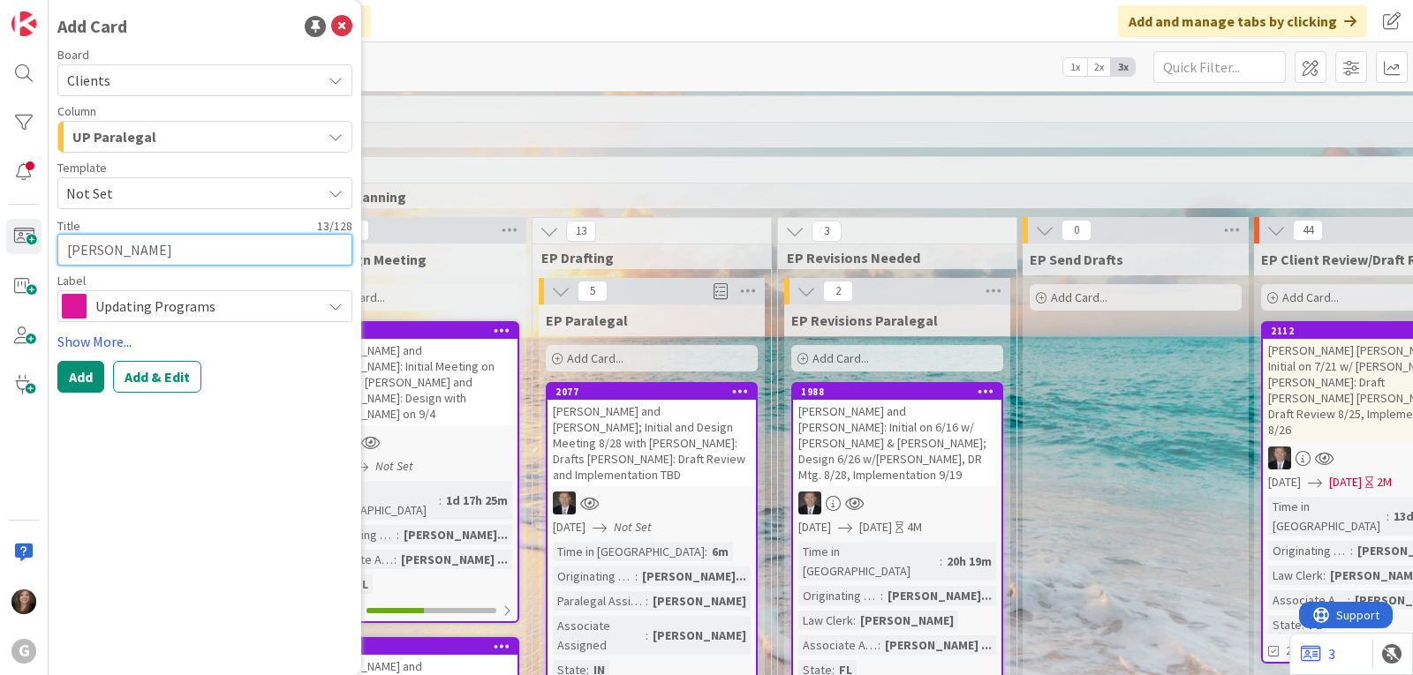
type textarea "x"
type textarea "[PERSON_NAME]"
type textarea "x"
type textarea "[PERSON_NAME]:"
type textarea "x"
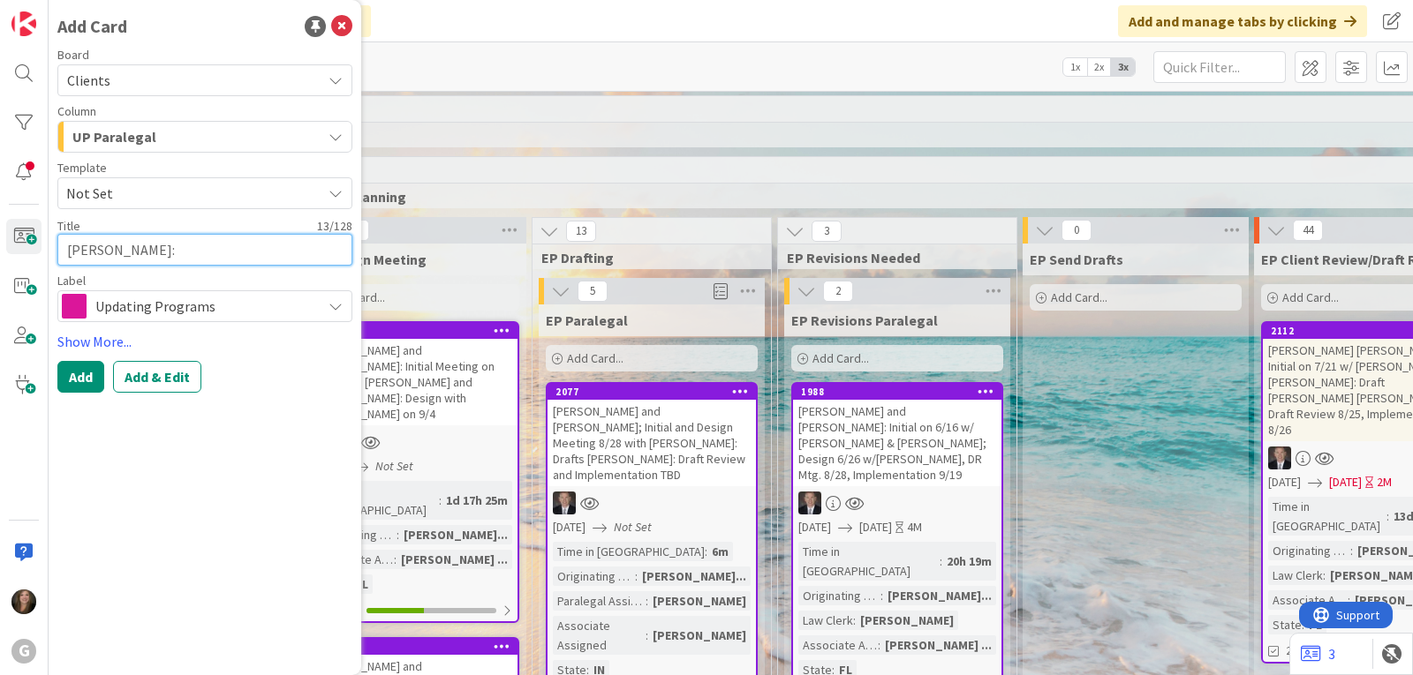
type textarea "[PERSON_NAME]:"
type textarea "x"
type textarea "[PERSON_NAME]: D"
type textarea "x"
type textarea "[PERSON_NAME]: Dr"
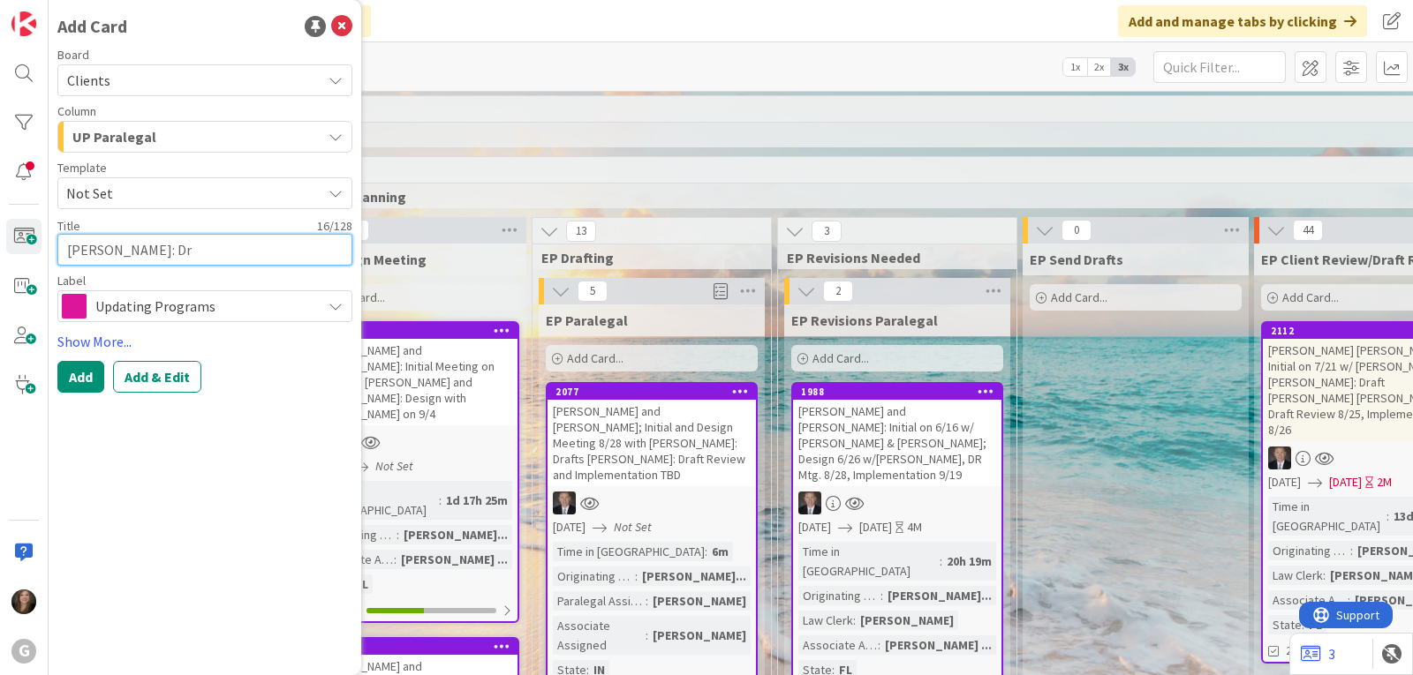
type textarea "x"
type textarea "[PERSON_NAME]: Draf"
type textarea "x"
type textarea "[PERSON_NAME]: Draft"
type textarea "x"
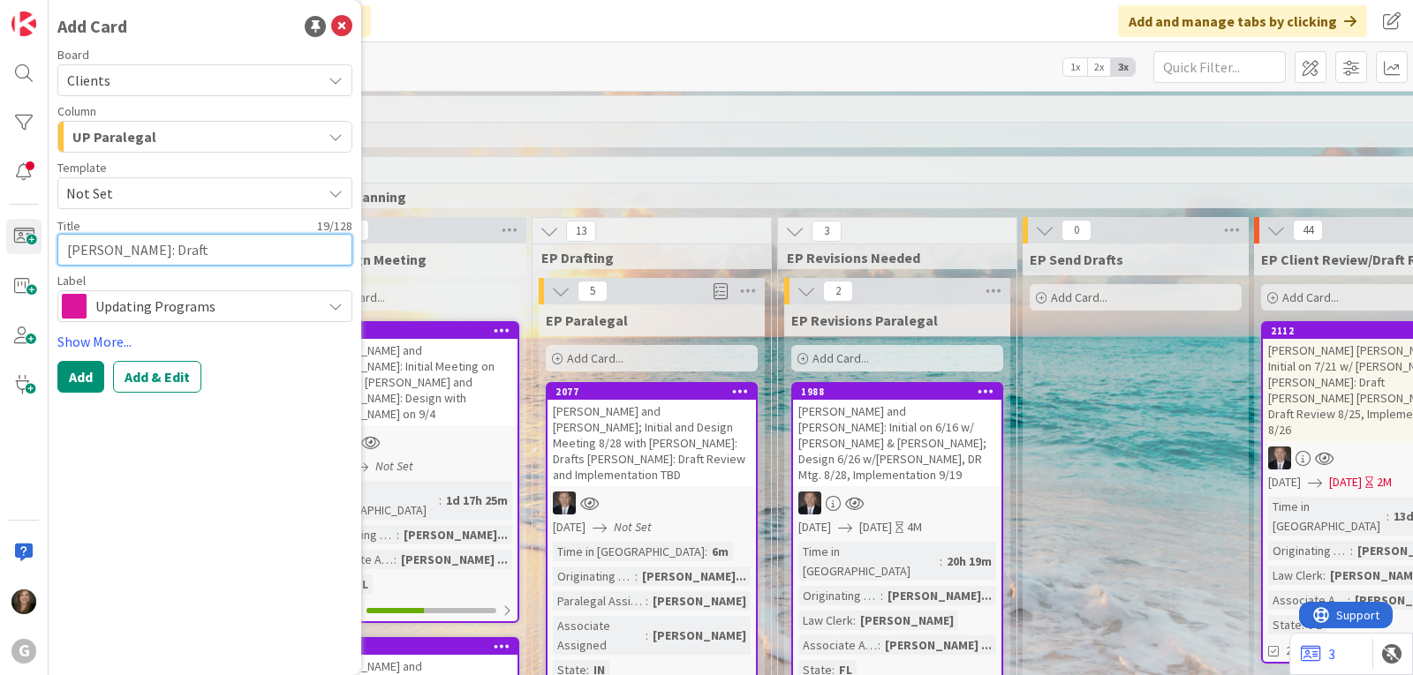
type textarea "[PERSON_NAME]: Drafts"
type textarea "x"
type textarea "[PERSON_NAME]: Drafts"
type textarea "x"
type textarea "[PERSON_NAME]: Drafts P"
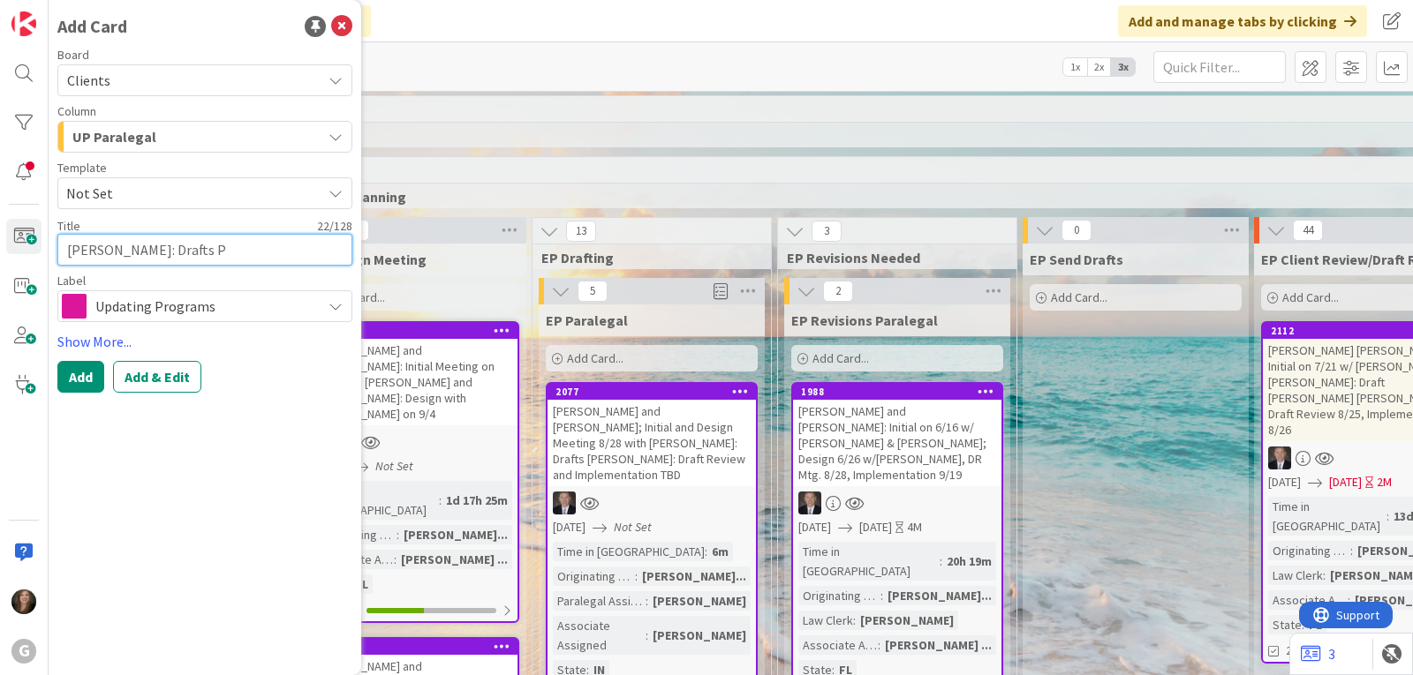
type textarea "x"
type textarea "[PERSON_NAME]: Drafts Pa"
type textarea "x"
type textarea "[PERSON_NAME]: Drafts Pau"
type textarea "x"
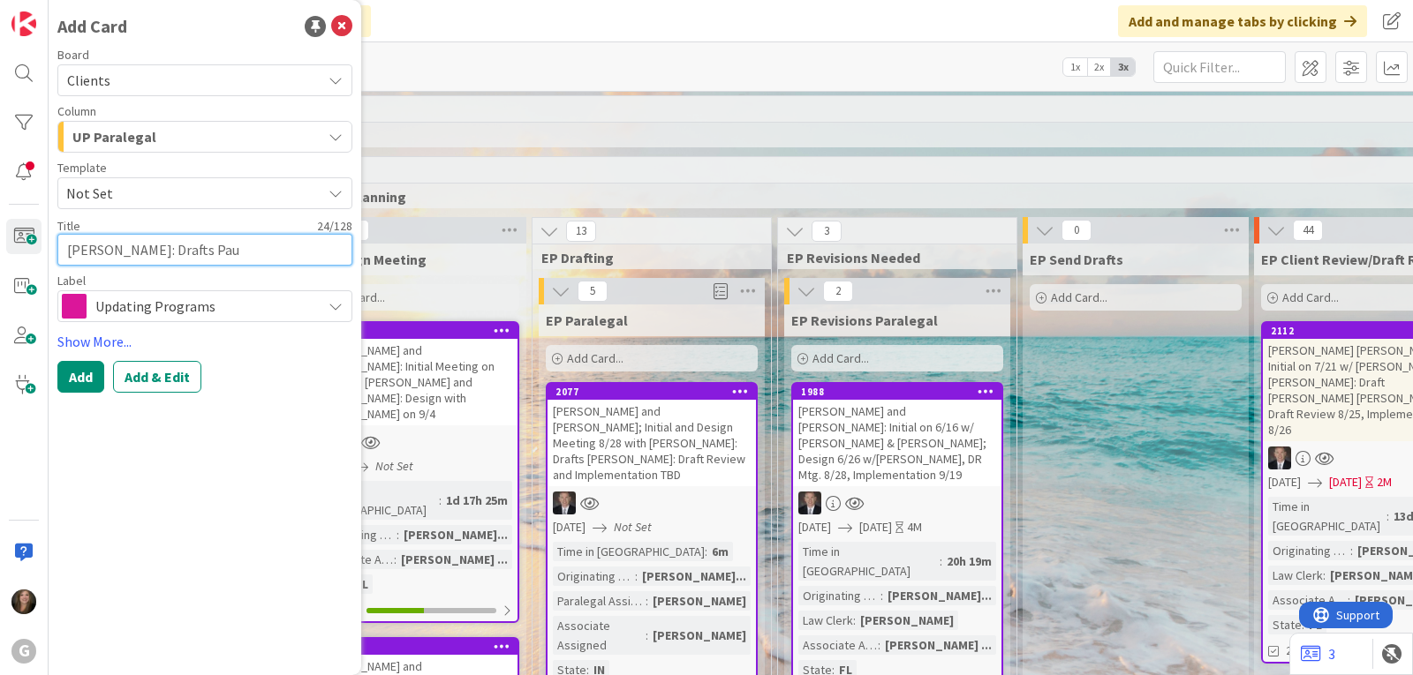
type textarea "[PERSON_NAME]: Drafts [PERSON_NAME]"
type textarea "x"
type textarea "[PERSON_NAME]: Drafts [PERSON_NAME]"
type textarea "x"
type textarea "[PERSON_NAME]: Drafts [PERSON_NAME]"
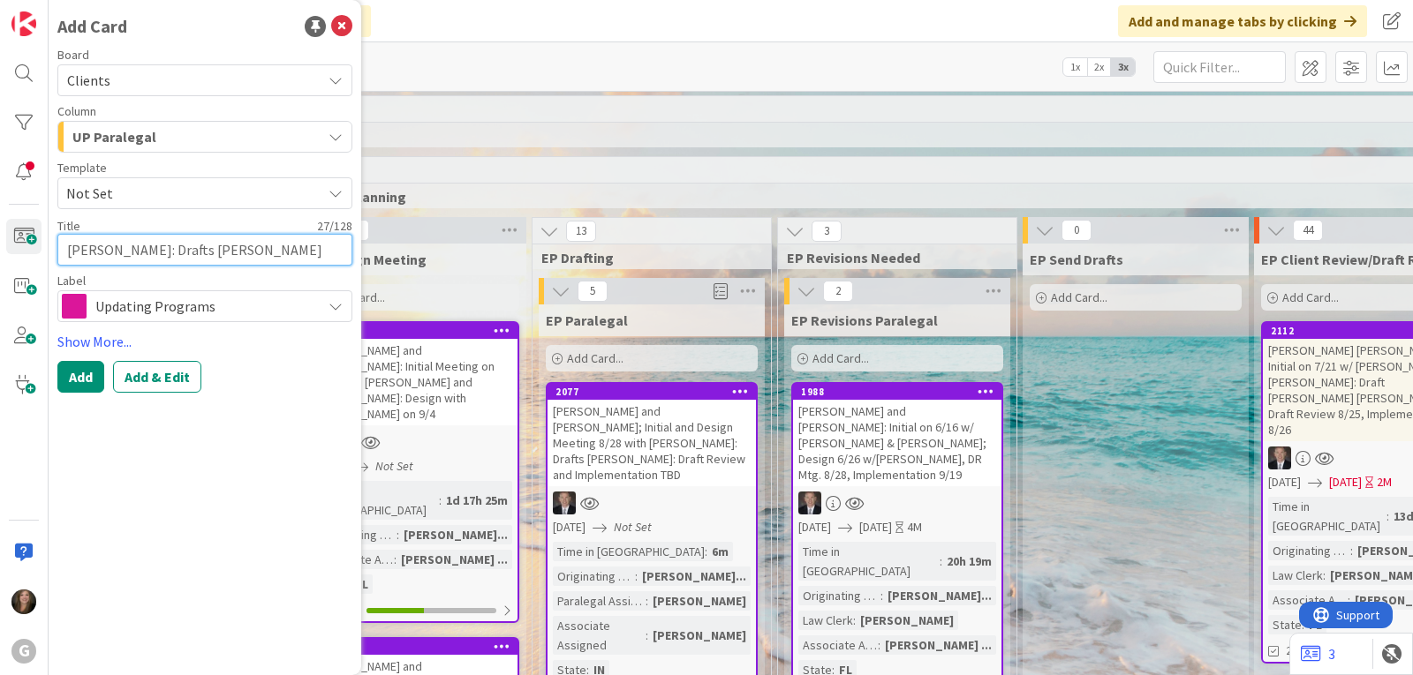
type textarea "x"
type textarea "[PERSON_NAME]: Drafts [PERSON_NAME]"
type textarea "x"
type textarea "[PERSON_NAME]: Drafts [PERSON_NAME]"
type textarea "x"
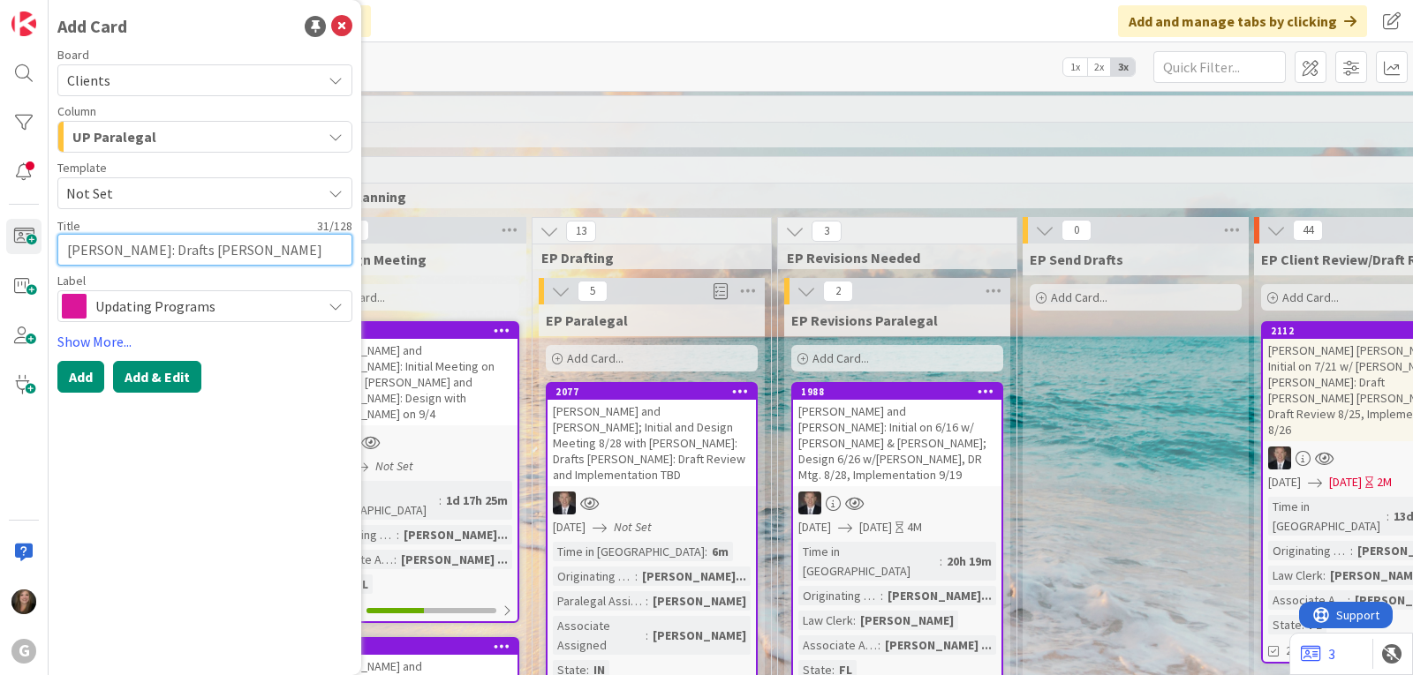
type textarea "[PERSON_NAME]: Drafts [PERSON_NAME]"
click at [183, 377] on button "Add & Edit" at bounding box center [157, 377] width 88 height 32
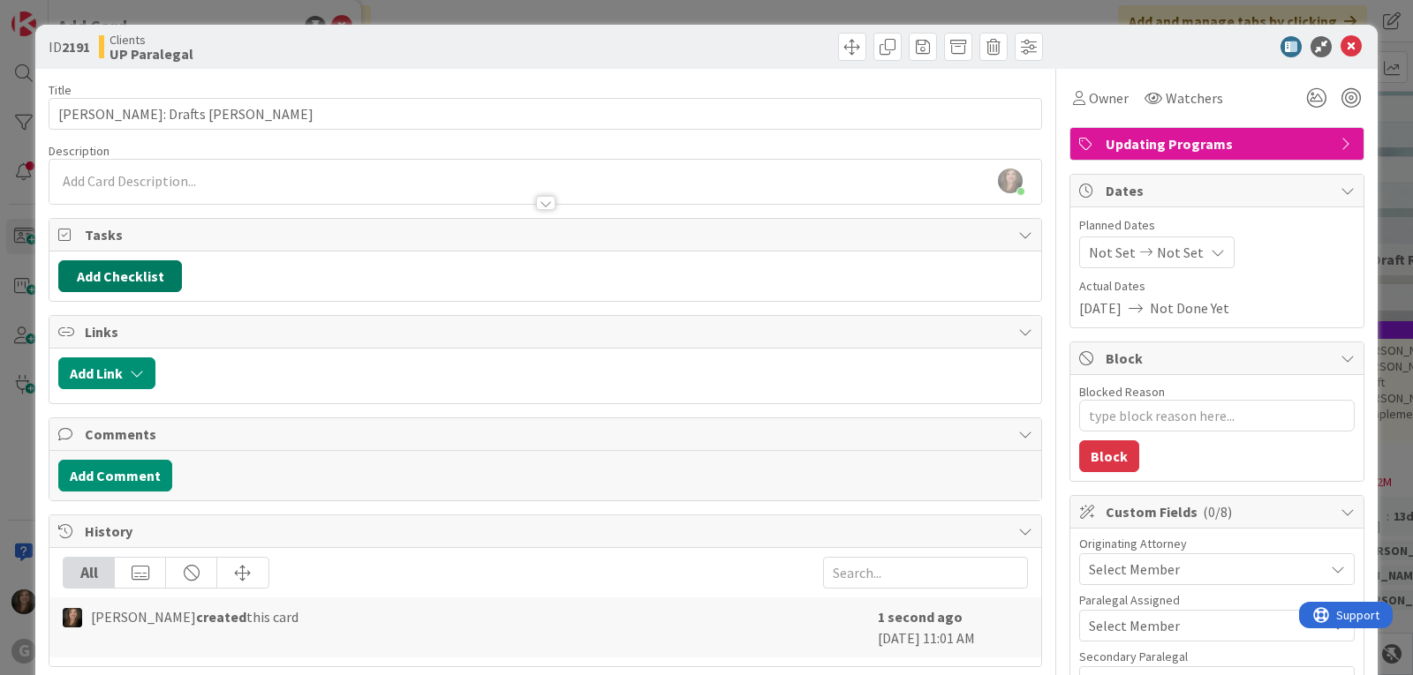
click at [137, 270] on button "Add Checklist" at bounding box center [120, 276] width 124 height 32
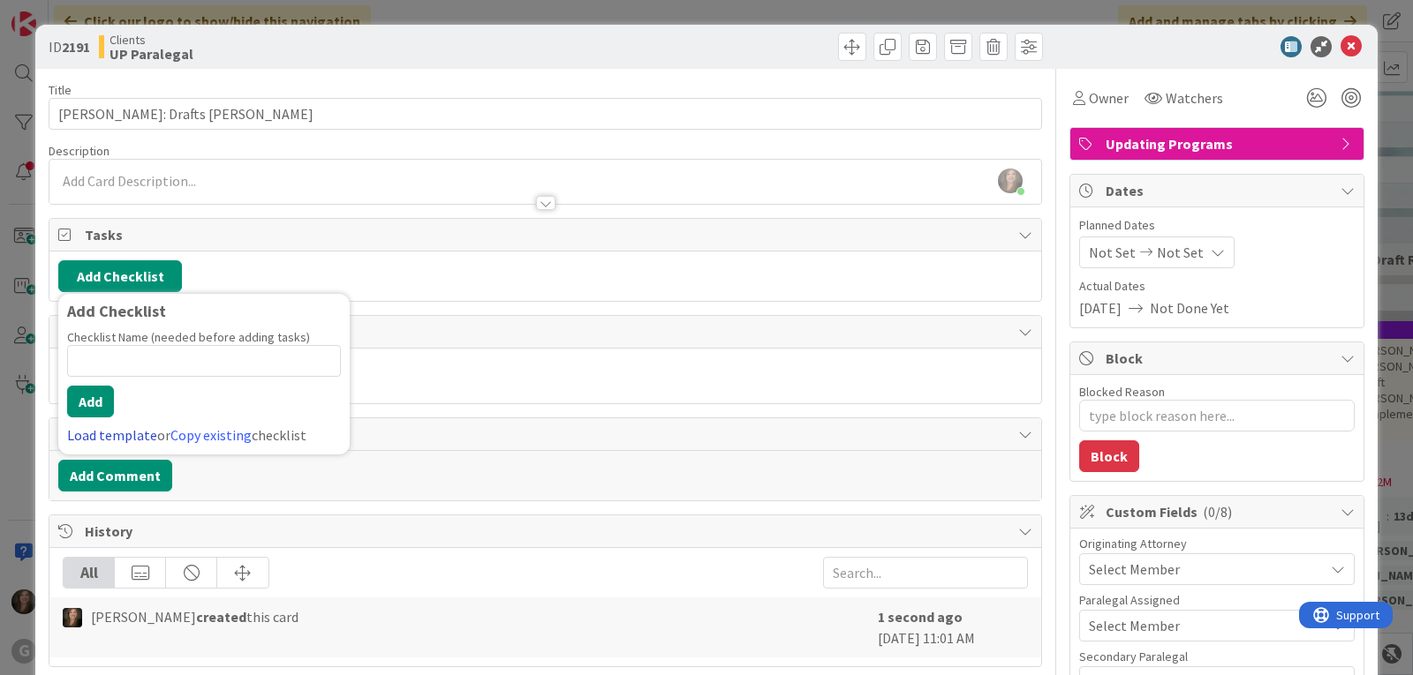
click at [122, 432] on link "Load template" at bounding box center [112, 435] width 90 height 18
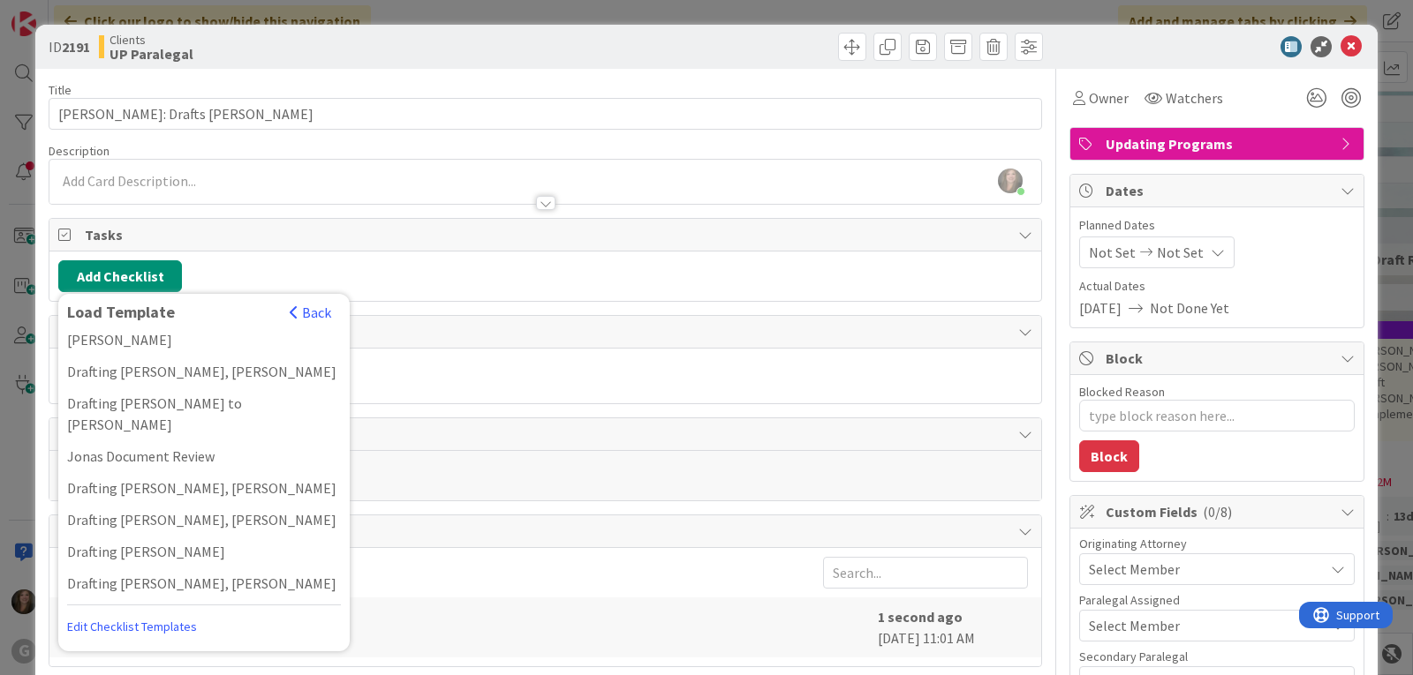
scroll to position [1324, 0]
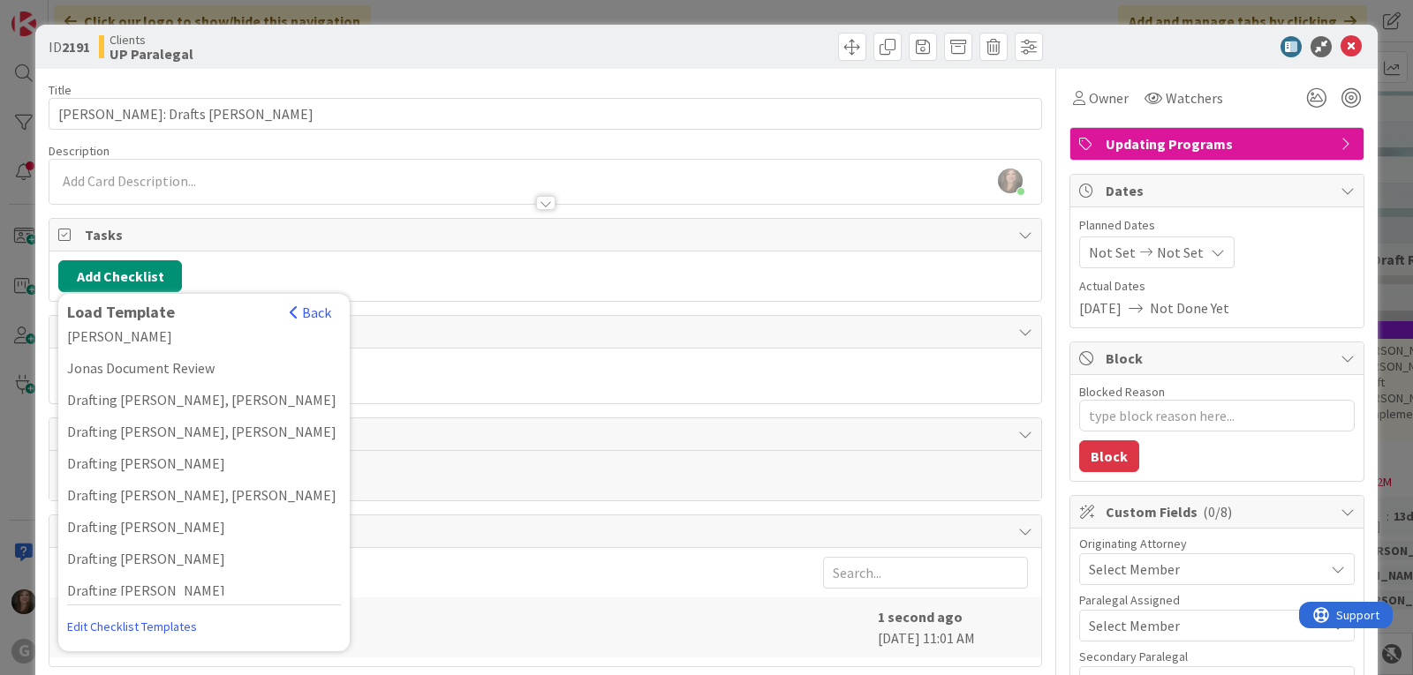
click at [122, 575] on div "Drafting [PERSON_NAME]" at bounding box center [203, 591] width 291 height 32
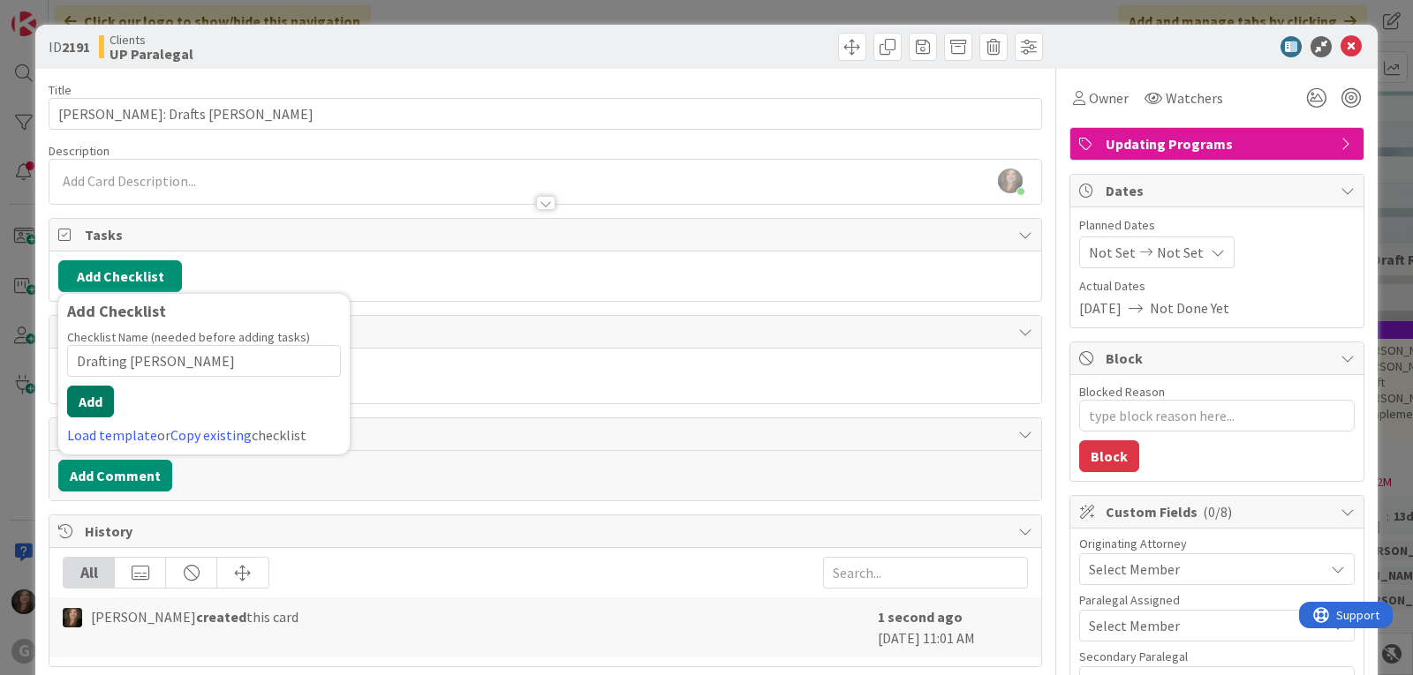
click at [79, 390] on button "Add" at bounding box center [90, 402] width 47 height 32
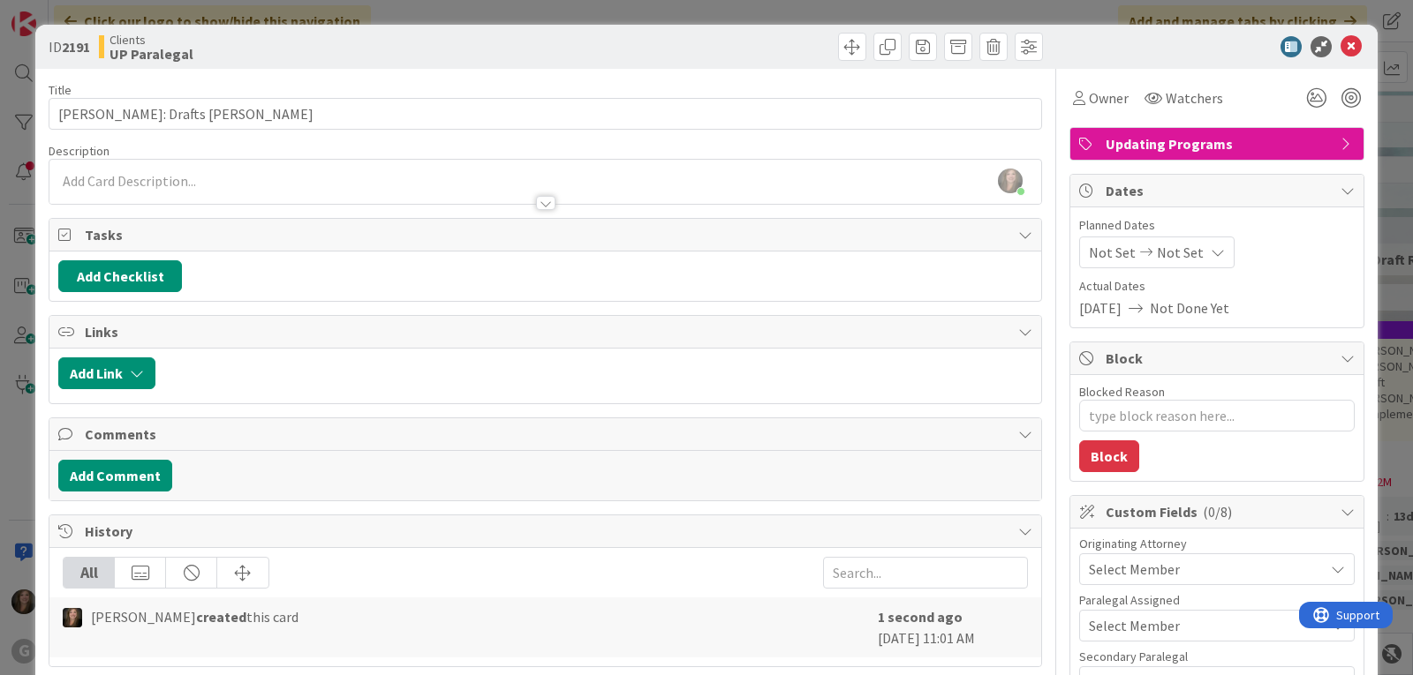
type textarea "x"
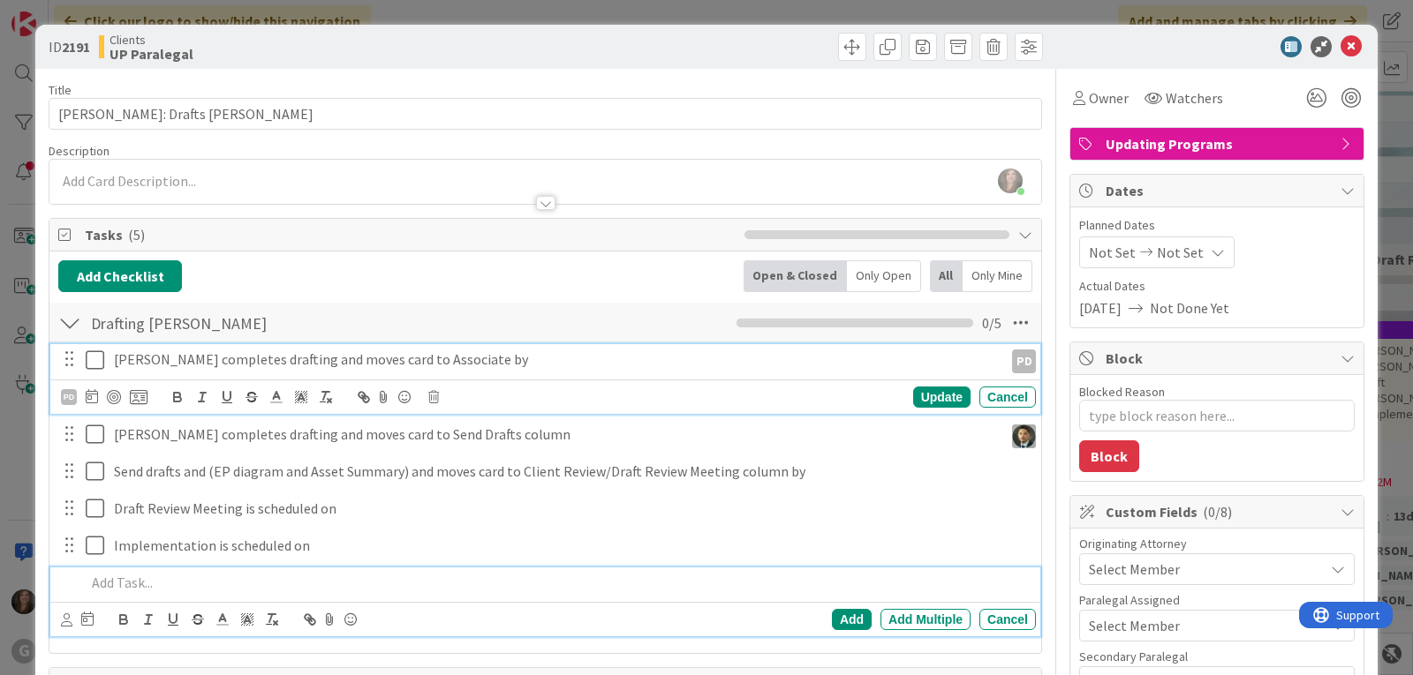
click at [176, 361] on p "[PERSON_NAME] completes drafting and moves card to Associate by" at bounding box center [555, 360] width 882 height 20
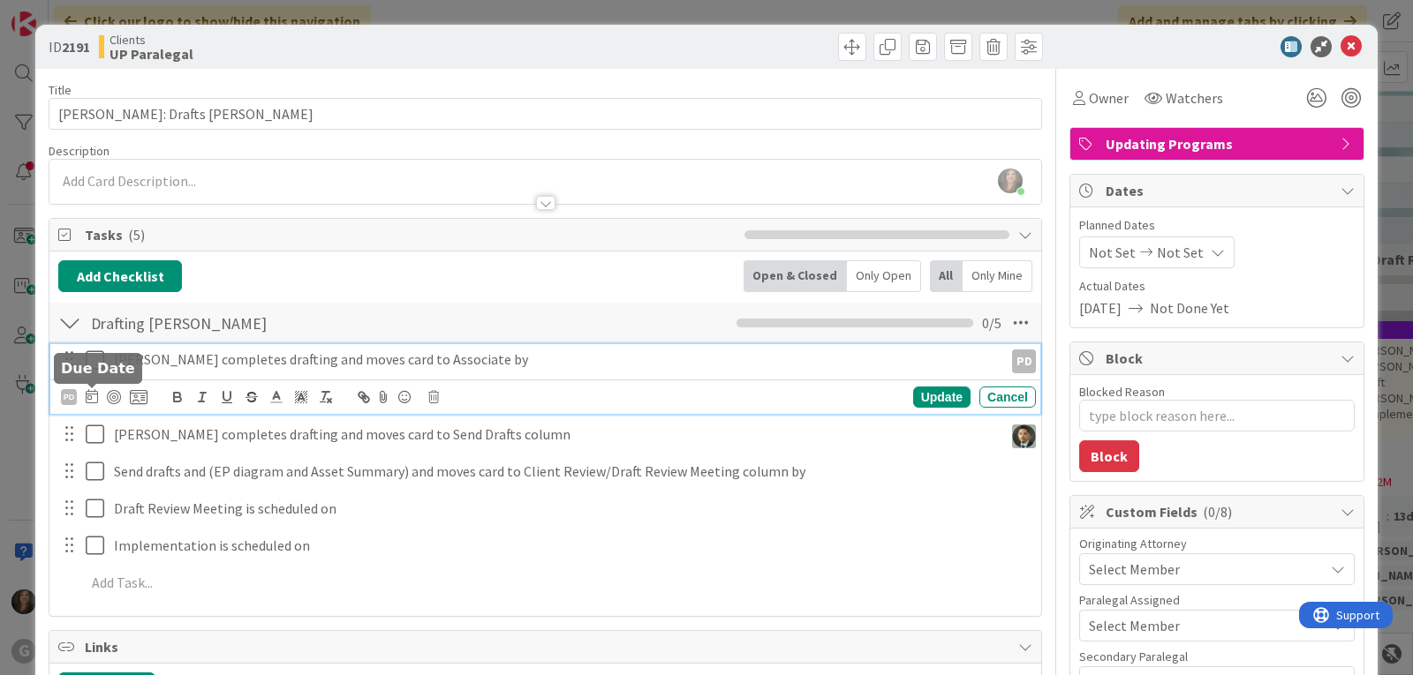
click at [91, 396] on icon at bounding box center [92, 396] width 12 height 14
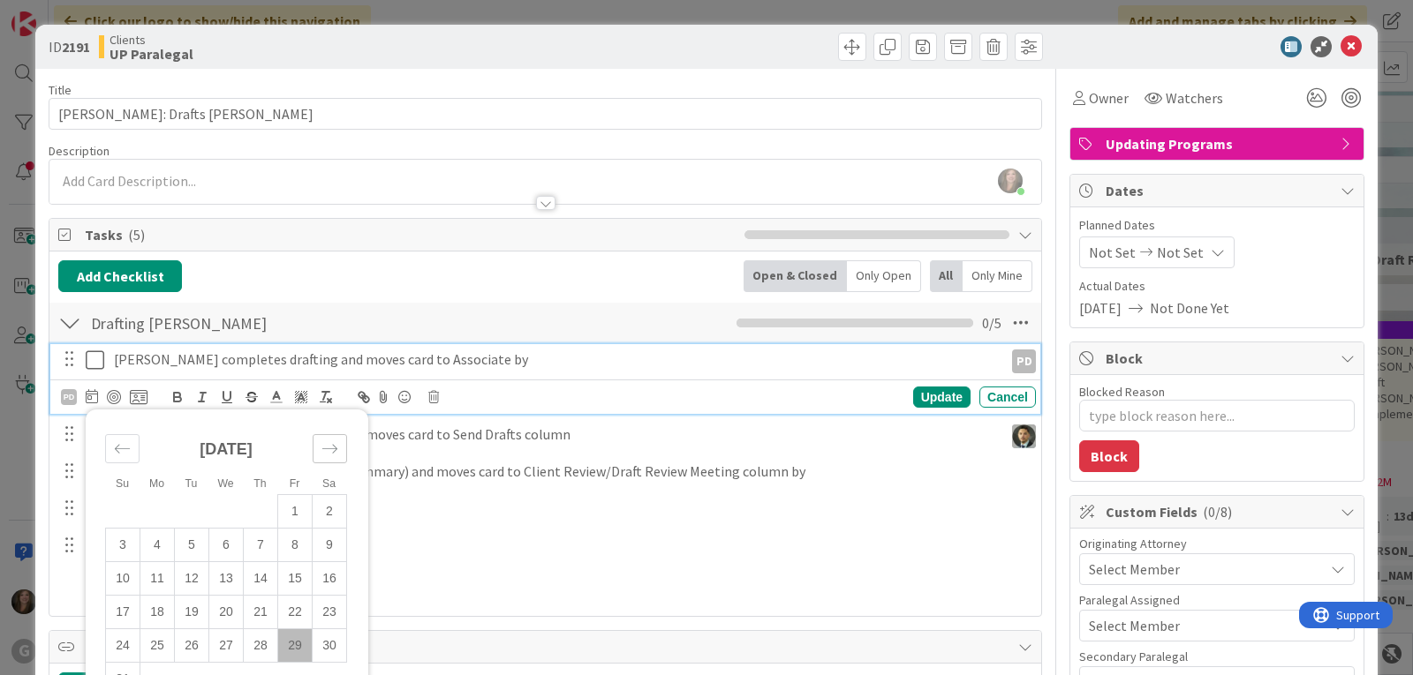
click at [338, 448] on div "Move forward to switch to the next month." at bounding box center [330, 448] width 34 height 29
click at [152, 540] on td "8" at bounding box center [157, 545] width 34 height 34
type input "[DATE]"
type textarea "x"
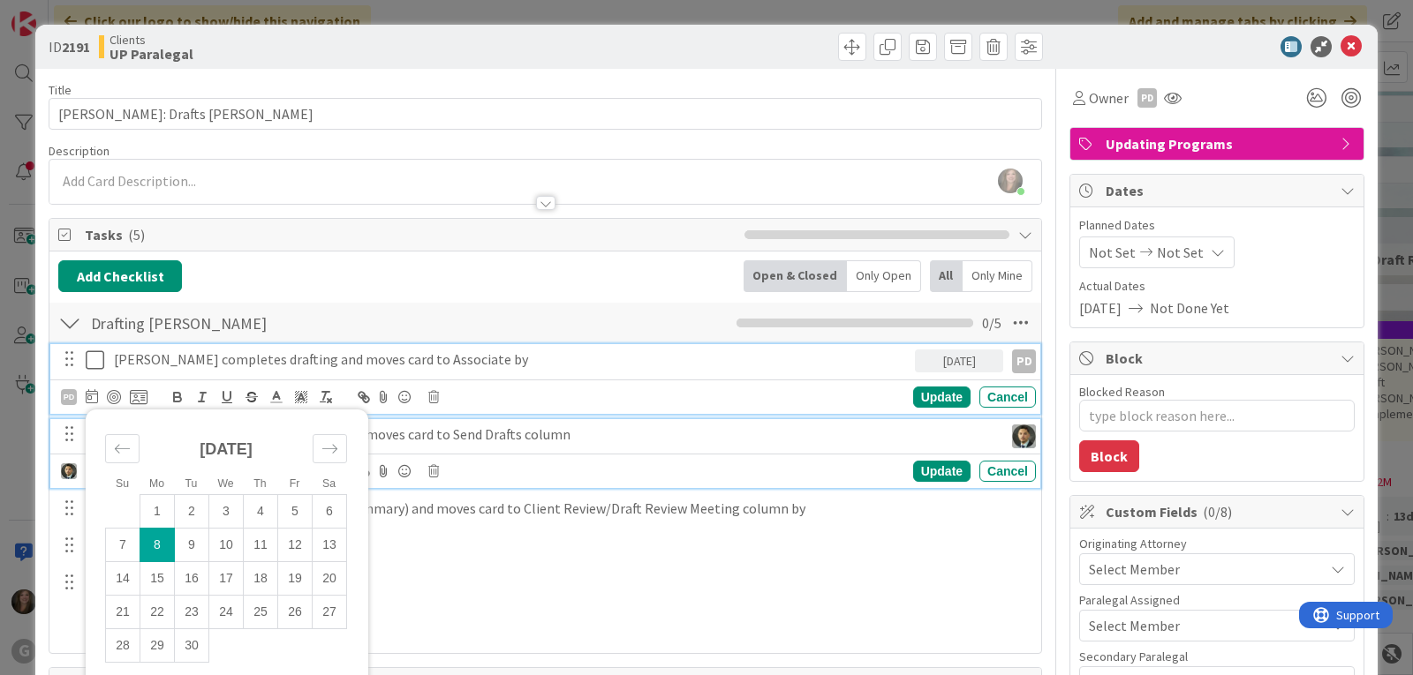
click at [424, 441] on p "[PERSON_NAME] completes drafting and moves card to Send Drafts column" at bounding box center [555, 435] width 882 height 20
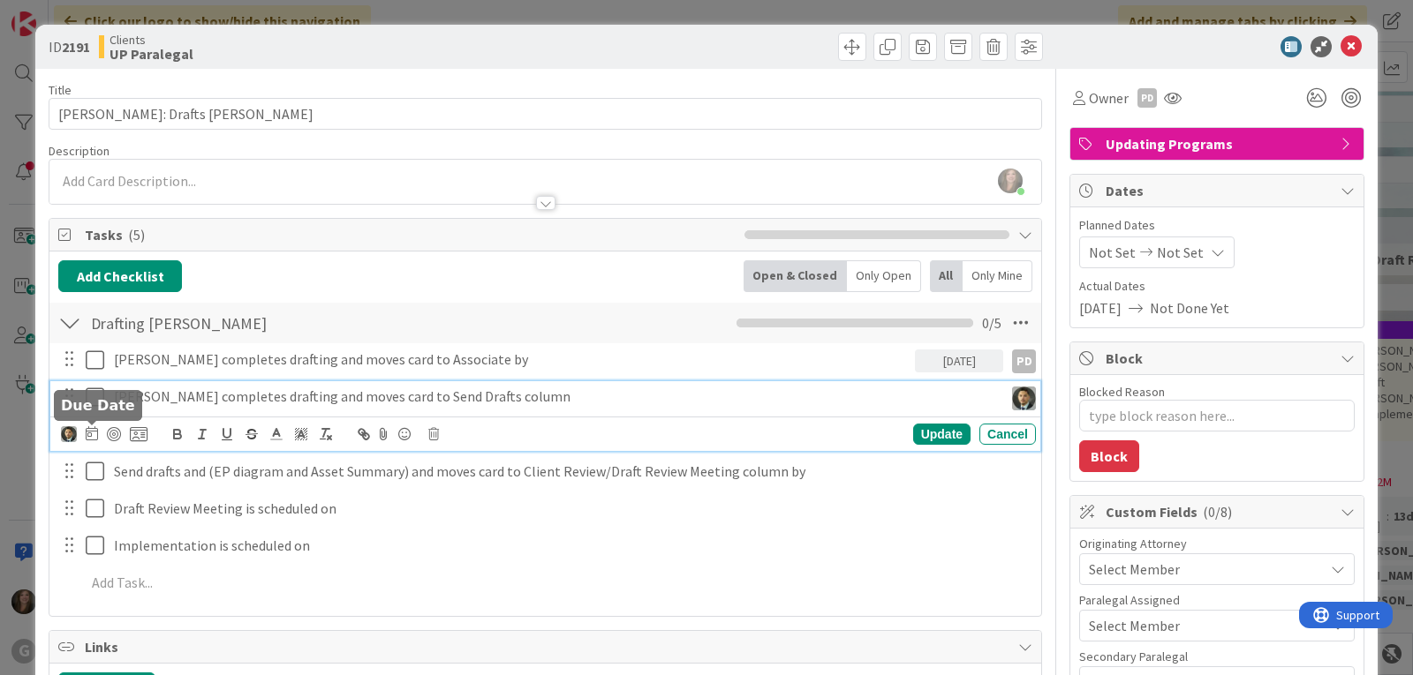
click at [89, 435] on icon at bounding box center [92, 433] width 12 height 14
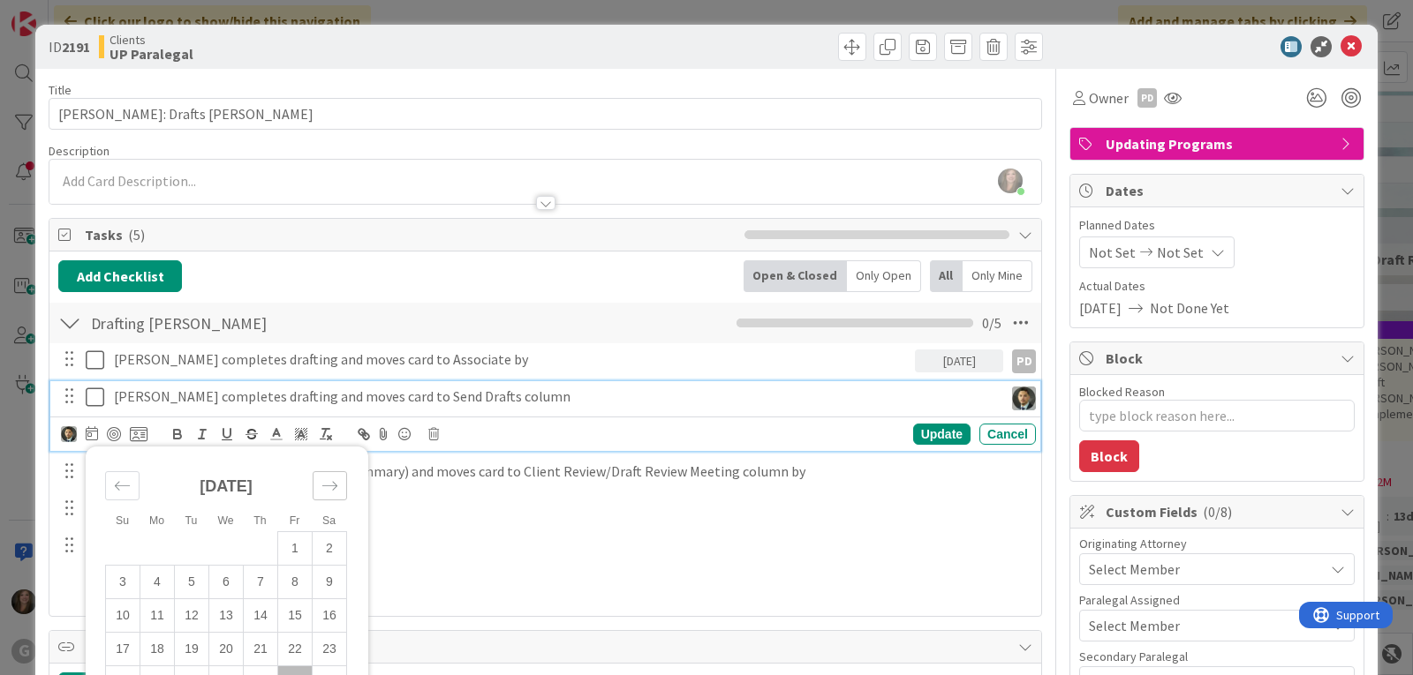
click at [329, 485] on icon "Move forward to switch to the next month." at bounding box center [329, 486] width 17 height 17
click at [295, 578] on td "12" at bounding box center [295, 582] width 34 height 34
type input "[DATE]"
type textarea "x"
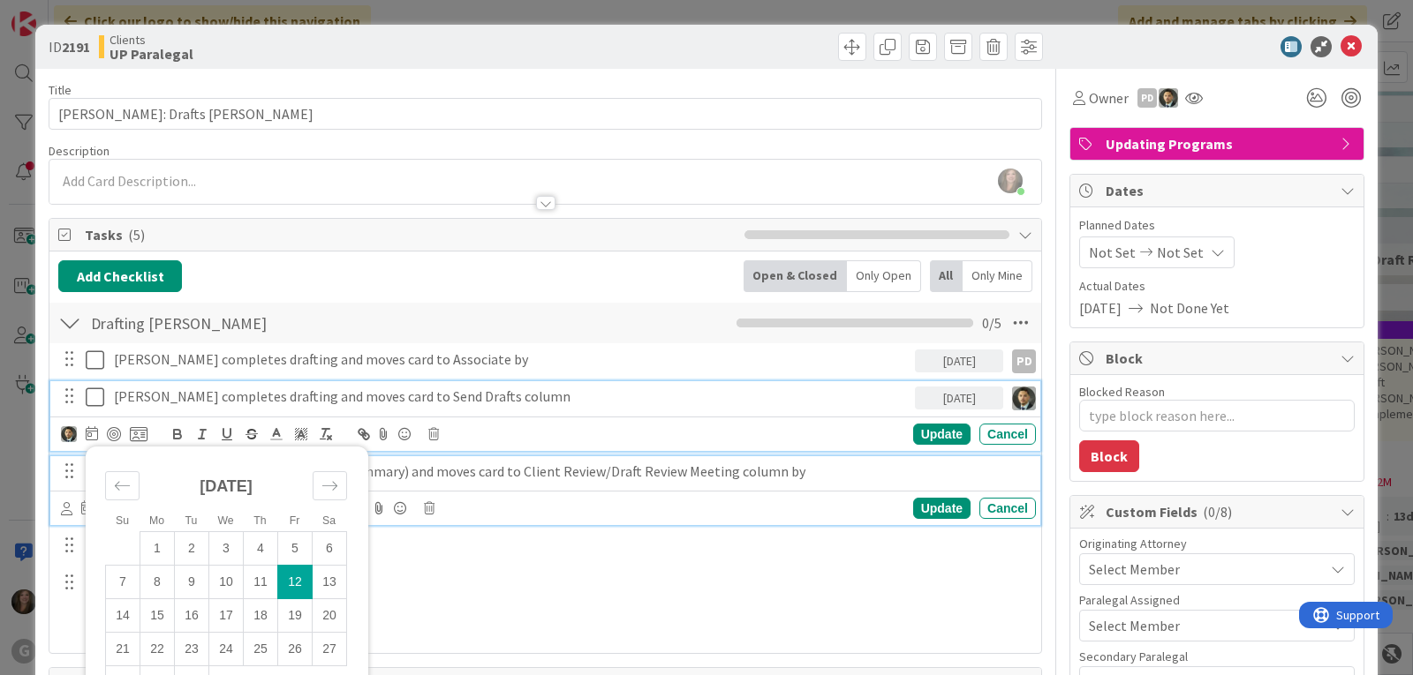
click at [405, 467] on p "Send drafts and (EP diagram and Asset Summary) and moves card to Client Review/…" at bounding box center [571, 472] width 915 height 20
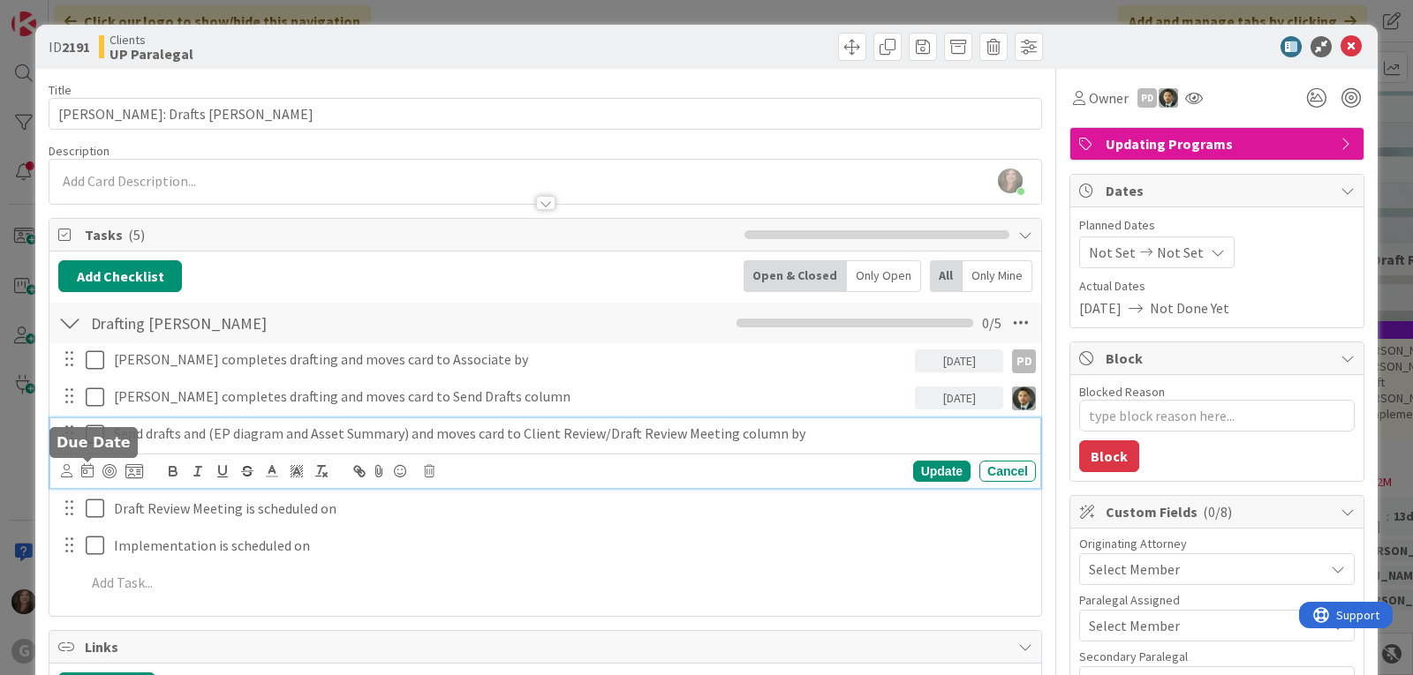
click at [83, 471] on icon at bounding box center [87, 470] width 12 height 14
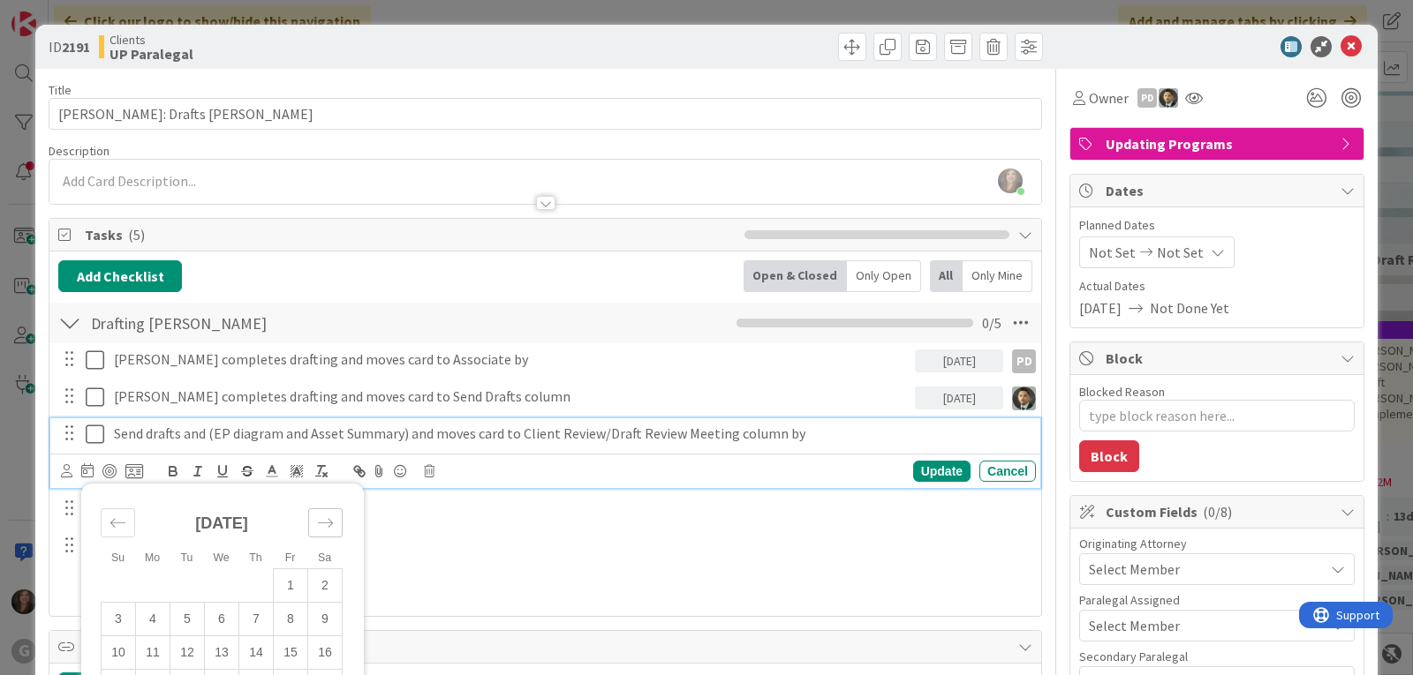
click at [324, 518] on icon "Move forward to switch to the next month." at bounding box center [325, 523] width 17 height 17
click at [293, 623] on td "12" at bounding box center [291, 619] width 34 height 34
type input "[DATE]"
click at [64, 471] on icon at bounding box center [66, 470] width 11 height 13
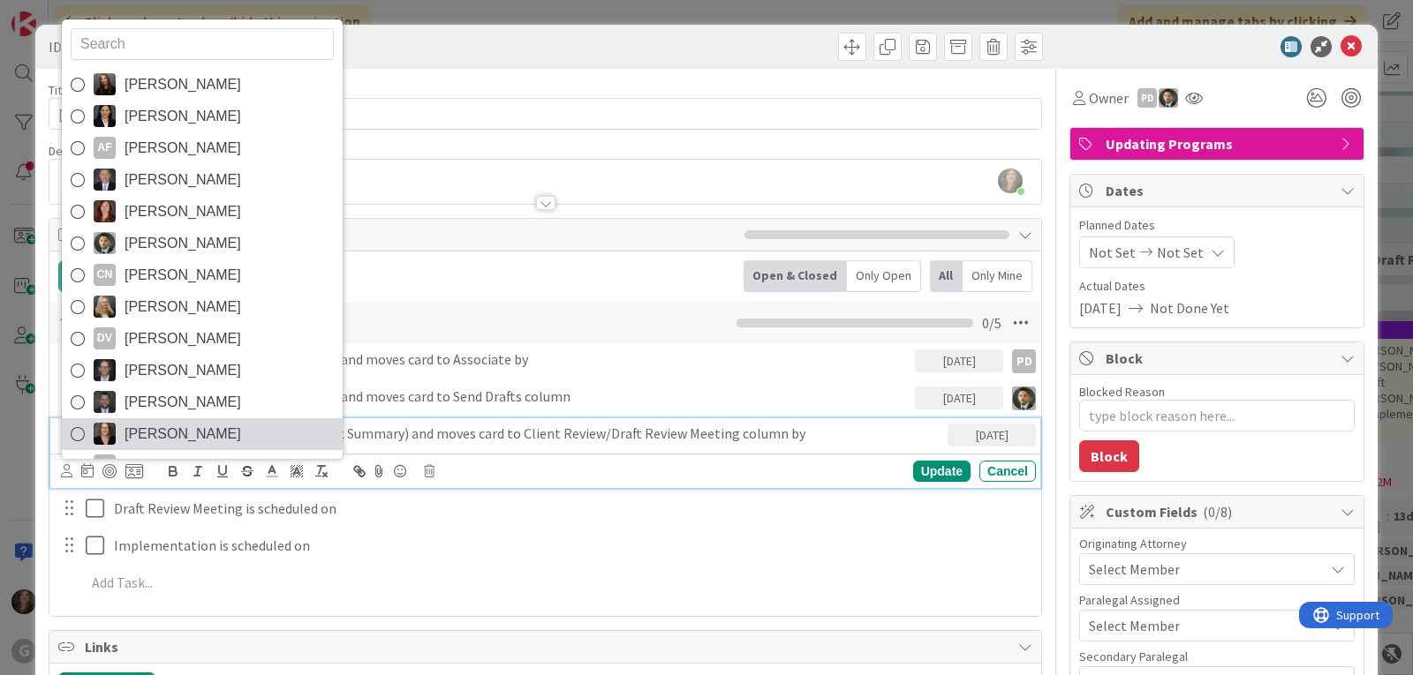
click at [133, 431] on span "[PERSON_NAME]" at bounding box center [182, 434] width 117 height 26
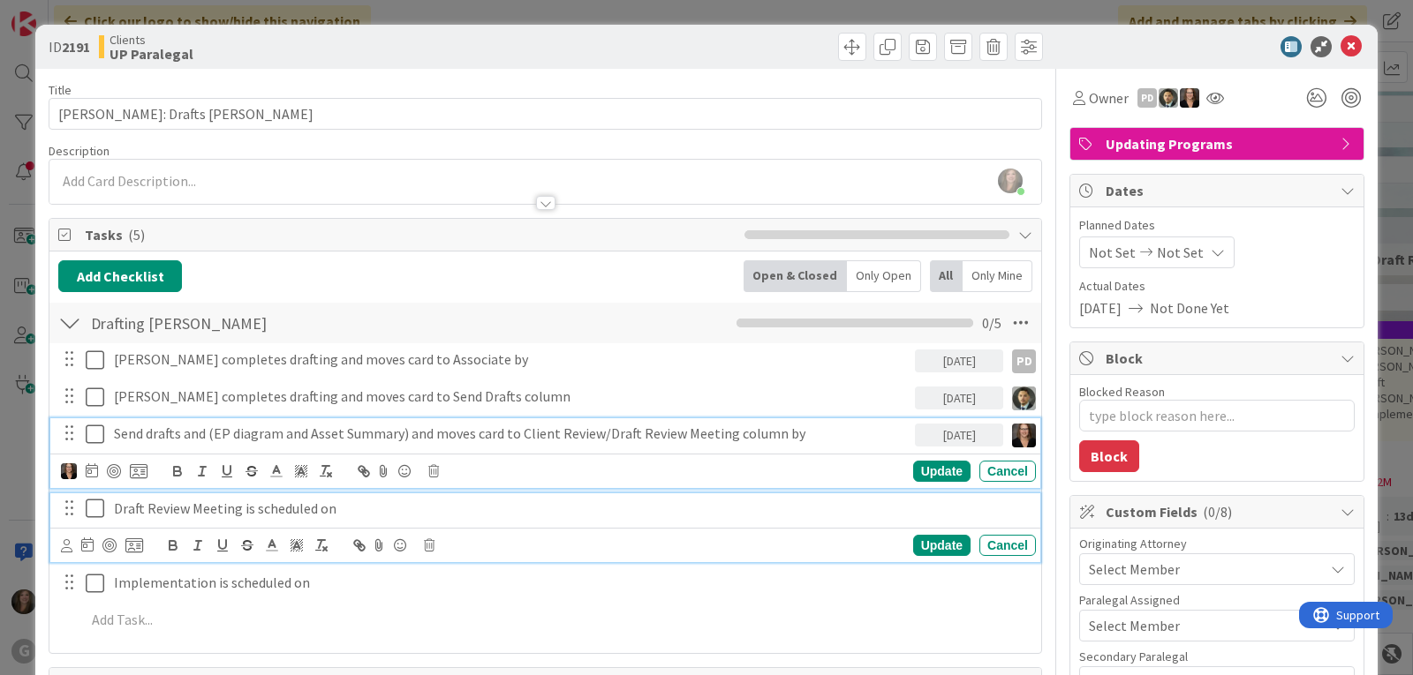
click at [207, 516] on p "Draft Review Meeting is scheduled on" at bounding box center [571, 509] width 915 height 20
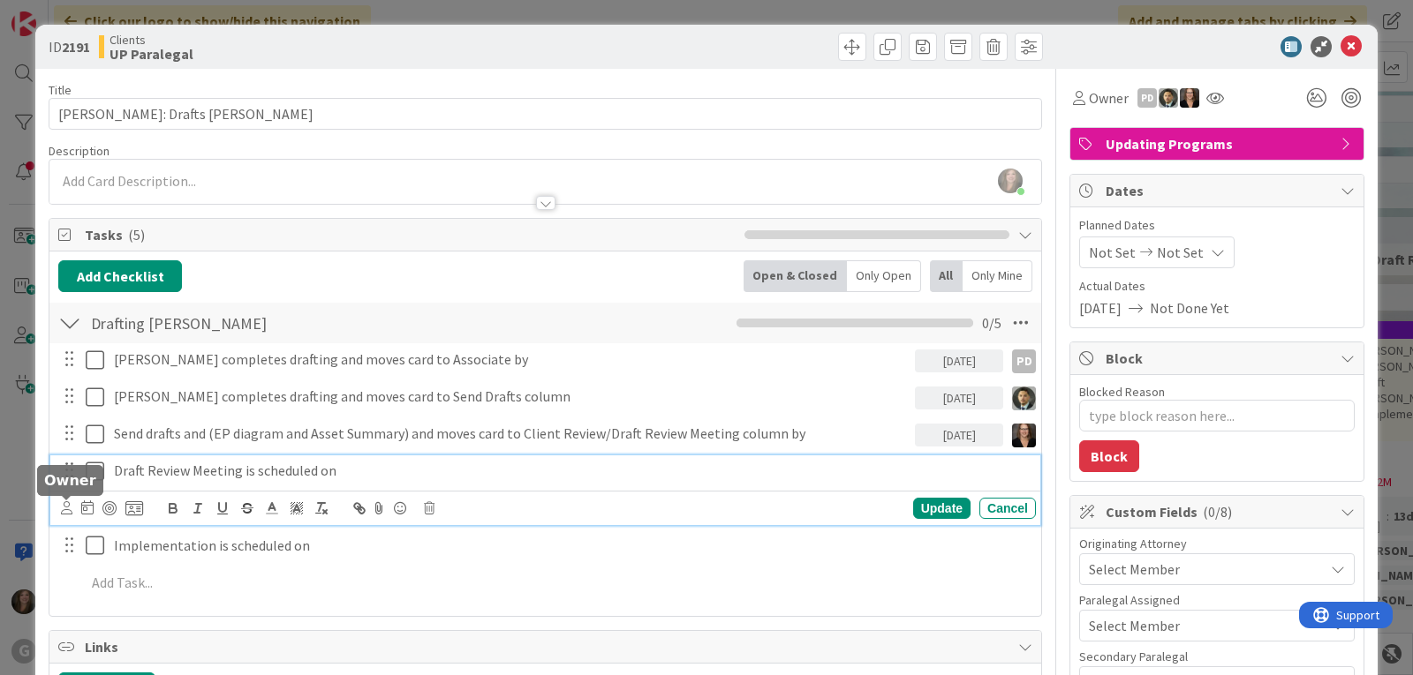
click at [68, 503] on icon at bounding box center [66, 507] width 11 height 13
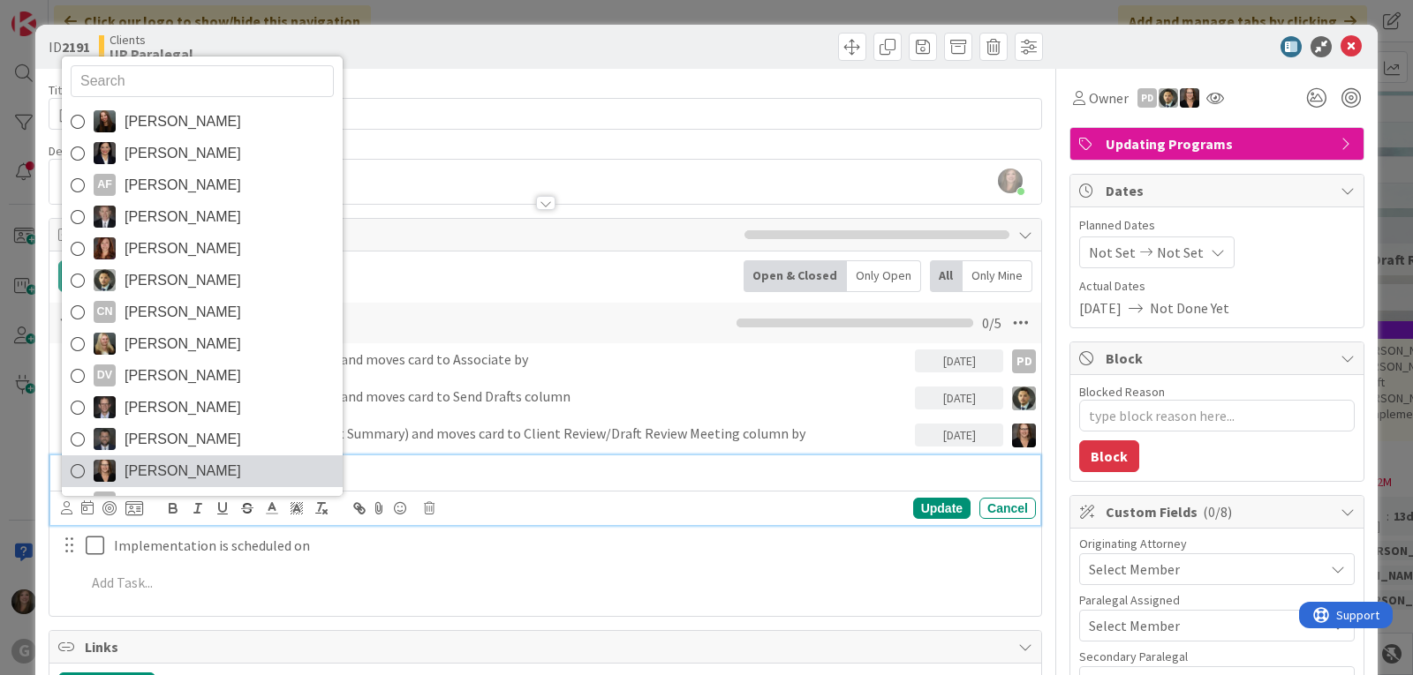
click at [152, 474] on span "[PERSON_NAME]" at bounding box center [182, 471] width 117 height 26
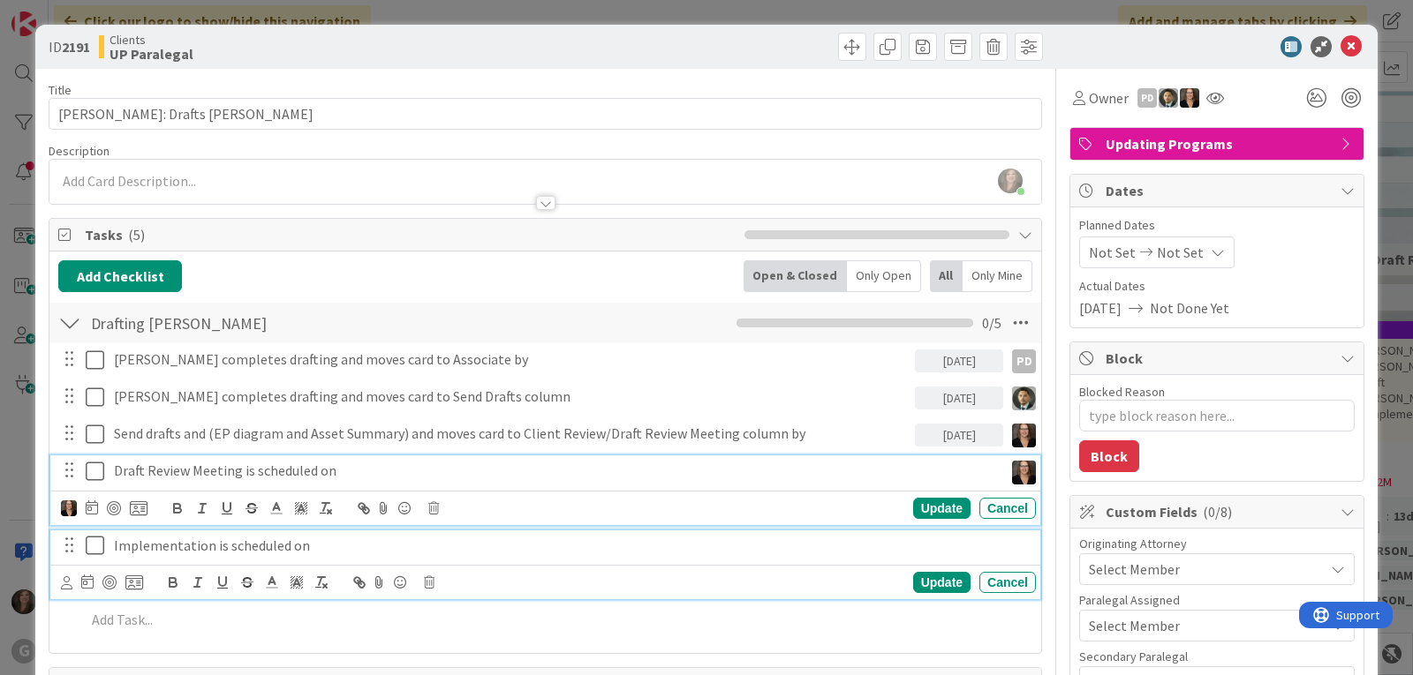
click at [164, 544] on p "Implementation is scheduled on" at bounding box center [571, 546] width 915 height 20
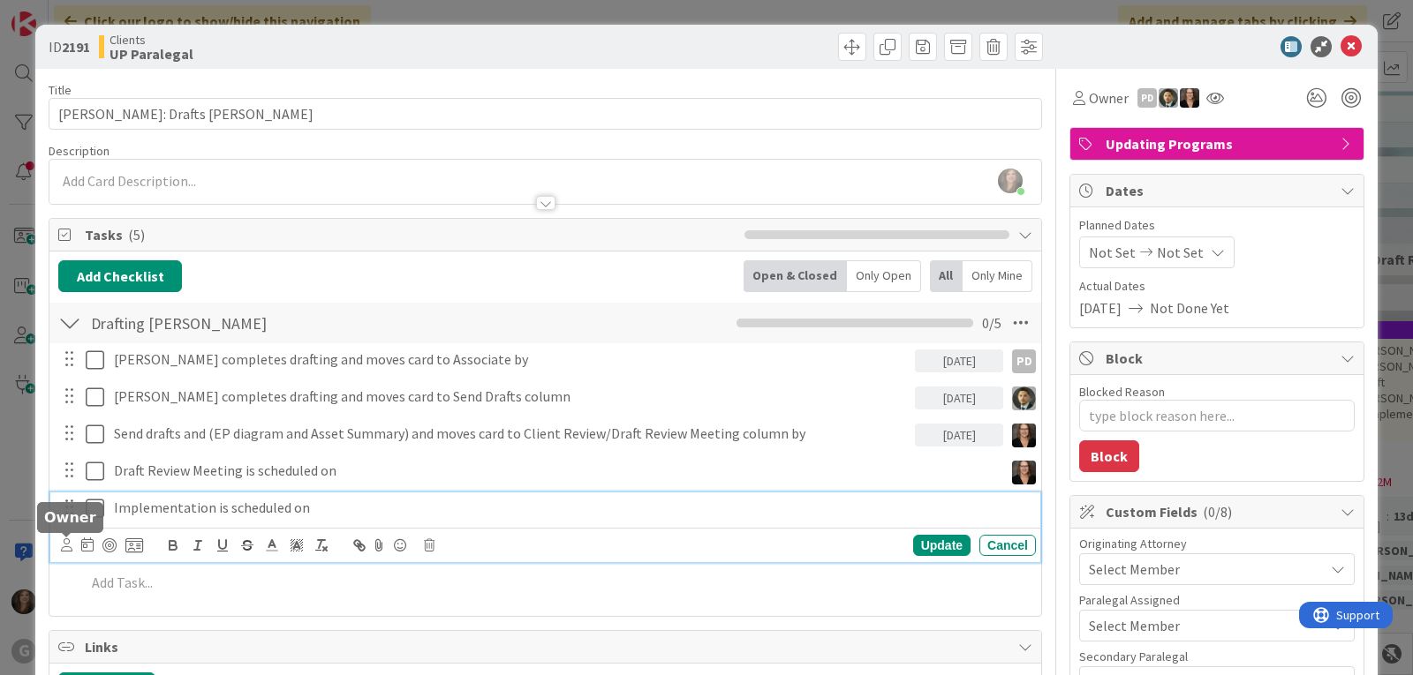
click at [65, 547] on icon at bounding box center [66, 545] width 11 height 13
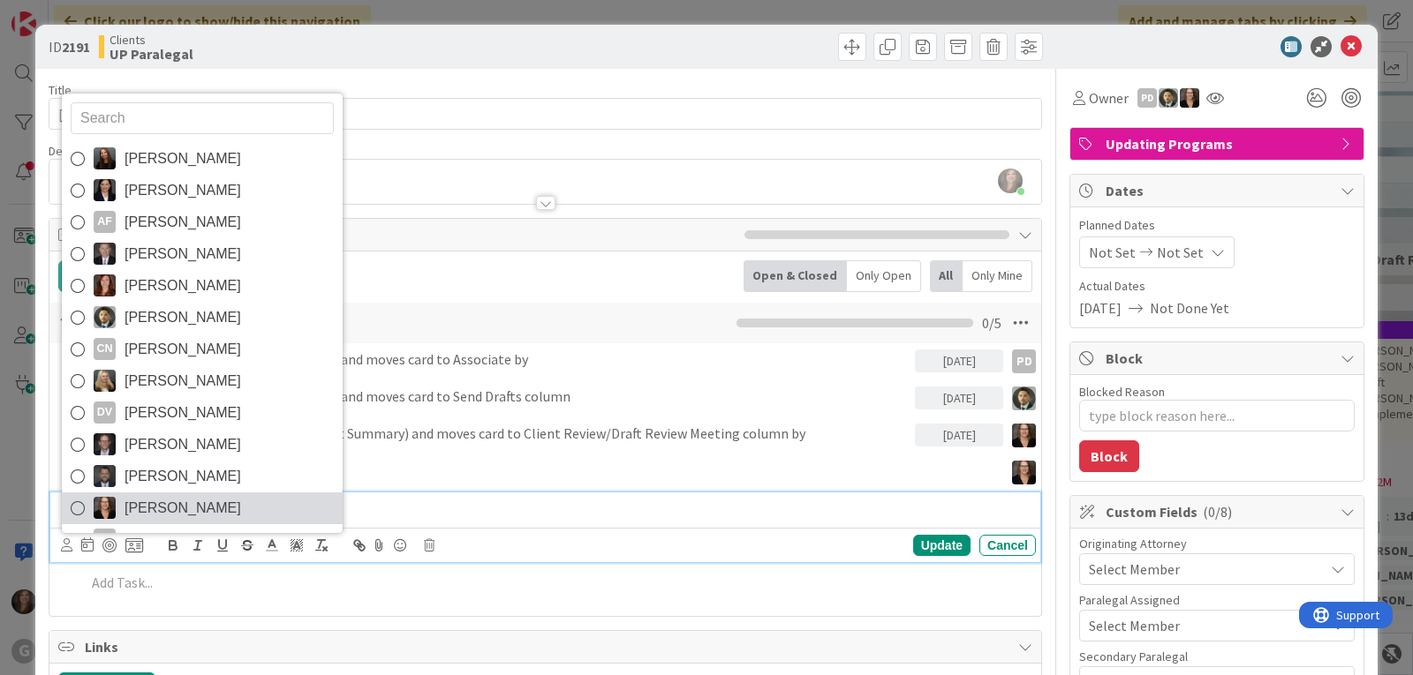
click at [155, 515] on span "[PERSON_NAME]" at bounding box center [182, 508] width 117 height 26
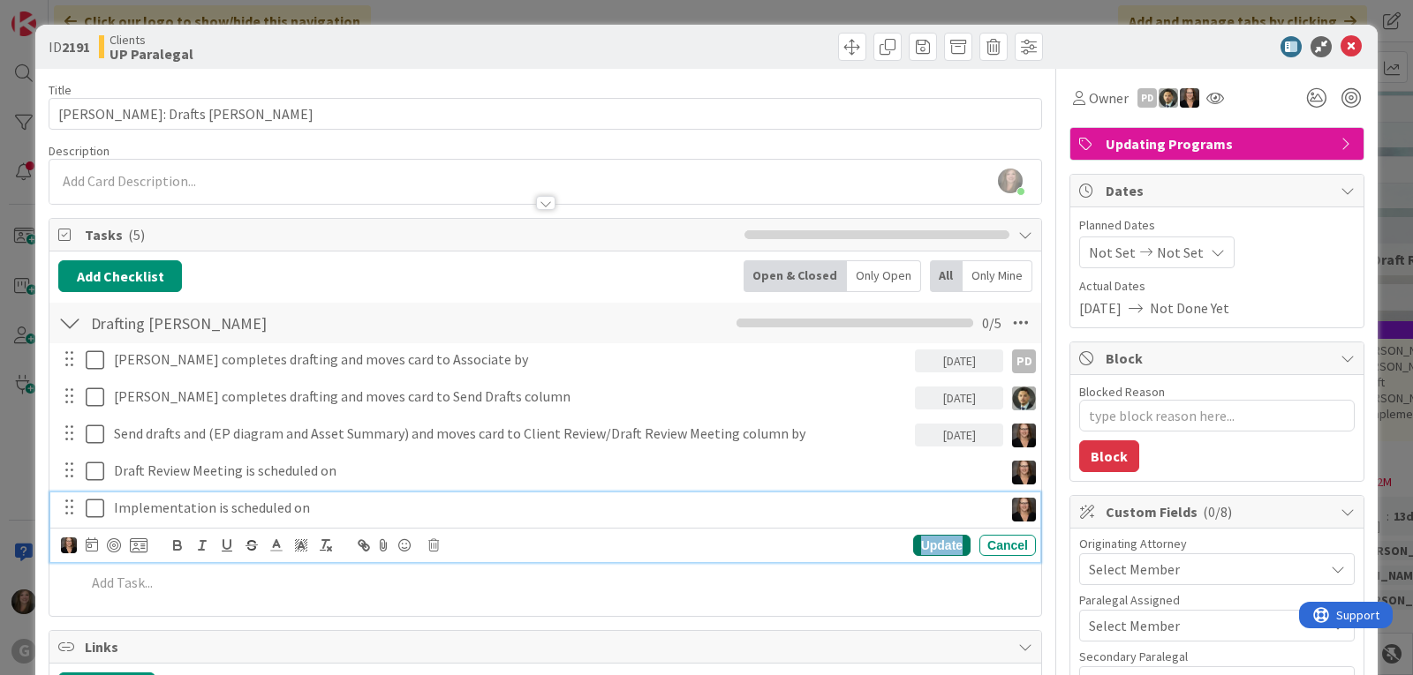
click at [923, 540] on div "Update" at bounding box center [941, 545] width 57 height 21
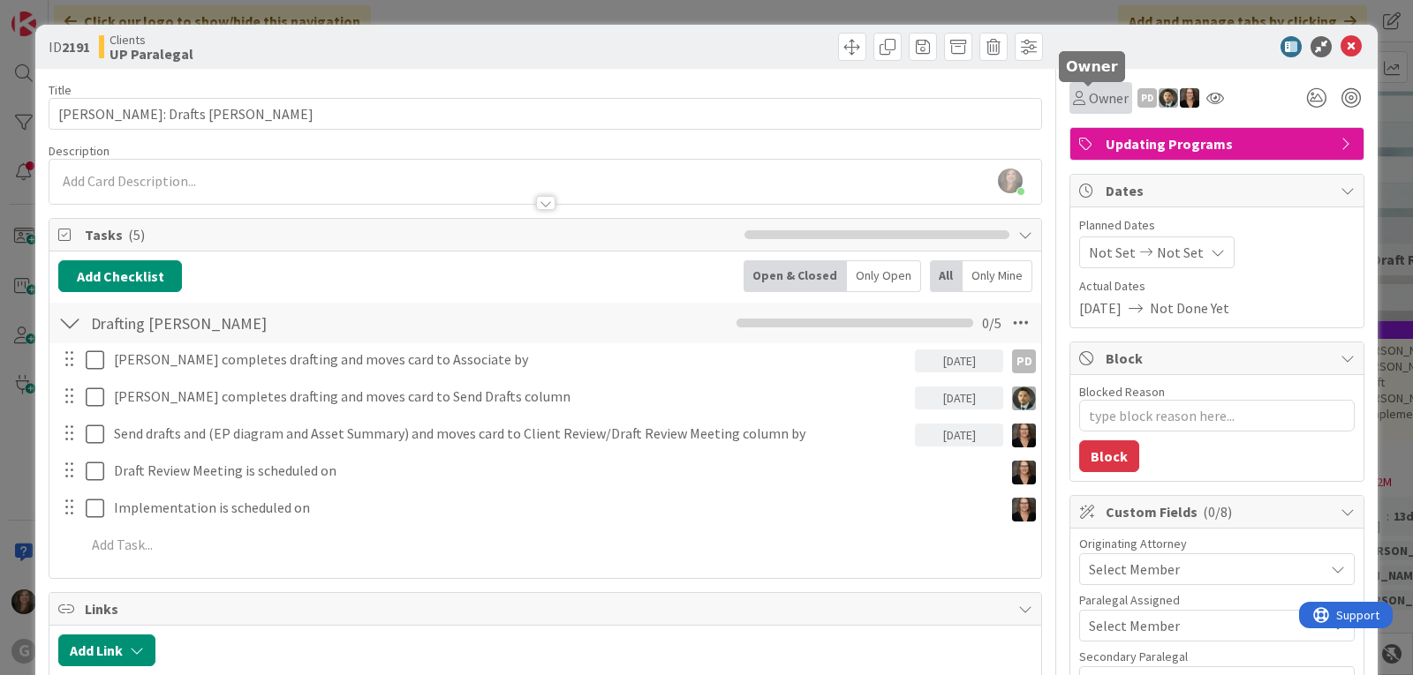
click at [1073, 95] on icon at bounding box center [1079, 98] width 12 height 14
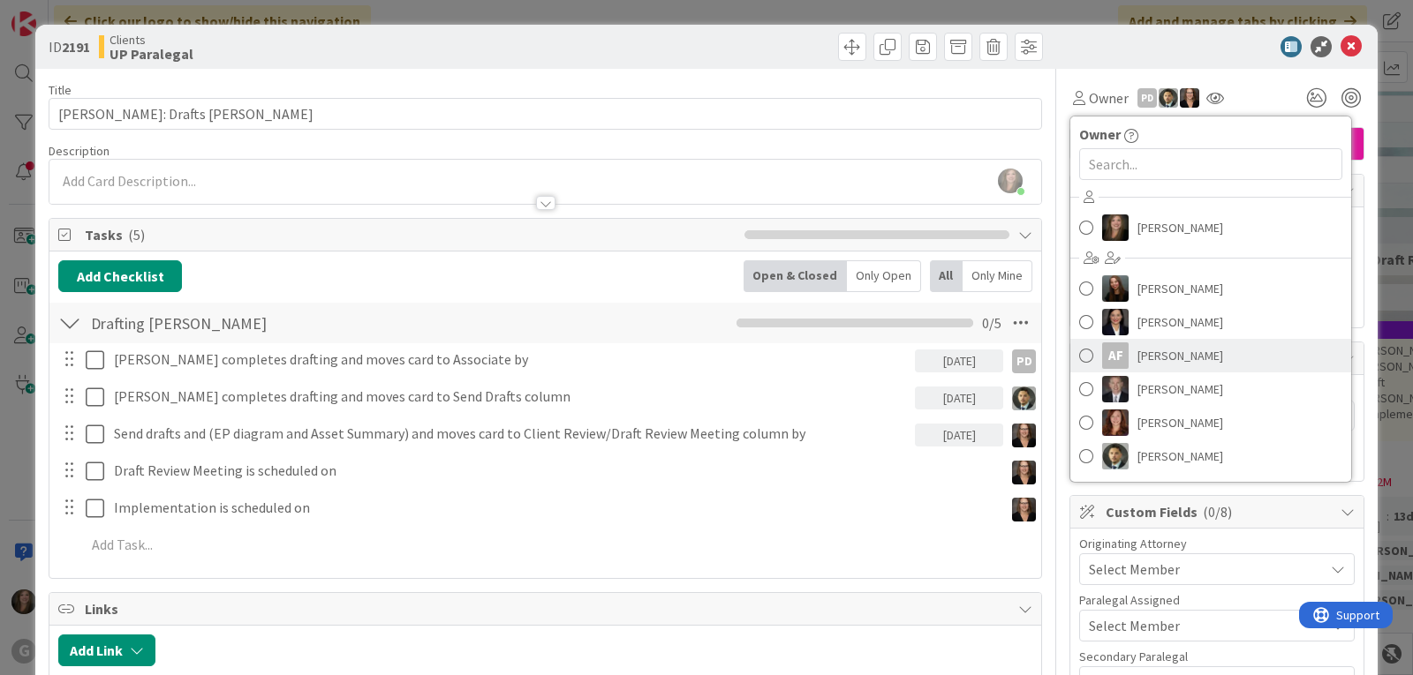
scroll to position [265, 0]
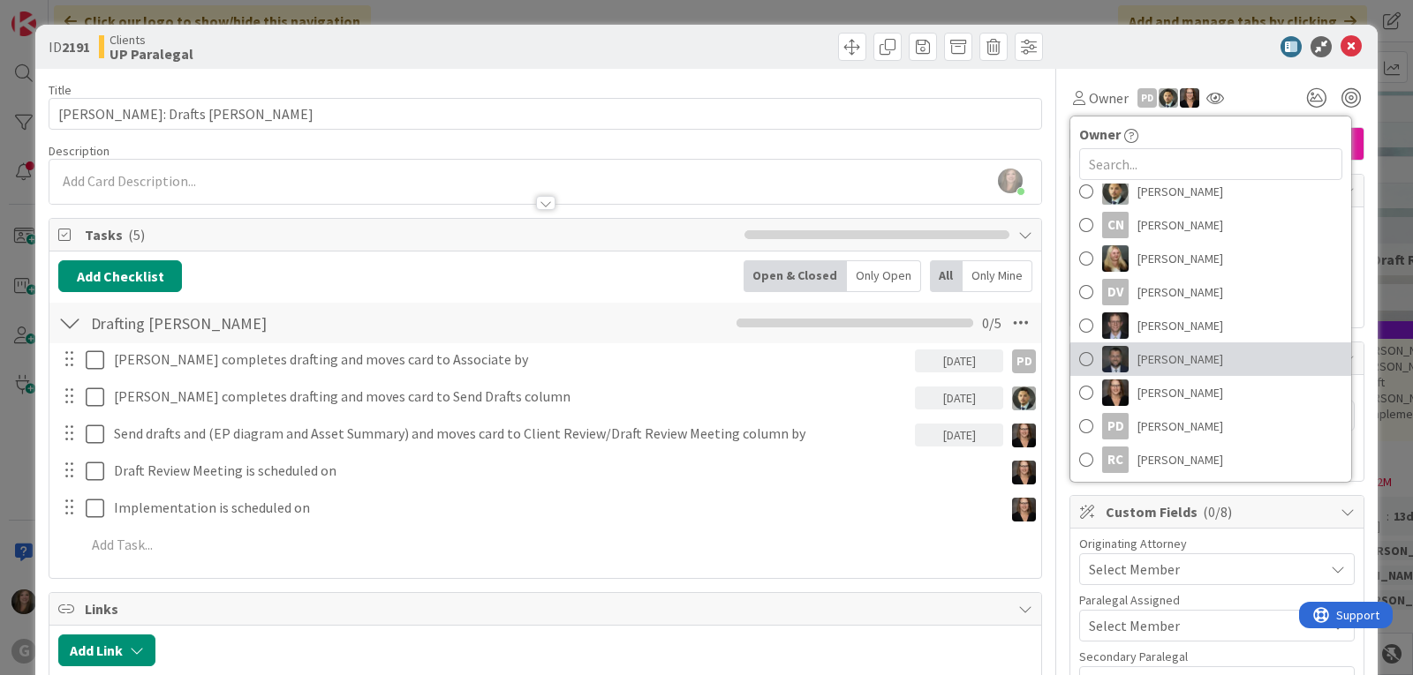
click at [1117, 360] on link "[PERSON_NAME]" at bounding box center [1210, 360] width 281 height 34
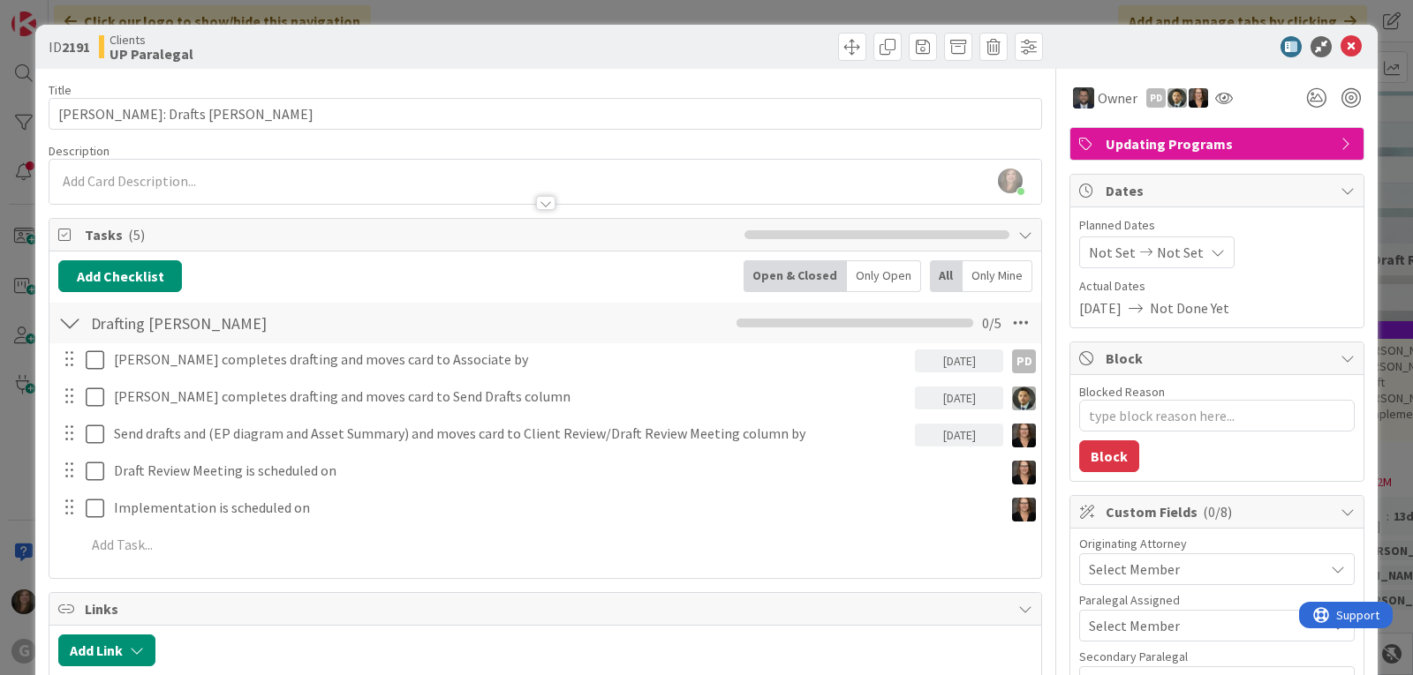
type textarea "x"
click at [1100, 256] on span "Not Set" at bounding box center [1112, 252] width 47 height 21
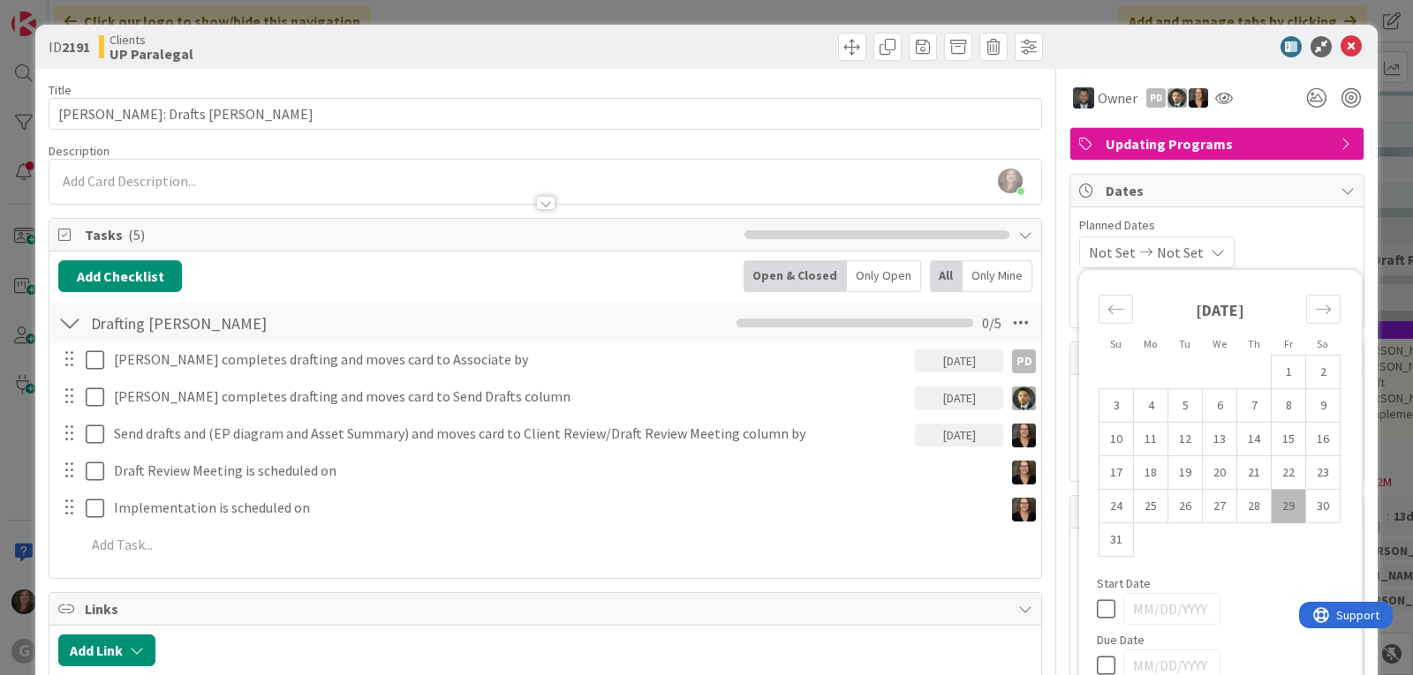
click at [1271, 513] on td "29" at bounding box center [1288, 507] width 34 height 34
type input "[DATE]"
click at [1308, 206] on div "Dates" at bounding box center [1216, 191] width 293 height 33
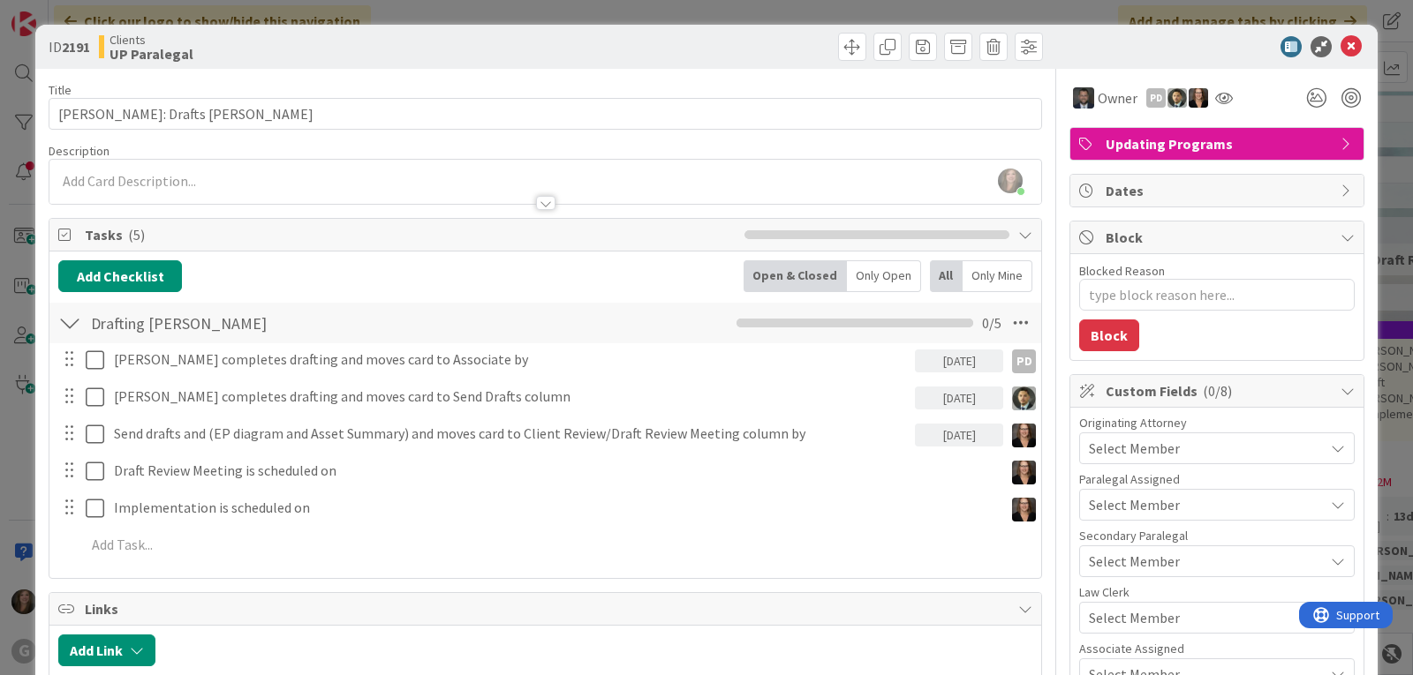
click at [1326, 197] on div "Dates" at bounding box center [1216, 191] width 293 height 32
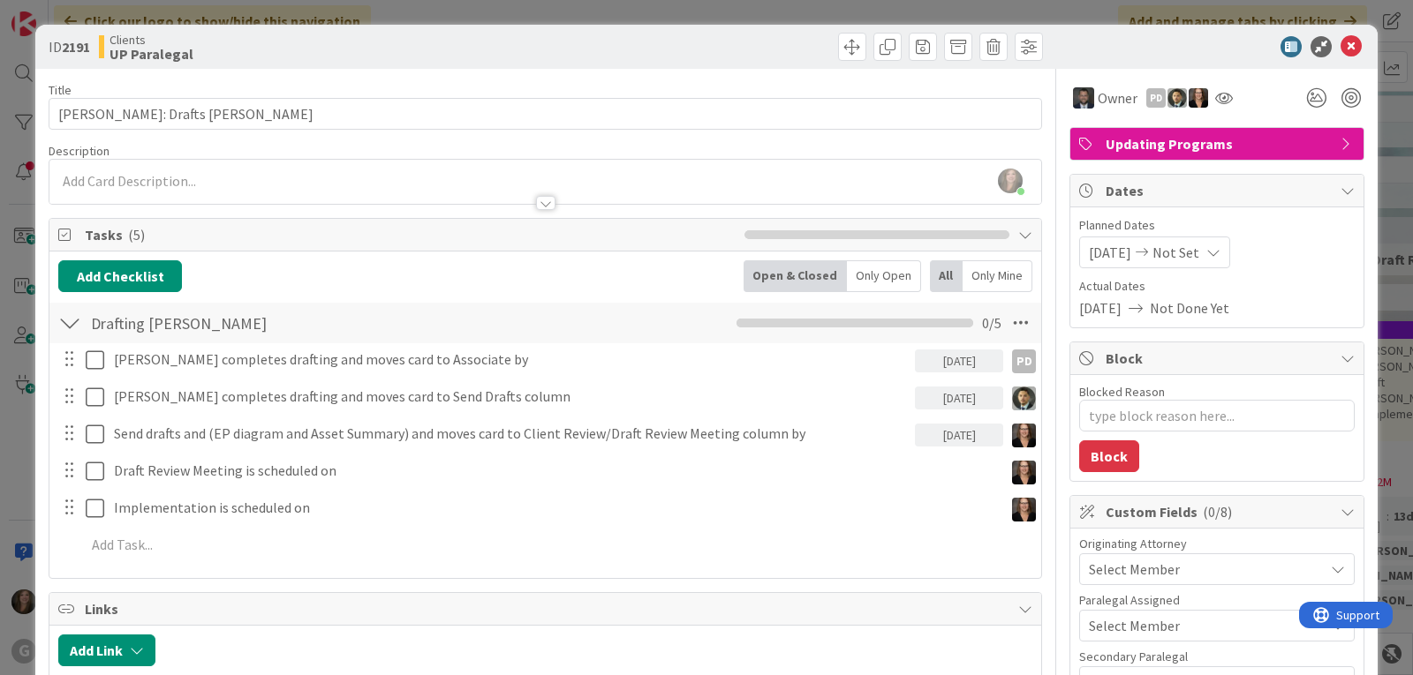
click at [1117, 576] on span "Select Member" at bounding box center [1134, 569] width 91 height 21
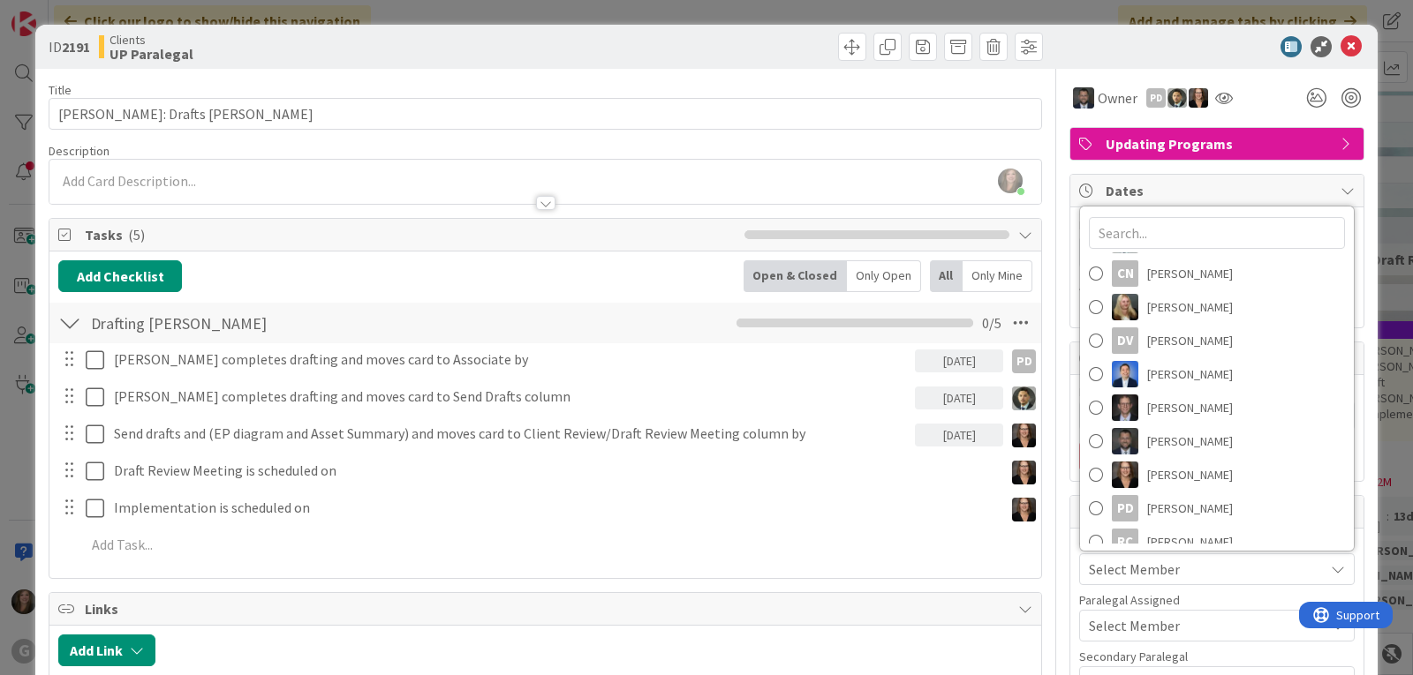
scroll to position [245, 0]
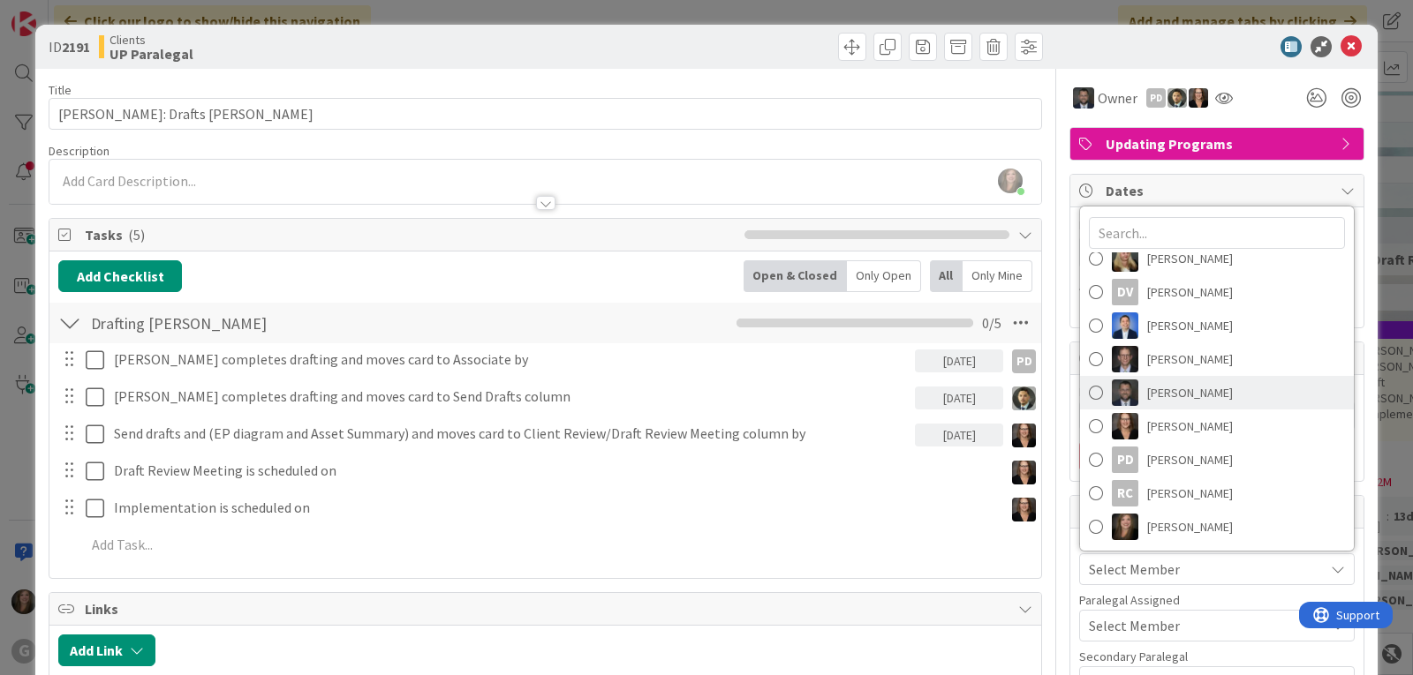
click at [1182, 399] on span "[PERSON_NAME]" at bounding box center [1190, 393] width 86 height 26
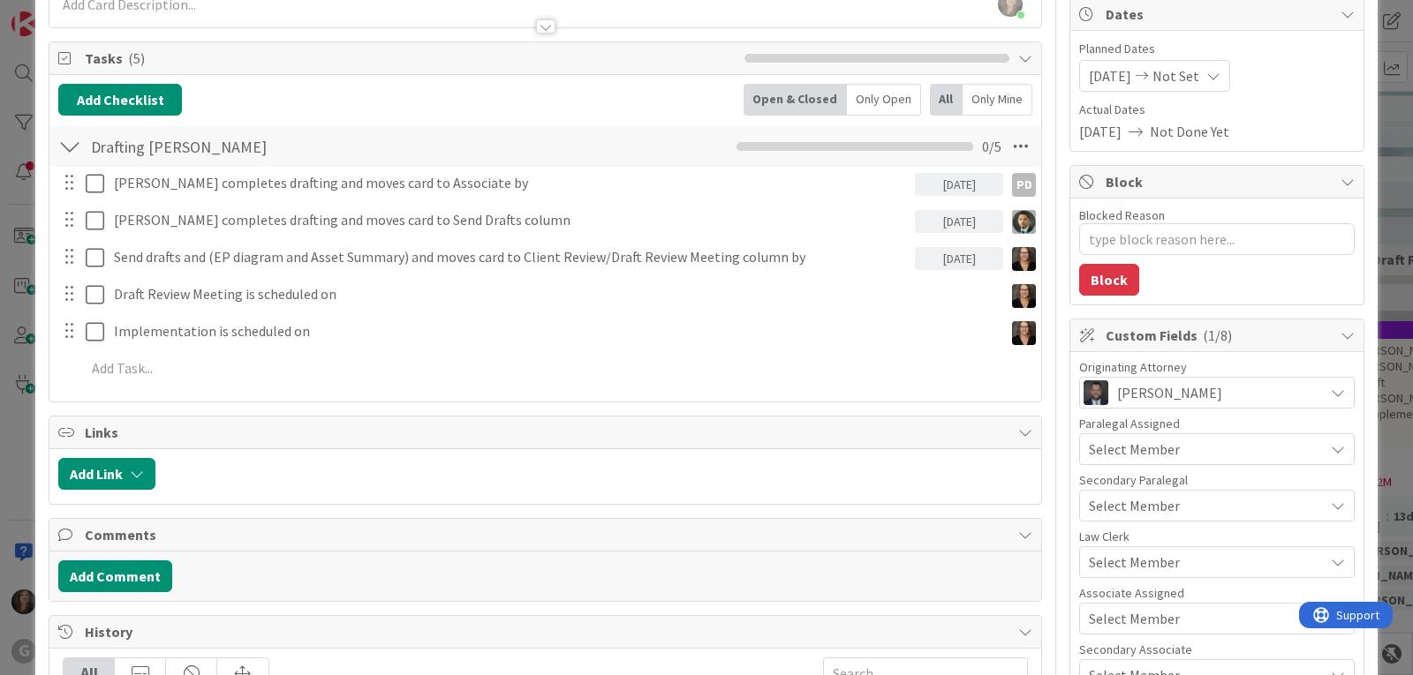
scroll to position [265, 0]
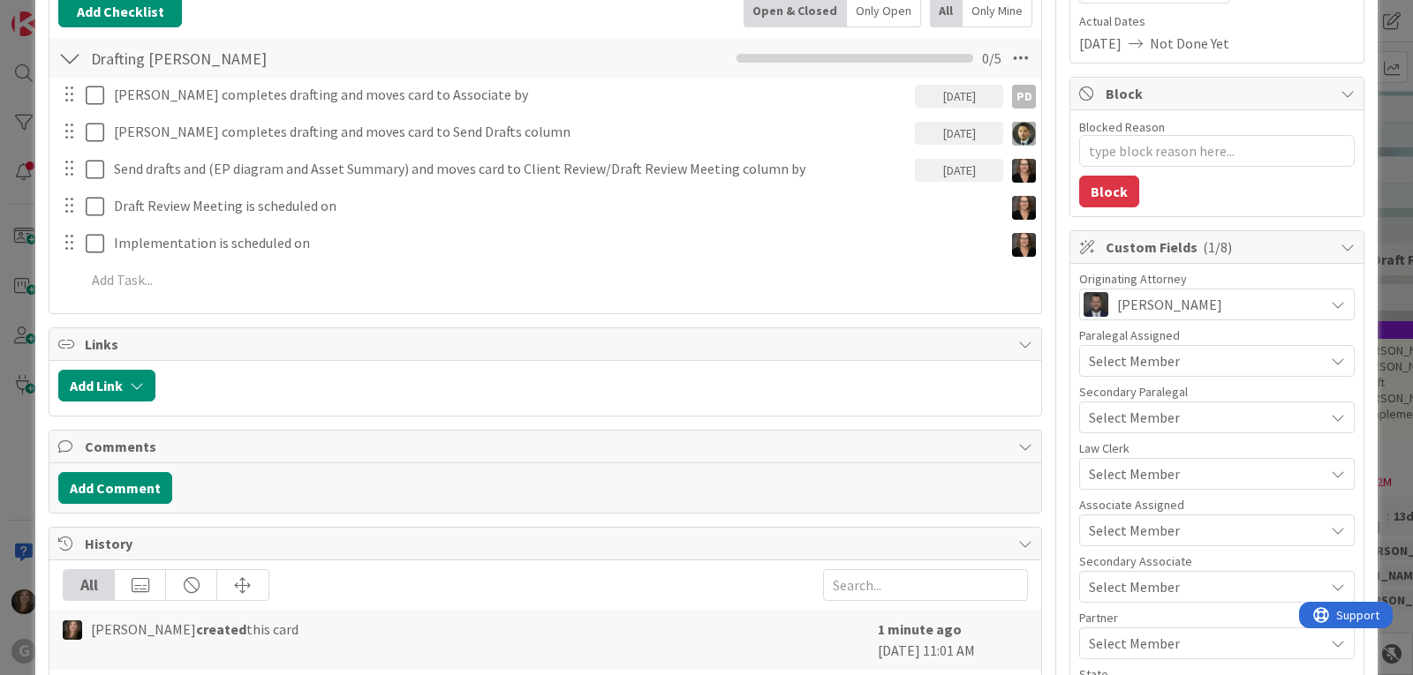
click at [1124, 477] on span "Select Member" at bounding box center [1134, 473] width 91 height 21
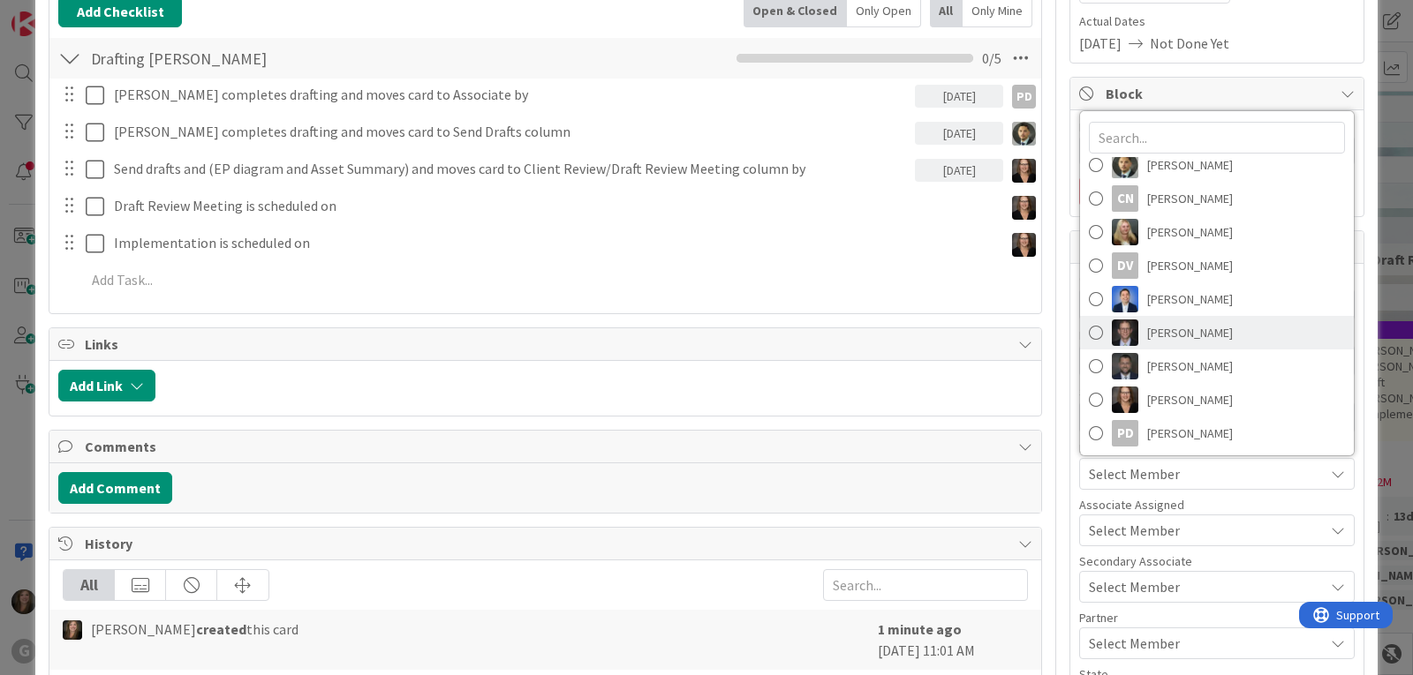
scroll to position [245, 0]
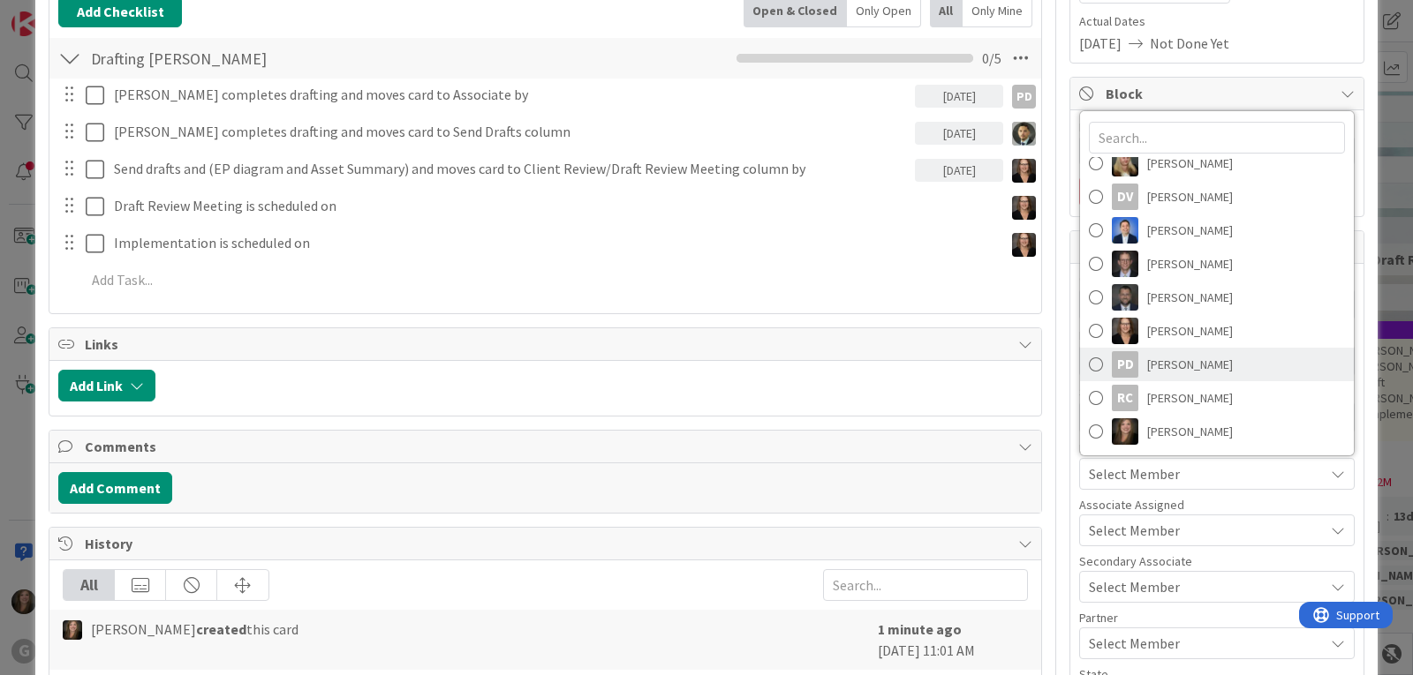
click at [1147, 366] on span "[PERSON_NAME]" at bounding box center [1190, 364] width 86 height 26
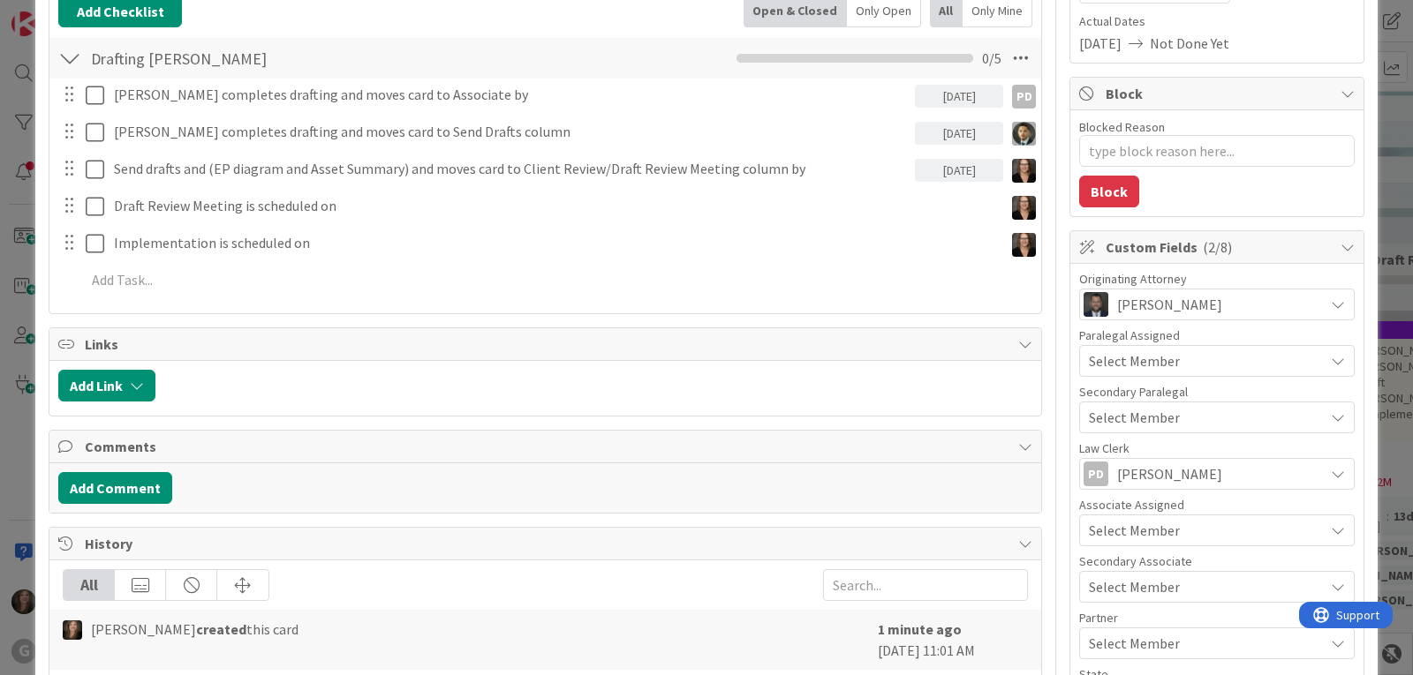
click at [1131, 531] on span "Select Member" at bounding box center [1134, 530] width 91 height 21
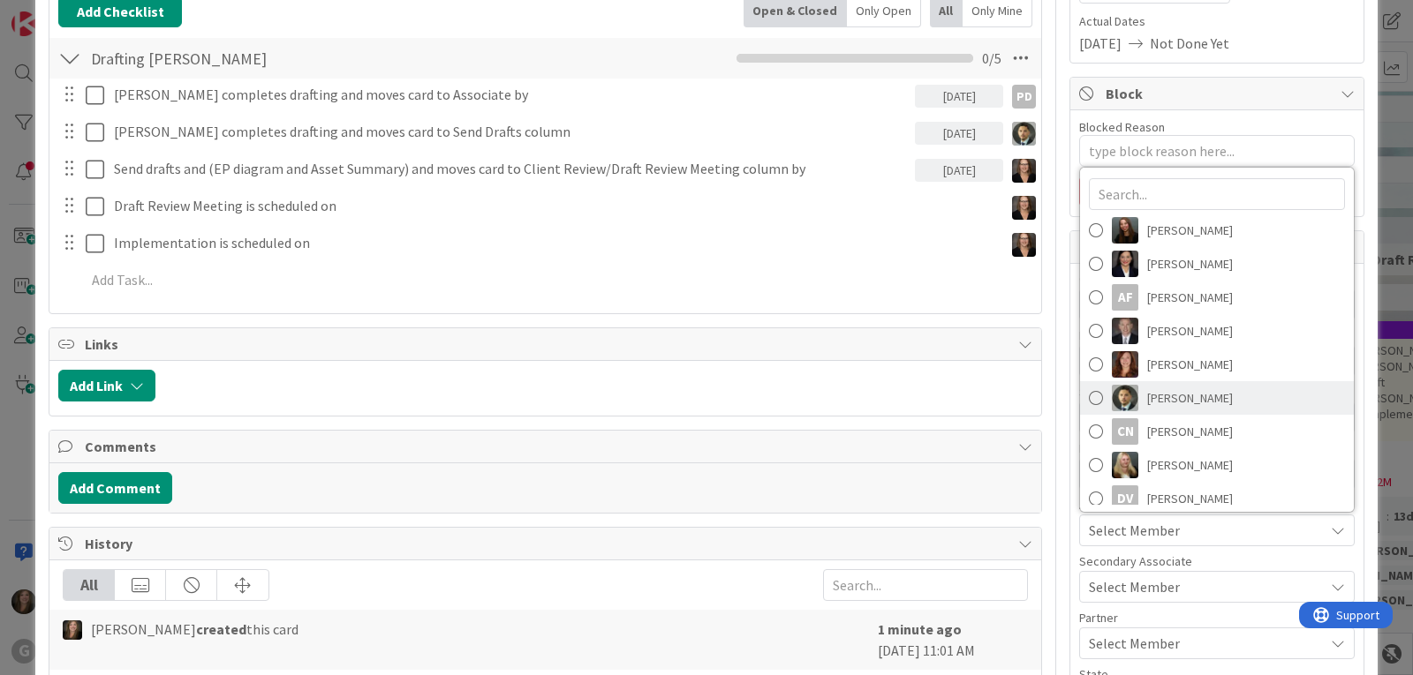
click at [1147, 401] on span "[PERSON_NAME]" at bounding box center [1190, 398] width 86 height 26
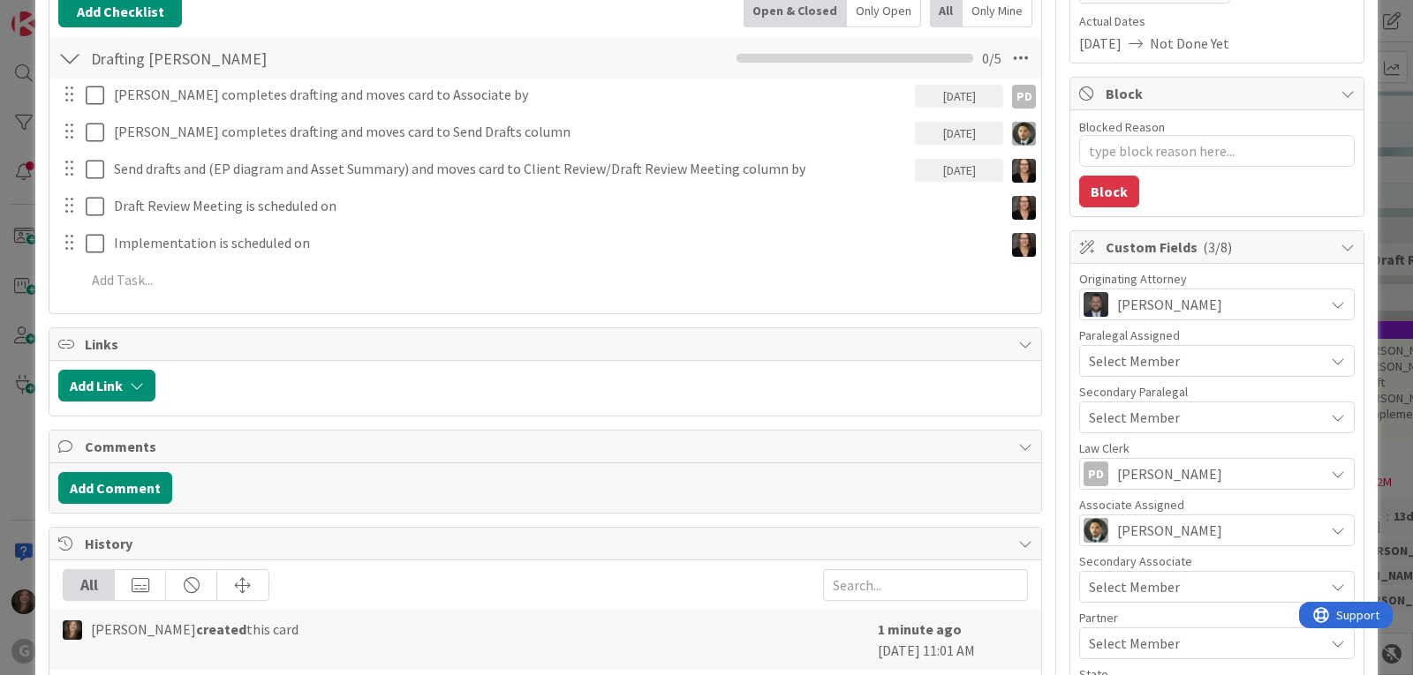
scroll to position [353, 0]
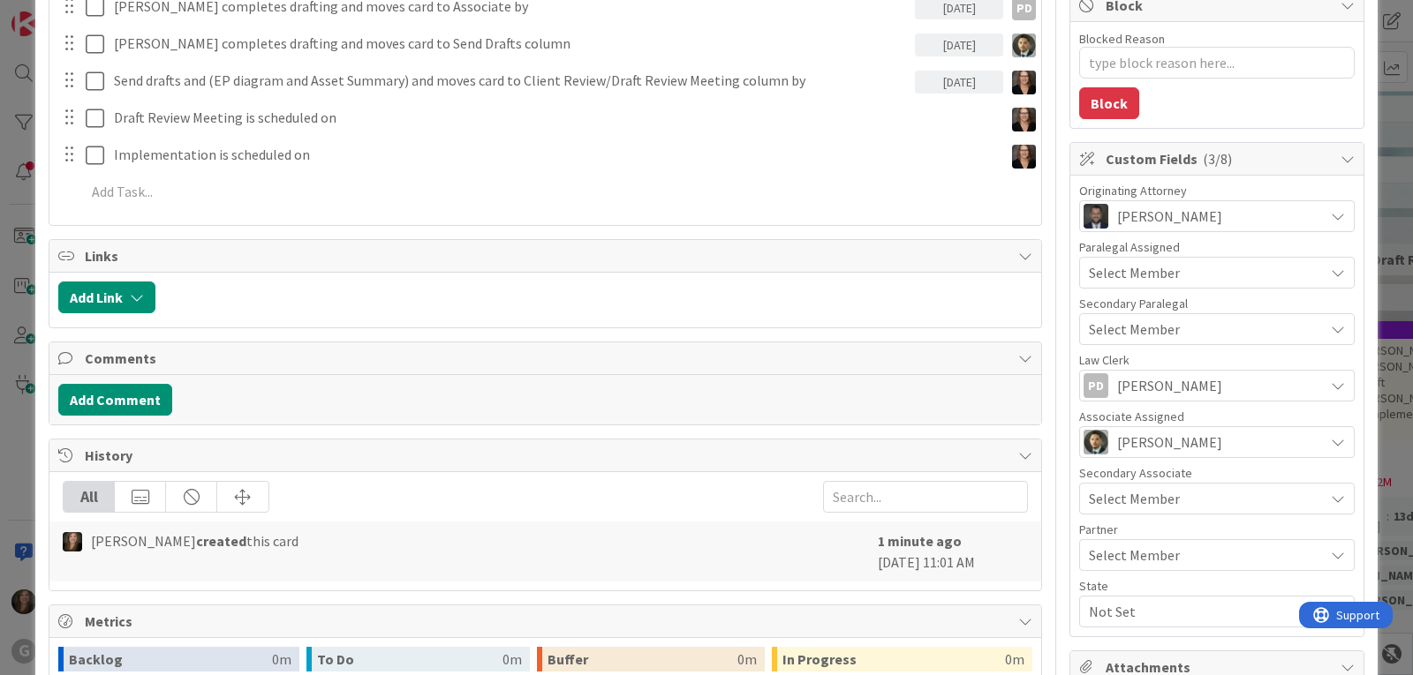
click at [1134, 599] on div "Not Set" at bounding box center [1216, 612] width 275 height 32
click at [1127, 536] on link "FL" at bounding box center [1213, 539] width 281 height 32
type textarea "x"
click at [1206, 112] on div "Blocked Reason 0 / 256 Block" at bounding box center [1216, 75] width 293 height 106
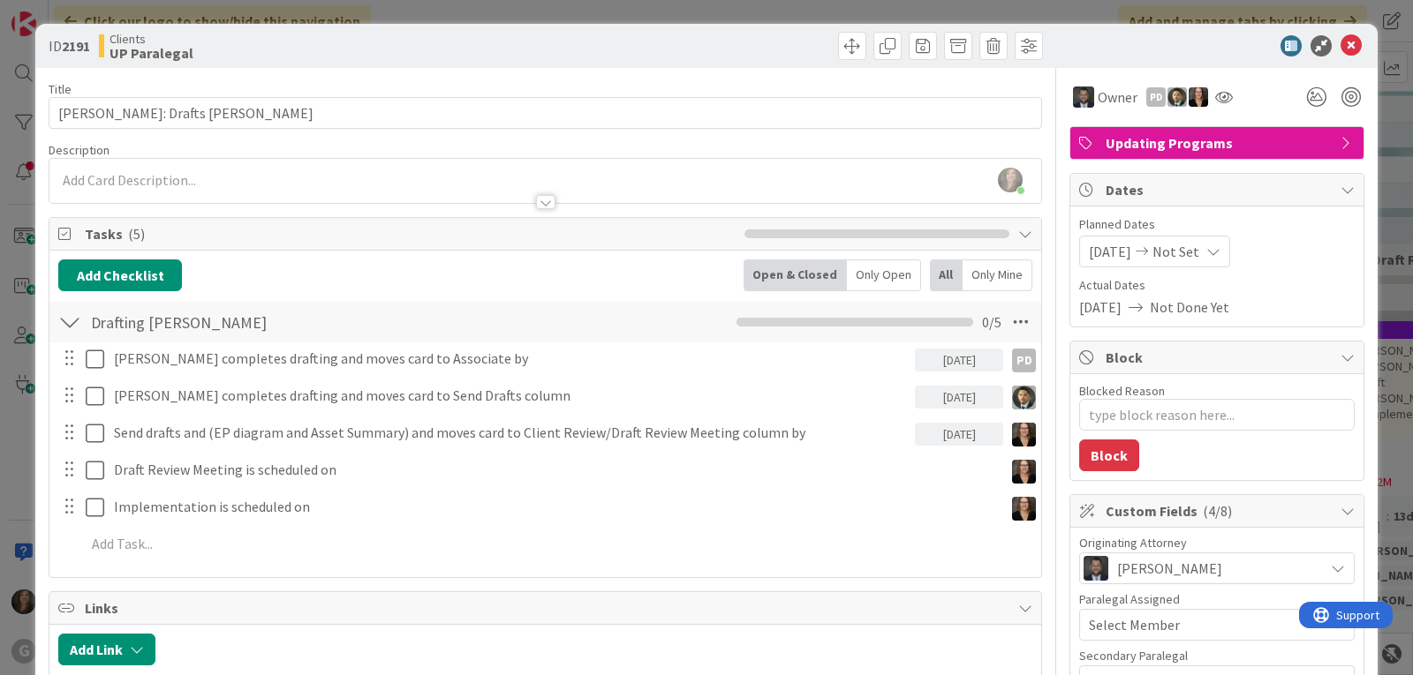
scroll to position [0, 0]
click at [253, 185] on div at bounding box center [544, 194] width 991 height 19
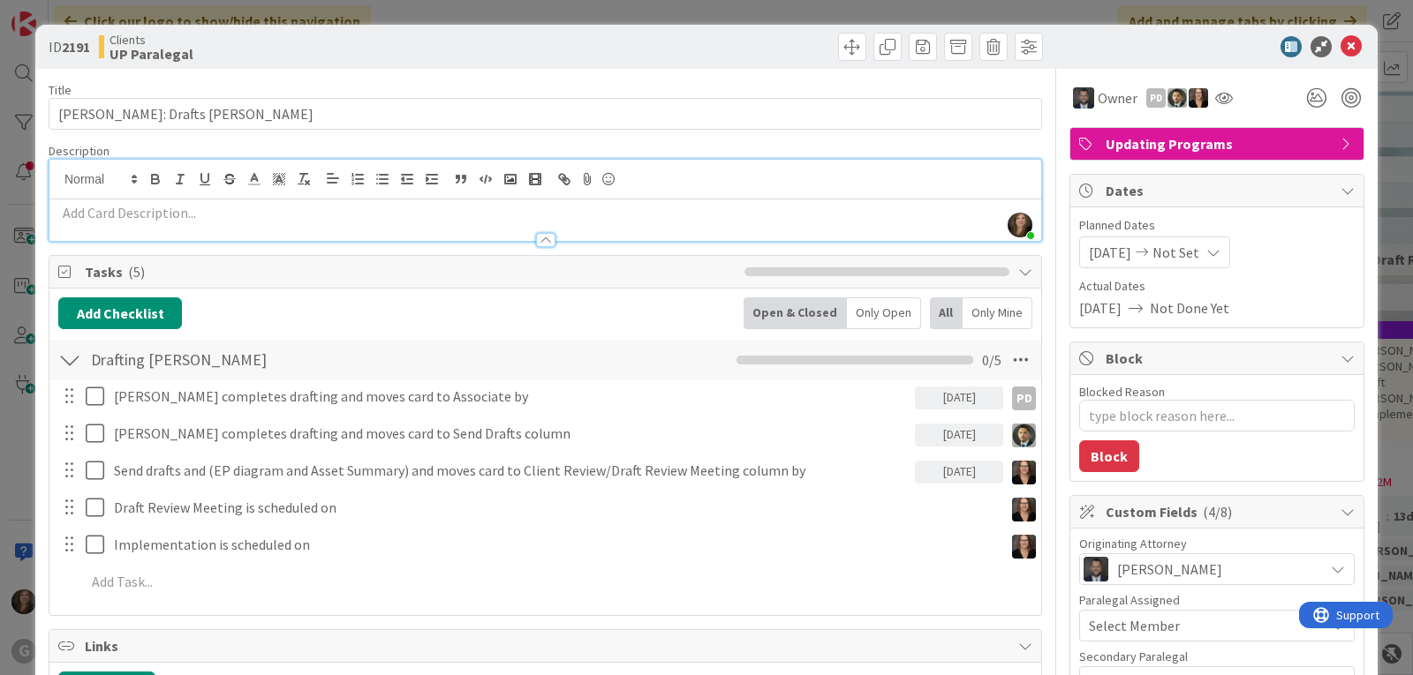
click at [171, 214] on p at bounding box center [545, 213] width 974 height 20
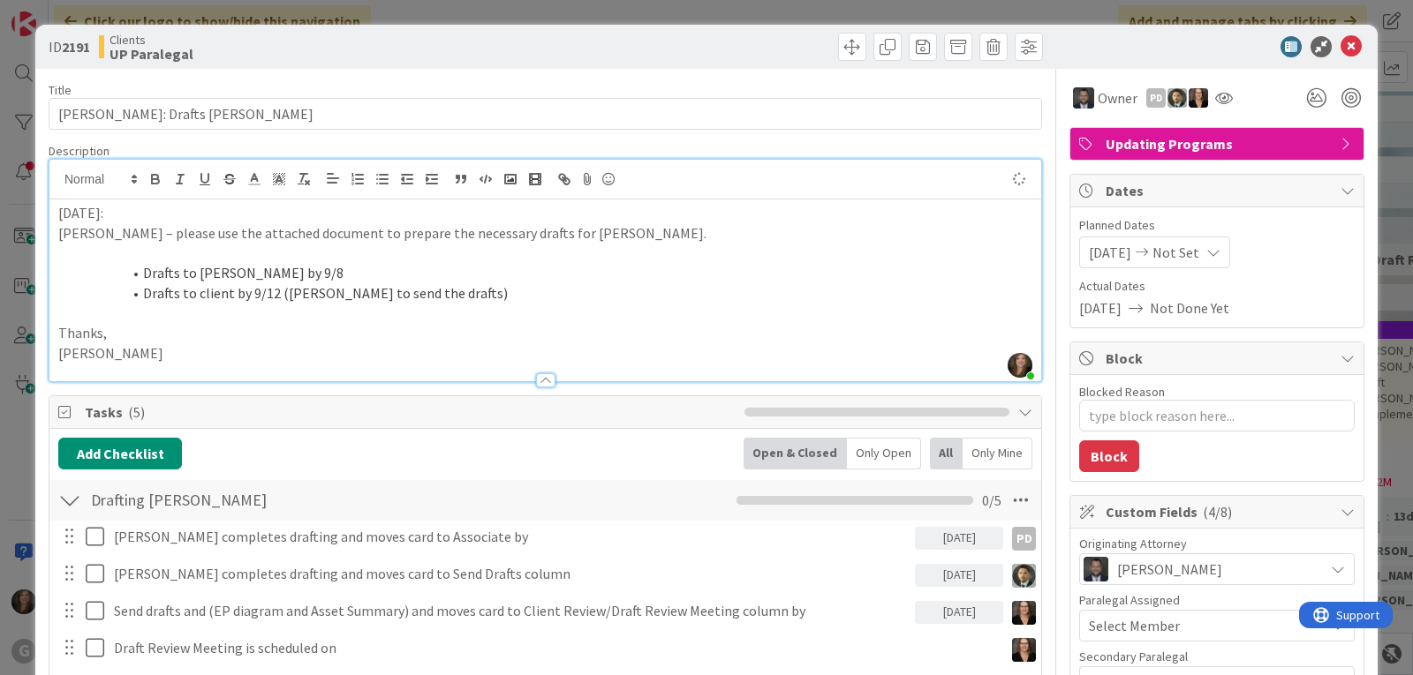
type textarea "x"
